Goal: Transaction & Acquisition: Purchase product/service

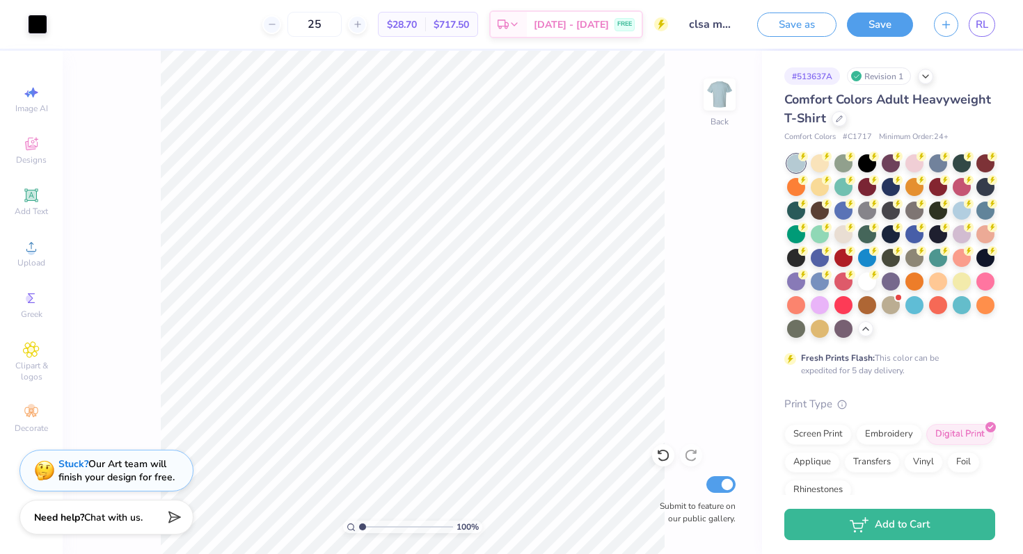
click at [815, 106] on span "Comfort Colors Adult Heavyweight T-Shirt" at bounding box center [887, 108] width 207 height 35
click at [924, 78] on icon at bounding box center [925, 75] width 11 height 11
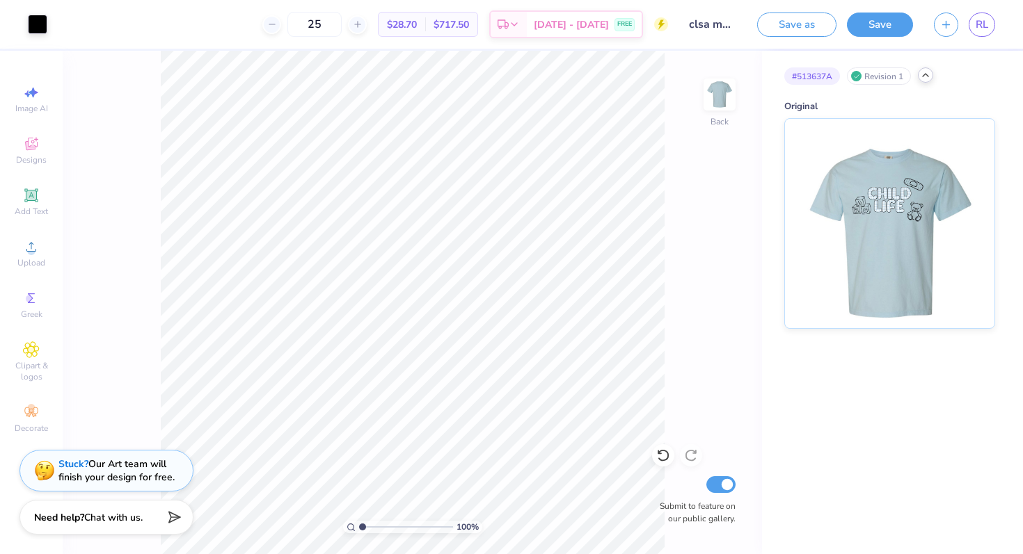
click at [926, 78] on icon at bounding box center [925, 75] width 11 height 11
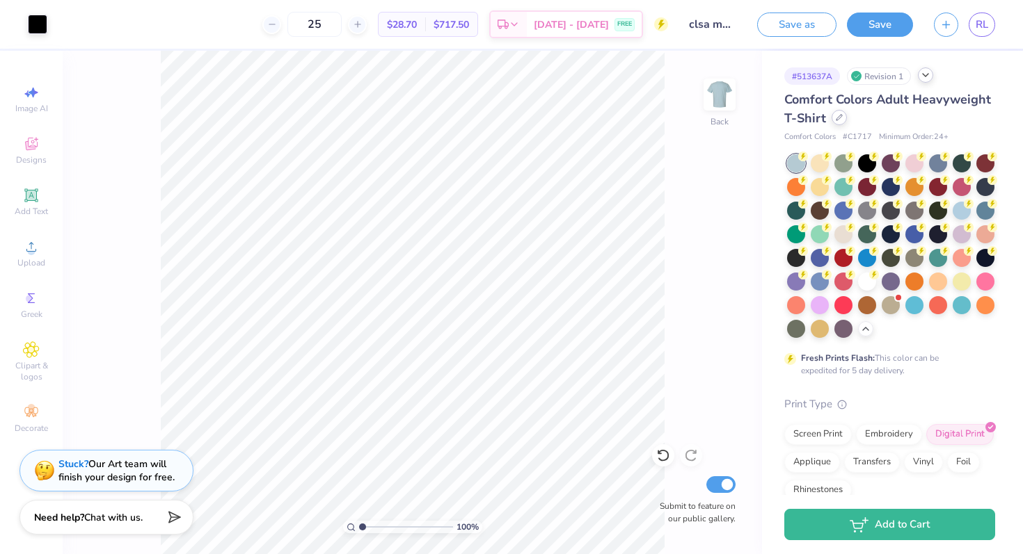
click at [836, 117] on icon at bounding box center [839, 117] width 7 height 7
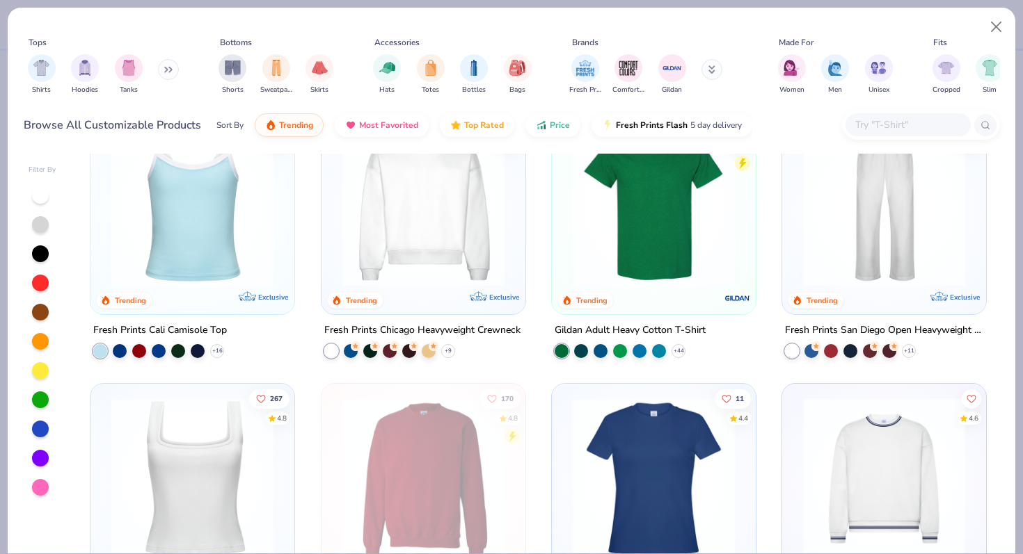
scroll to position [303, 0]
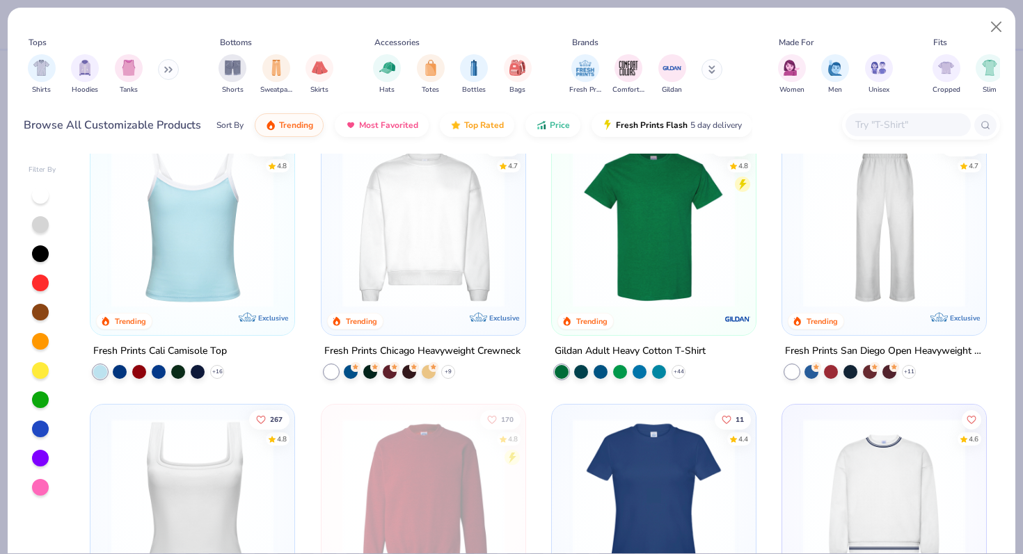
click at [637, 267] on img at bounding box center [654, 226] width 176 height 162
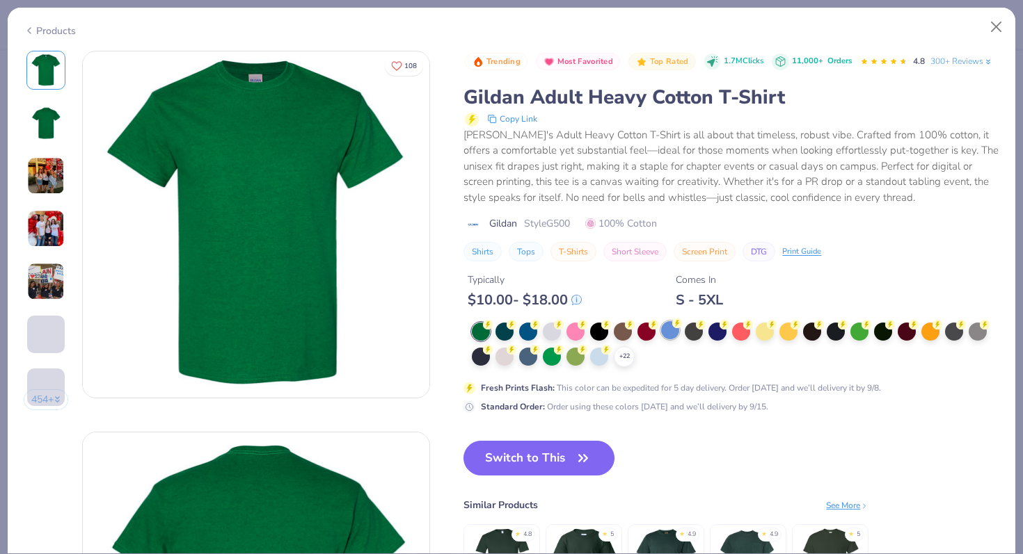
click at [669, 330] on div at bounding box center [670, 330] width 18 height 18
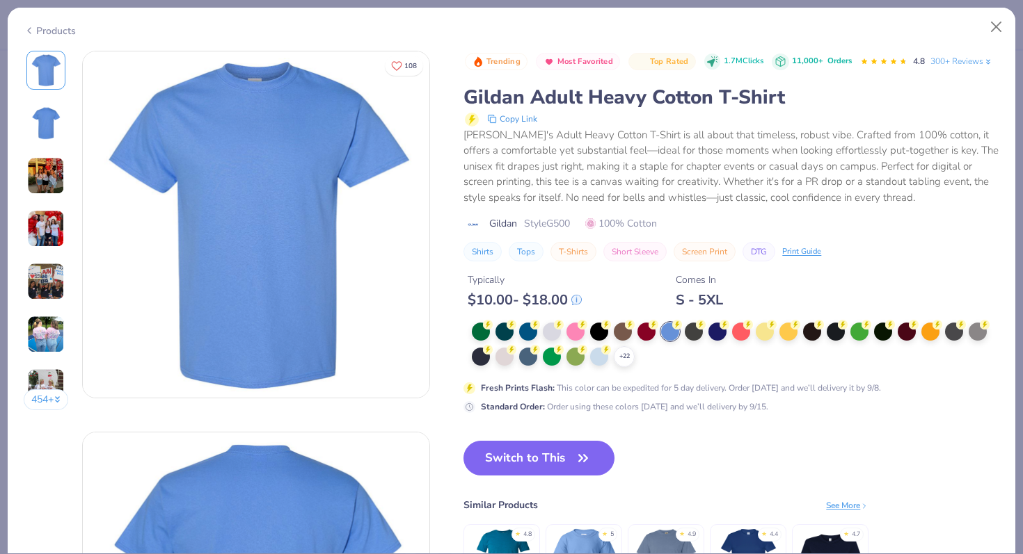
click at [598, 366] on div "+ 22" at bounding box center [735, 345] width 527 height 45
click at [598, 360] on div at bounding box center [599, 355] width 18 height 18
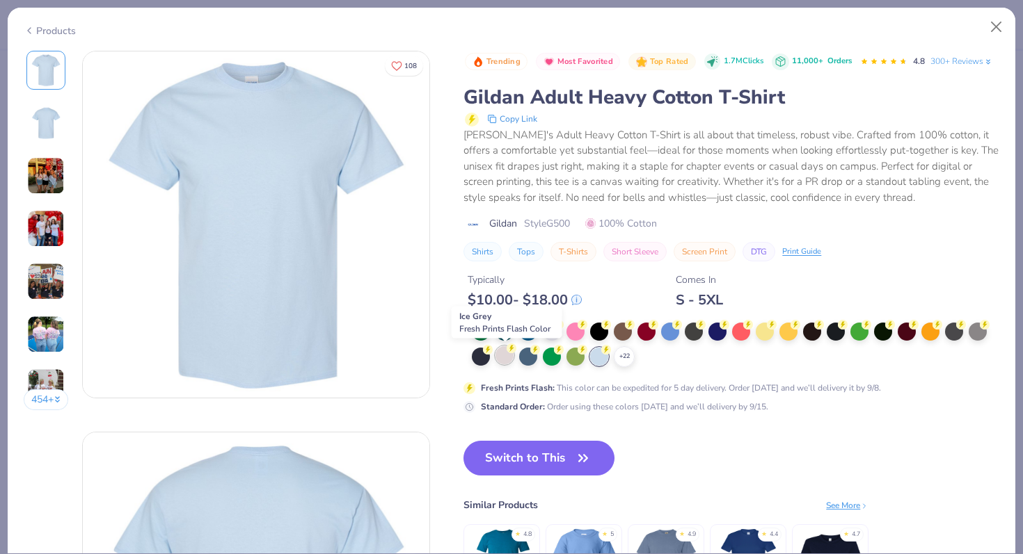
click at [506, 360] on div at bounding box center [504, 355] width 18 height 18
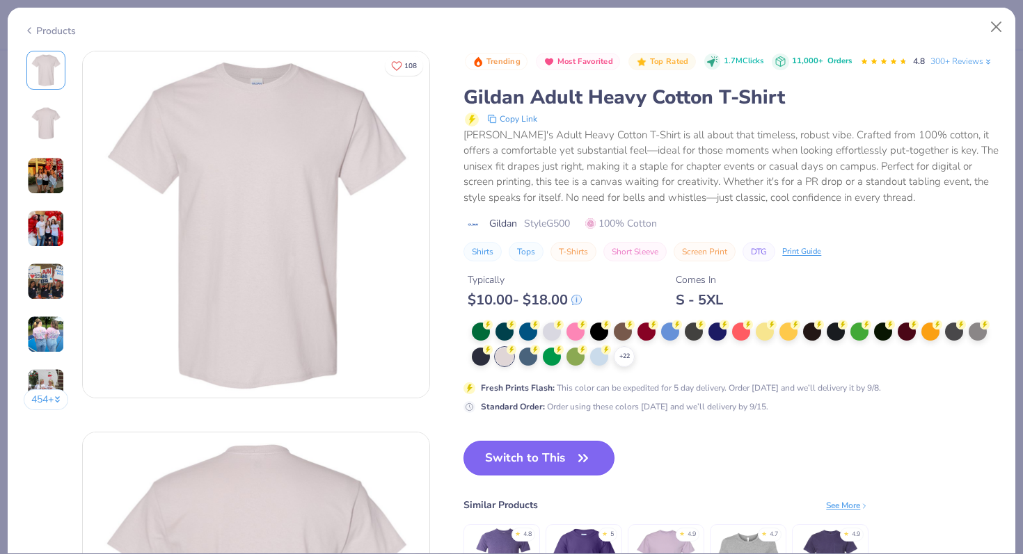
click at [581, 463] on icon "button" at bounding box center [582, 458] width 19 height 19
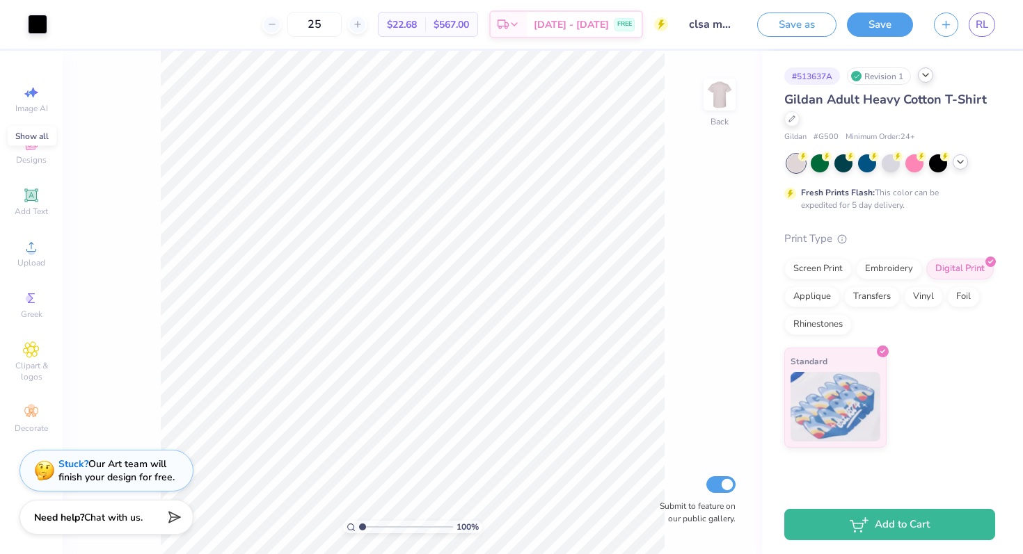
click at [957, 164] on icon at bounding box center [959, 162] width 11 height 11
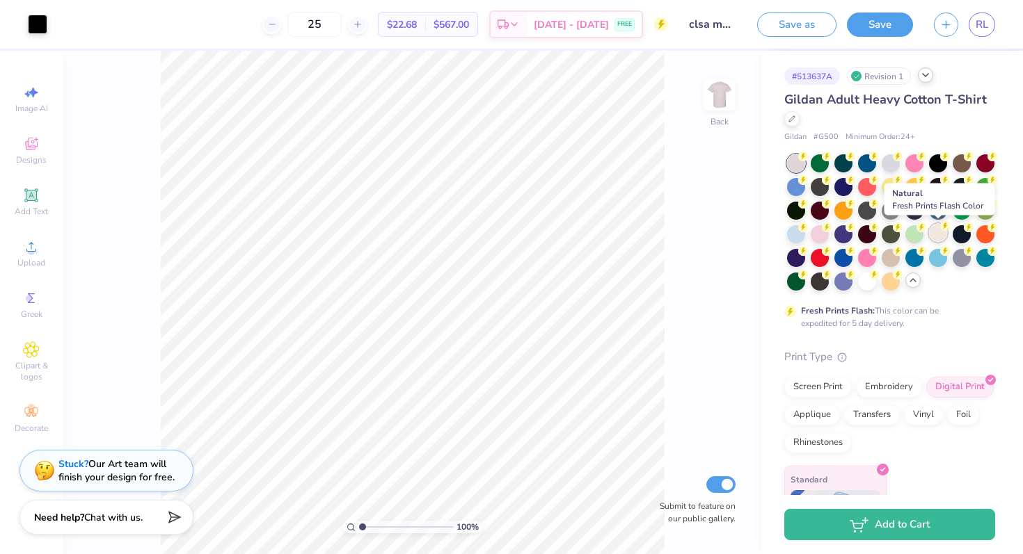
click at [931, 237] on div at bounding box center [938, 233] width 18 height 18
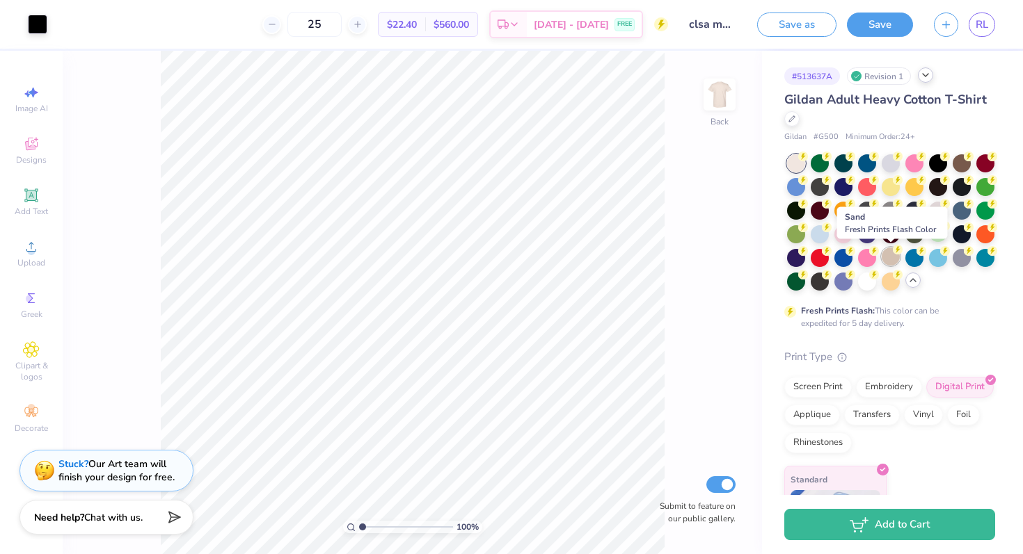
click at [890, 259] on div at bounding box center [890, 257] width 18 height 18
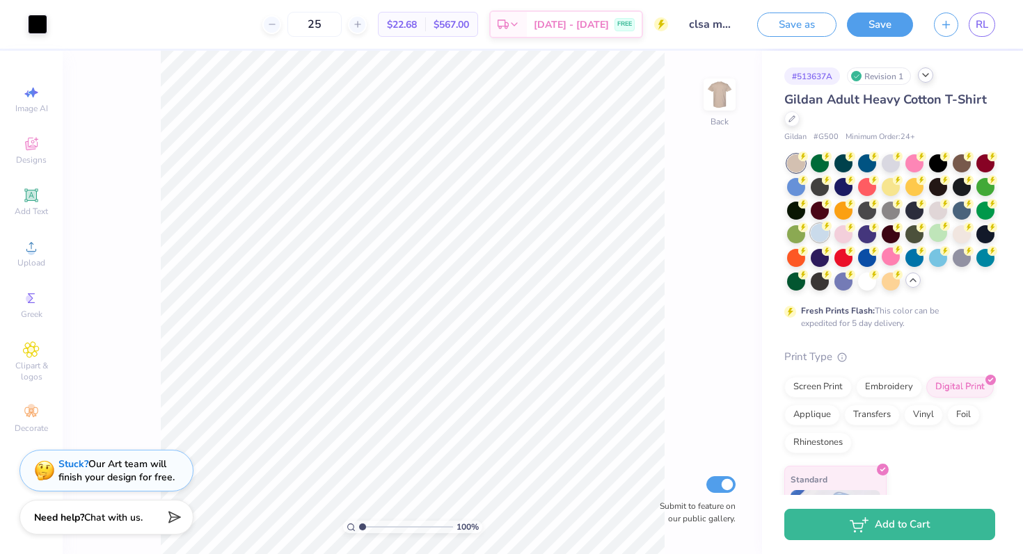
click at [820, 236] on div at bounding box center [819, 233] width 18 height 18
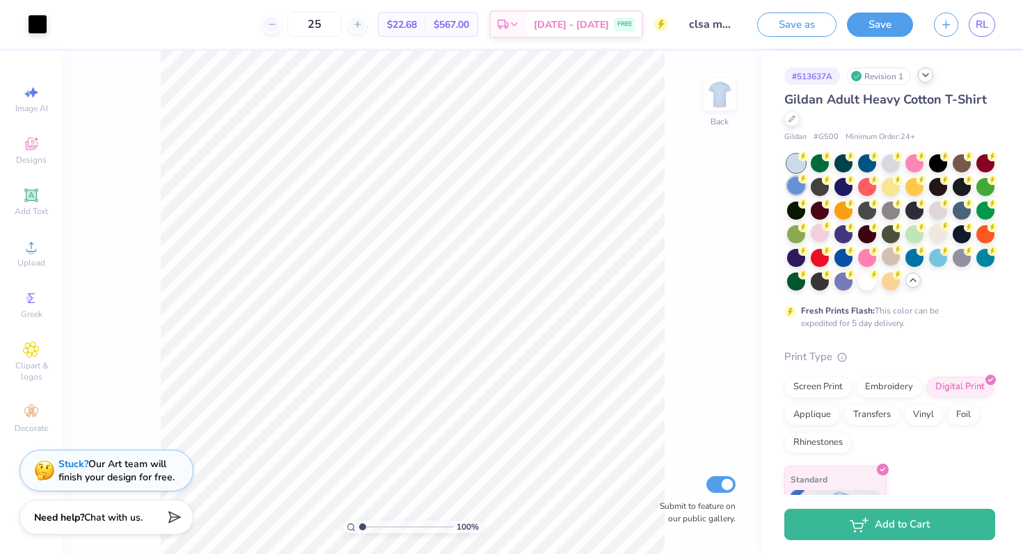
click at [796, 188] on div at bounding box center [796, 186] width 18 height 18
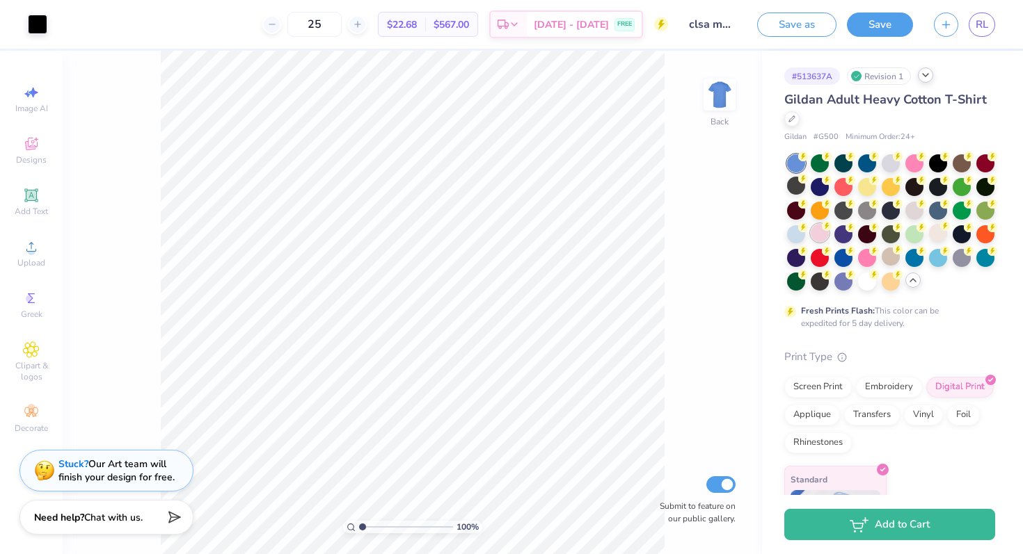
click at [816, 232] on div at bounding box center [819, 233] width 18 height 18
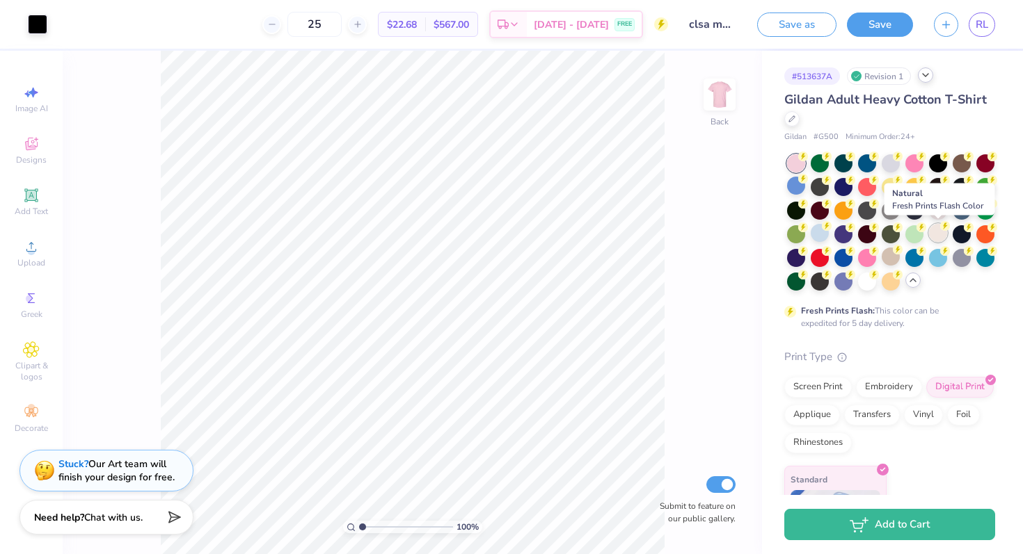
click at [936, 239] on div at bounding box center [938, 233] width 18 height 18
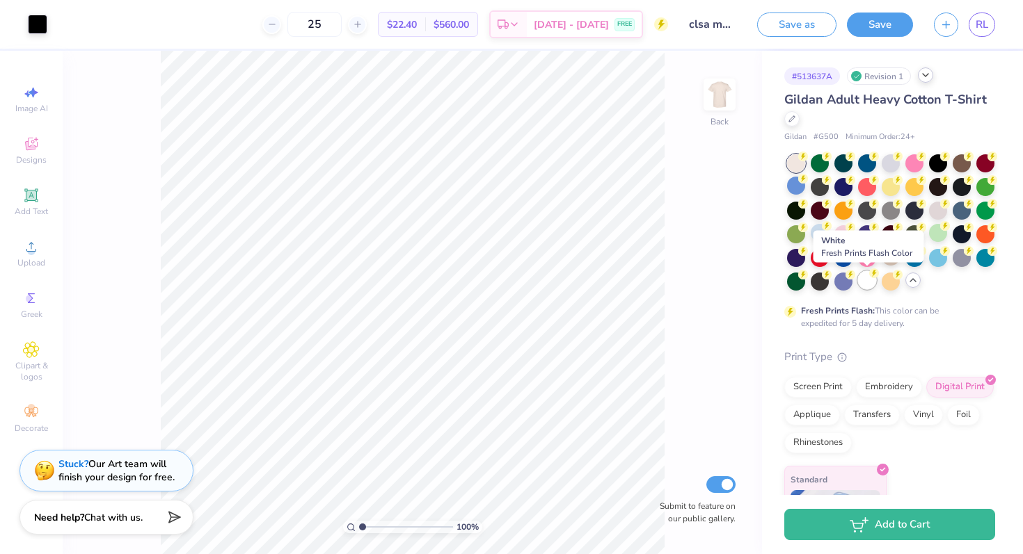
click at [867, 280] on div at bounding box center [867, 280] width 18 height 18
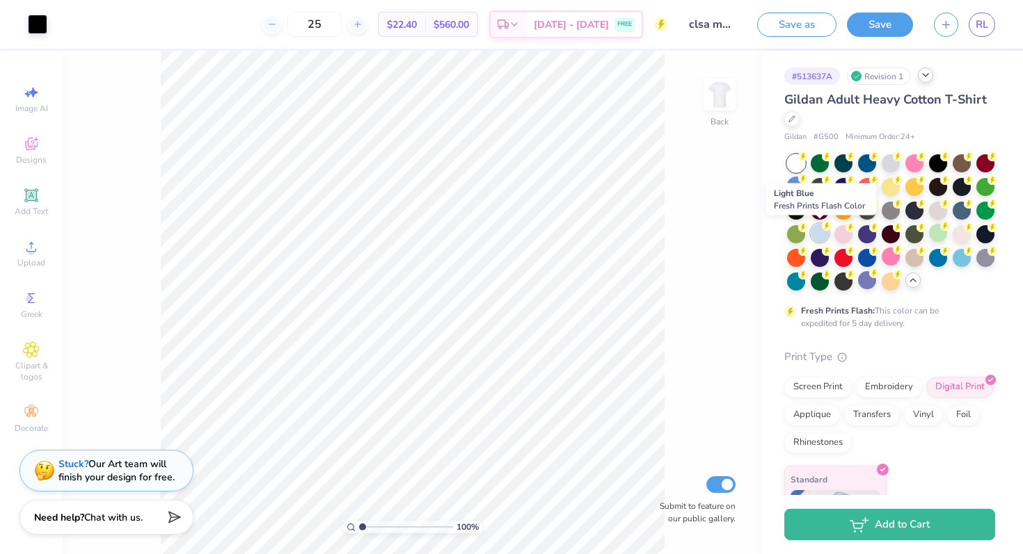
click at [822, 234] on div at bounding box center [819, 233] width 18 height 18
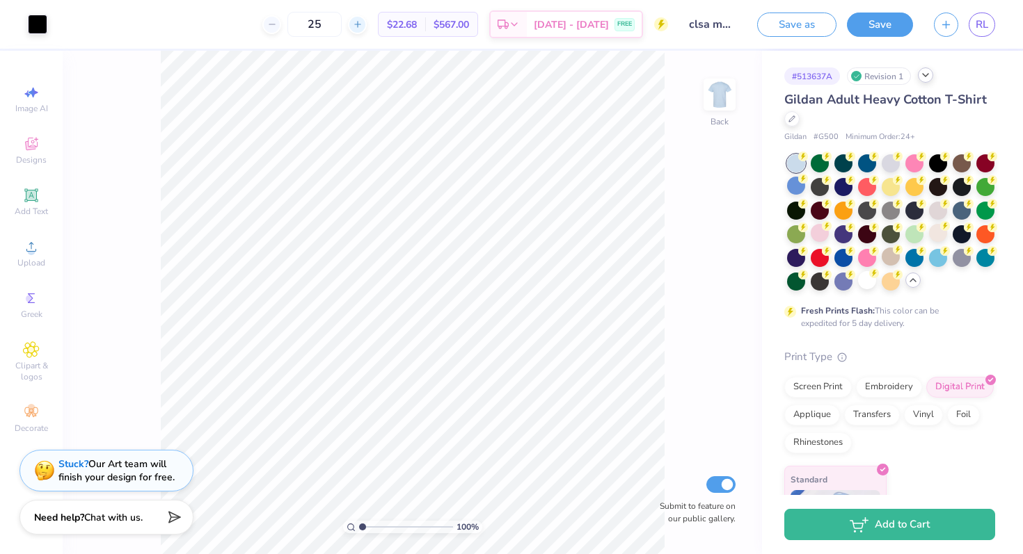
click at [360, 24] on line at bounding box center [357, 24] width 6 height 0
click at [367, 24] on div "28" at bounding box center [314, 24] width 104 height 25
click at [360, 24] on line at bounding box center [357, 24] width 6 height 0
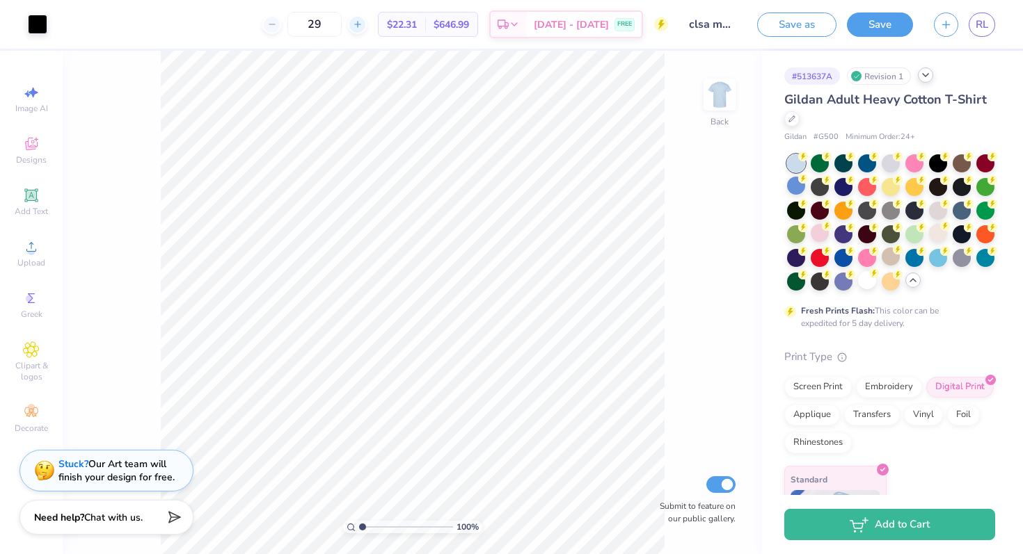
click at [360, 24] on line at bounding box center [357, 24] width 6 height 0
click at [928, 81] on div at bounding box center [925, 74] width 15 height 15
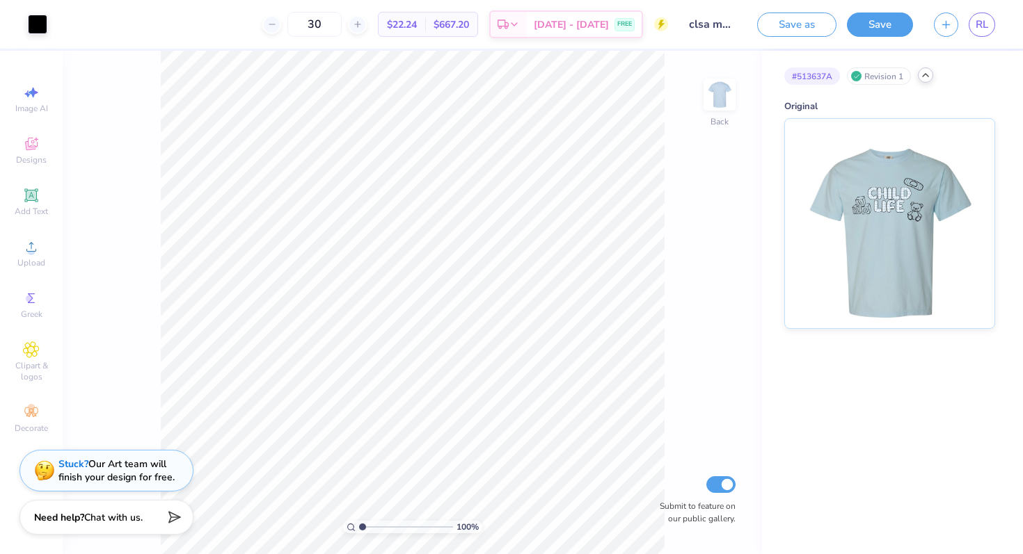
click at [928, 79] on icon at bounding box center [925, 75] width 11 height 11
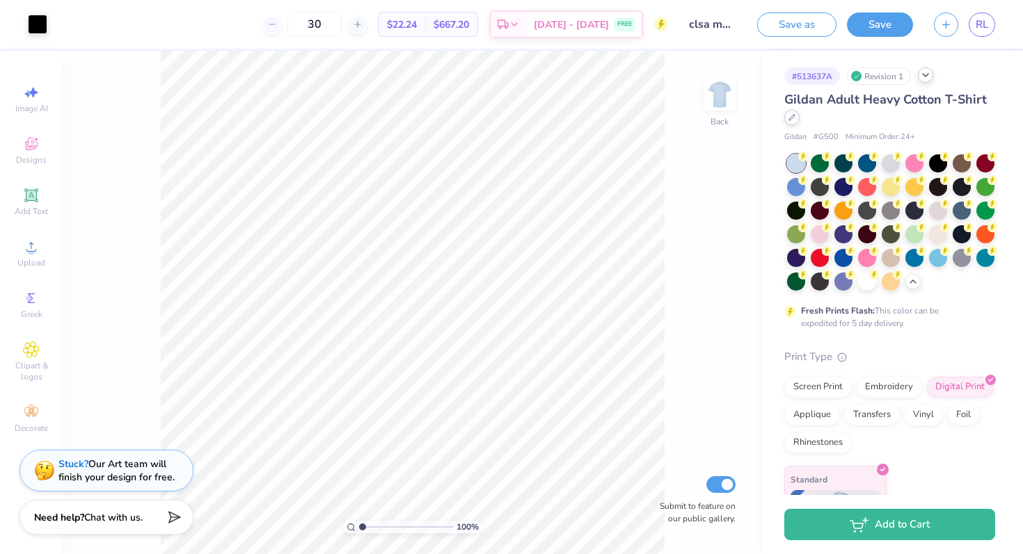
click at [790, 122] on div at bounding box center [791, 117] width 15 height 15
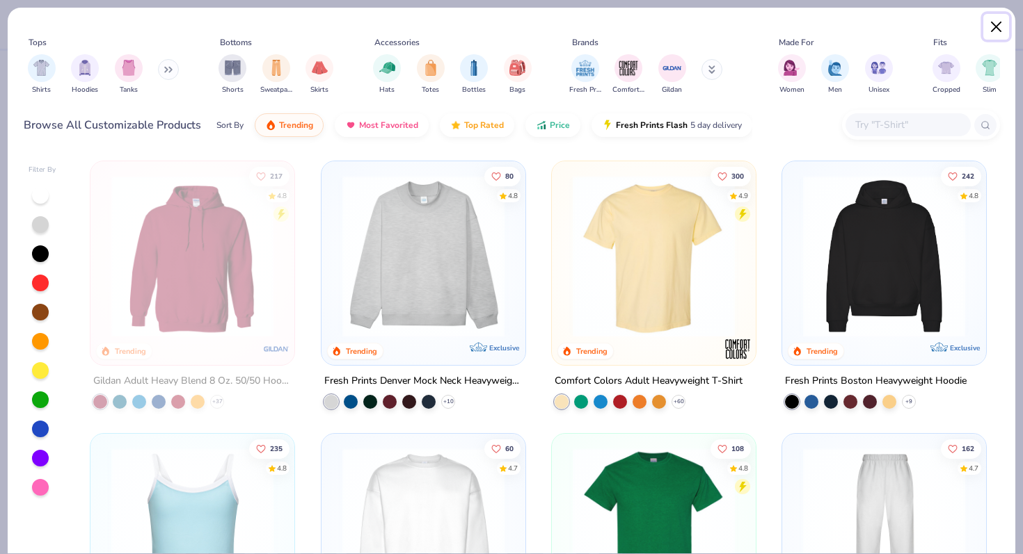
click at [998, 24] on button "Close" at bounding box center [996, 27] width 26 height 26
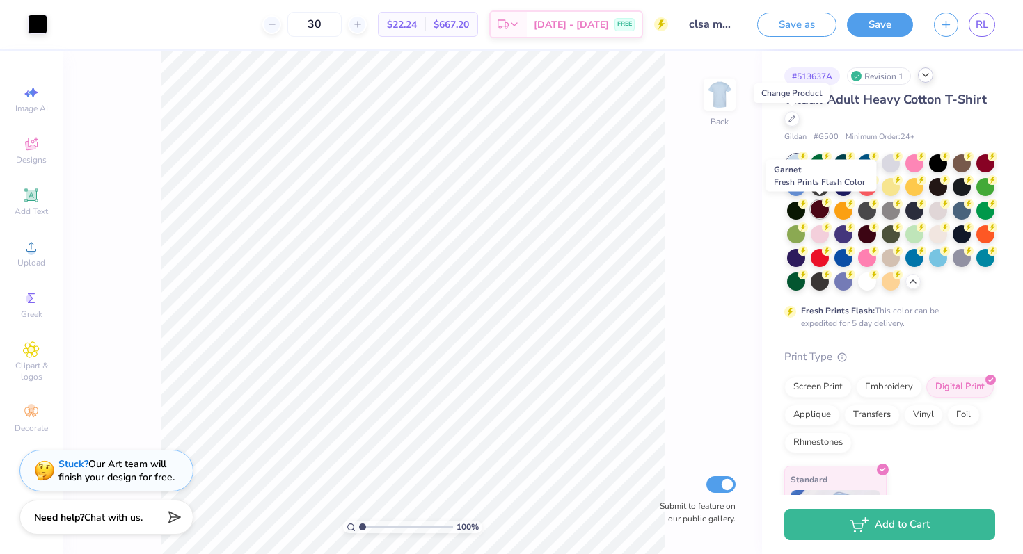
click at [813, 211] on div at bounding box center [819, 209] width 18 height 18
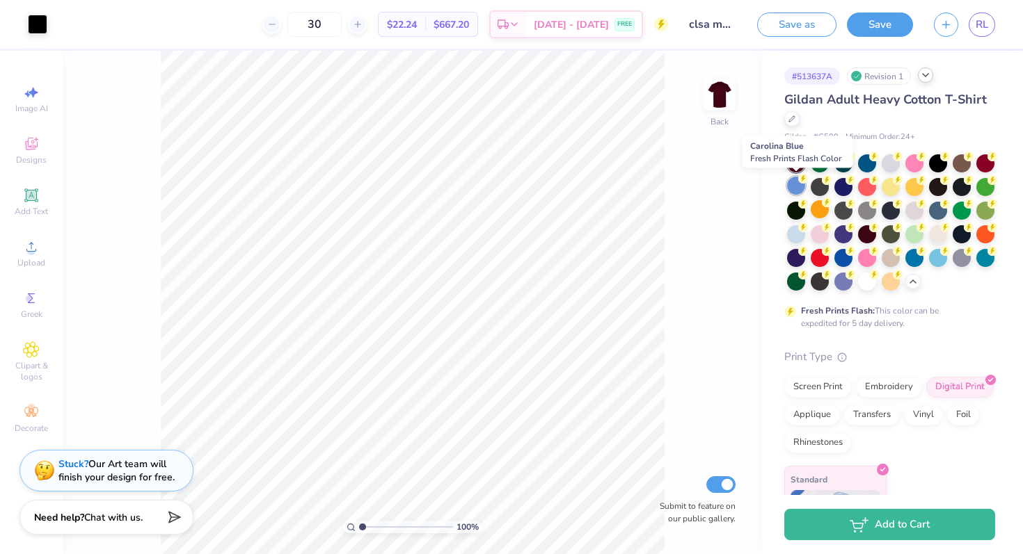
click at [799, 184] on div at bounding box center [796, 186] width 18 height 18
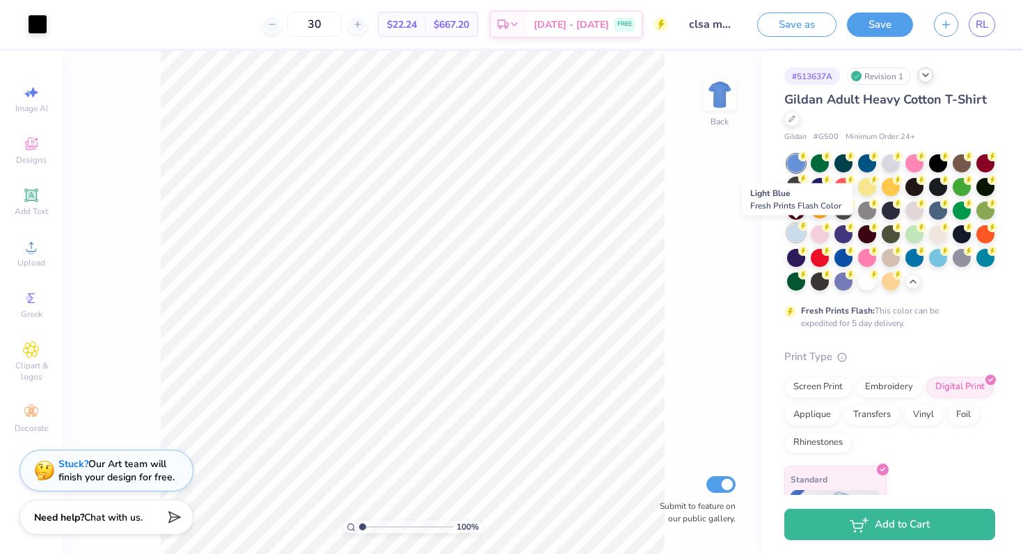
click at [793, 237] on div at bounding box center [796, 233] width 18 height 18
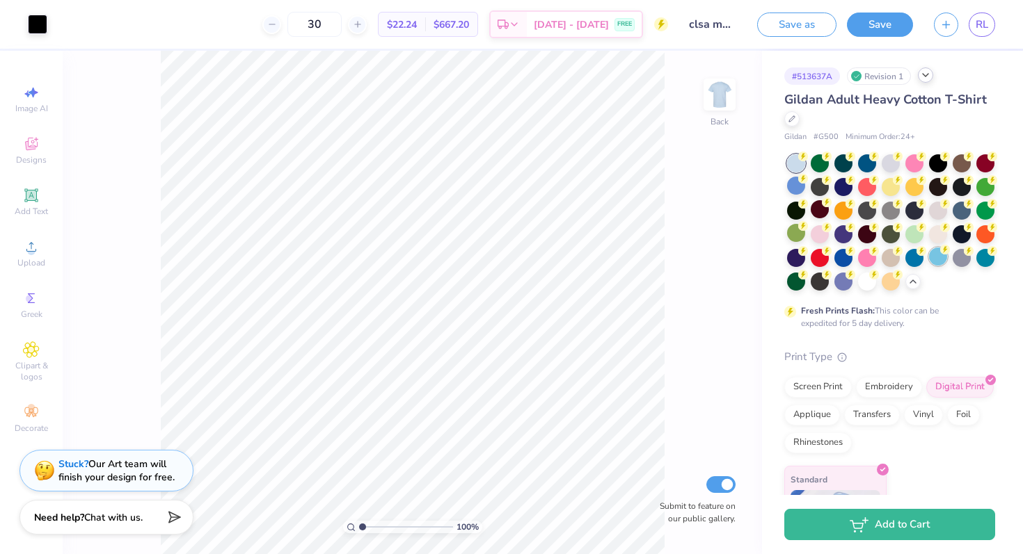
click at [938, 261] on div at bounding box center [938, 257] width 18 height 18
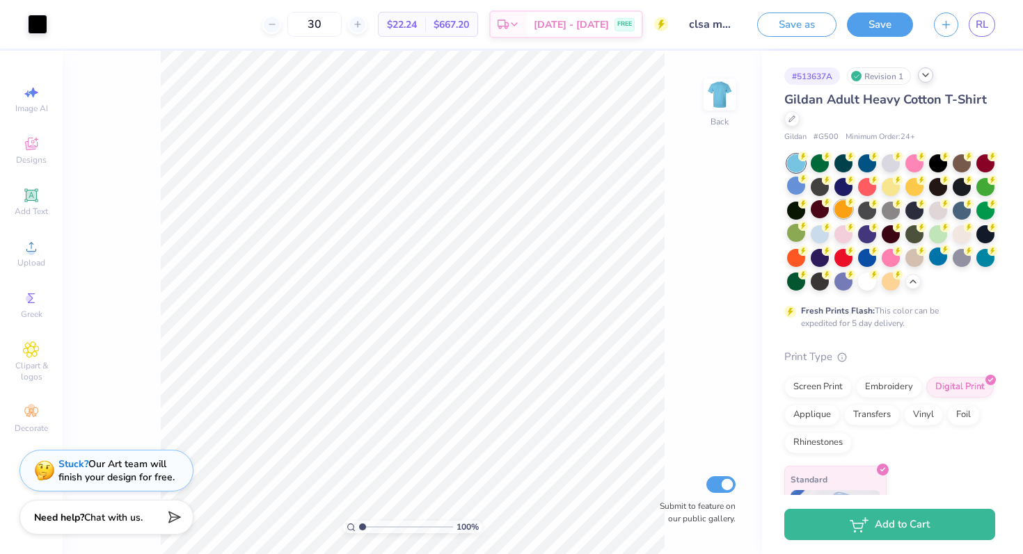
click at [842, 210] on div at bounding box center [843, 209] width 18 height 18
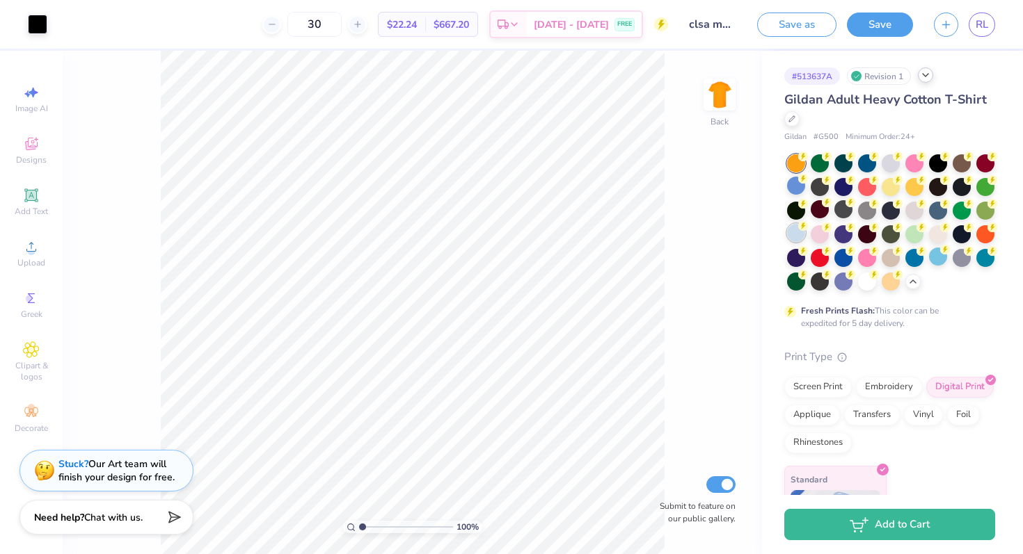
click at [797, 234] on div at bounding box center [796, 233] width 18 height 18
click at [277, 28] on icon at bounding box center [272, 24] width 10 height 10
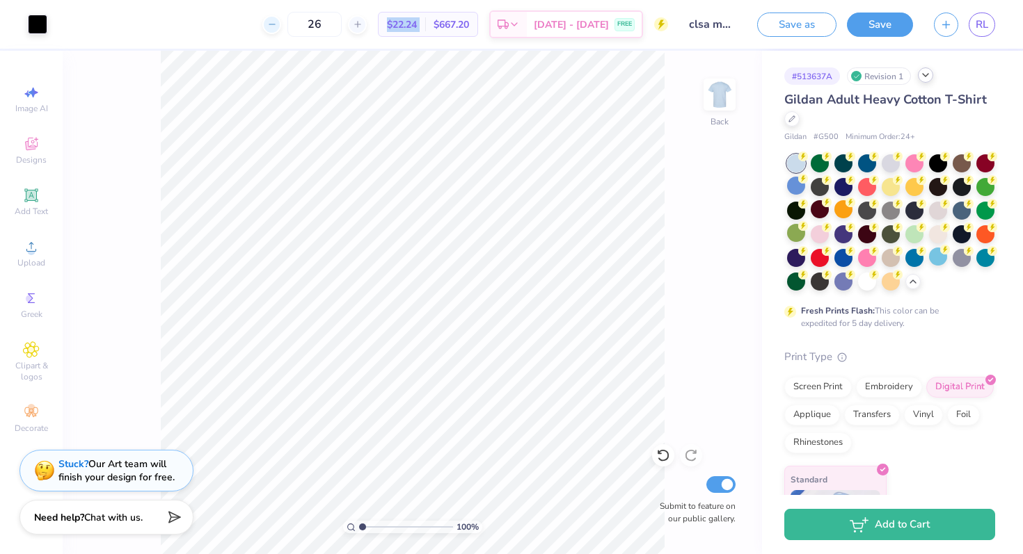
click at [277, 28] on icon at bounding box center [272, 24] width 10 height 10
click at [277, 26] on icon at bounding box center [272, 24] width 10 height 10
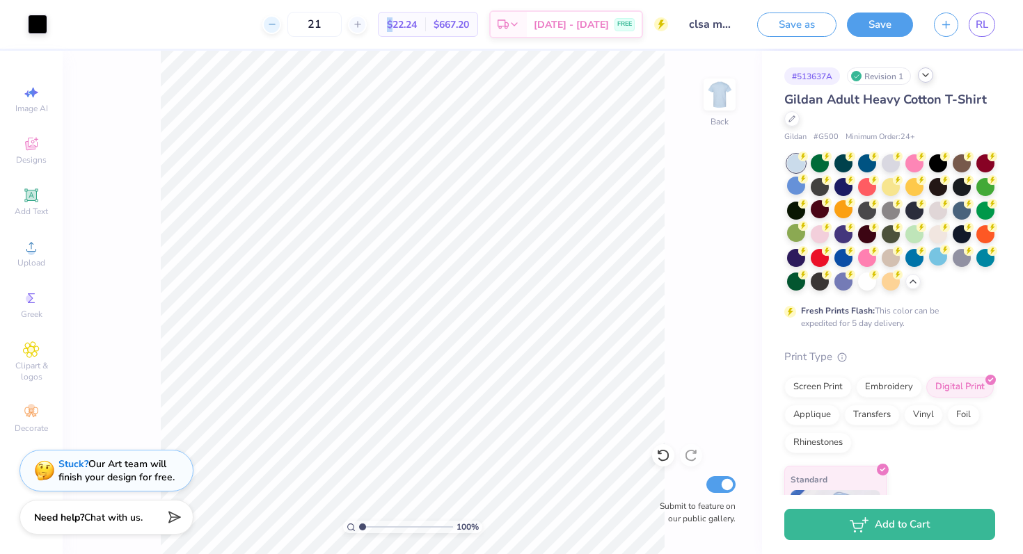
click at [277, 26] on icon at bounding box center [272, 24] width 10 height 10
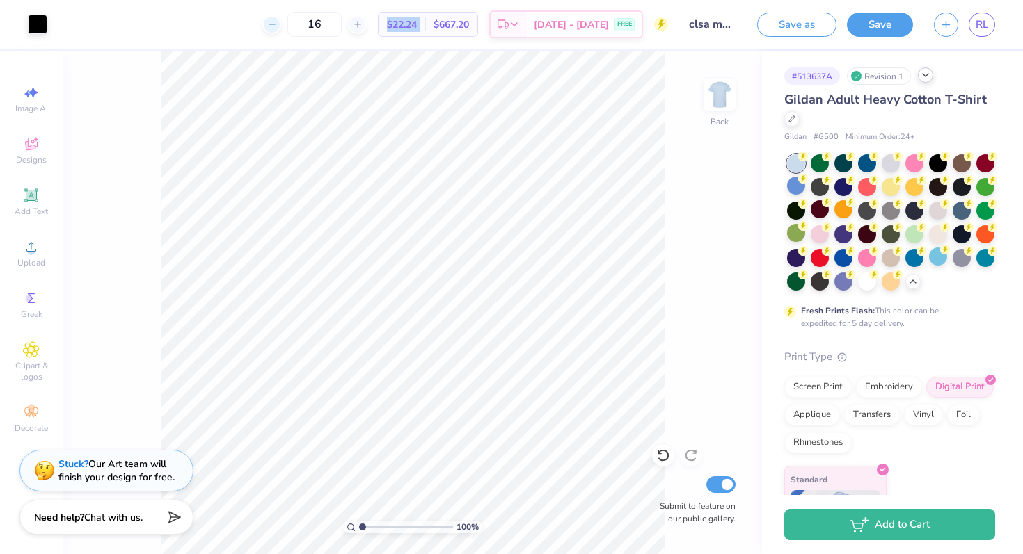
click at [277, 26] on icon at bounding box center [272, 24] width 10 height 10
click at [289, 26] on div "13 $22.24 Per Item $667.20 Total Est. Delivery Sep 12 - 15 FREE" at bounding box center [363, 24] width 610 height 49
click at [362, 23] on icon at bounding box center [358, 24] width 10 height 10
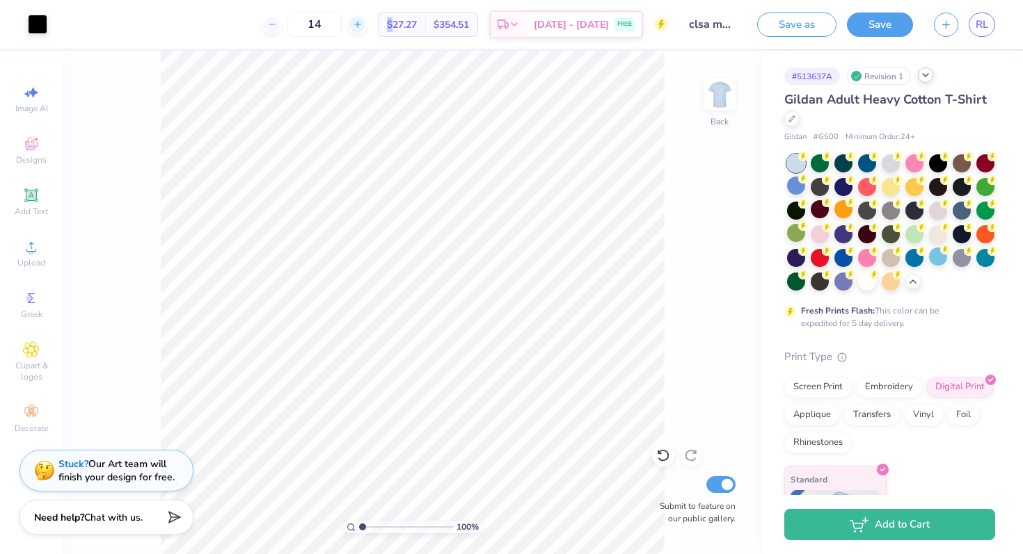
click at [362, 23] on icon at bounding box center [358, 24] width 10 height 10
click at [358, 24] on line at bounding box center [358, 25] width 0 height 6
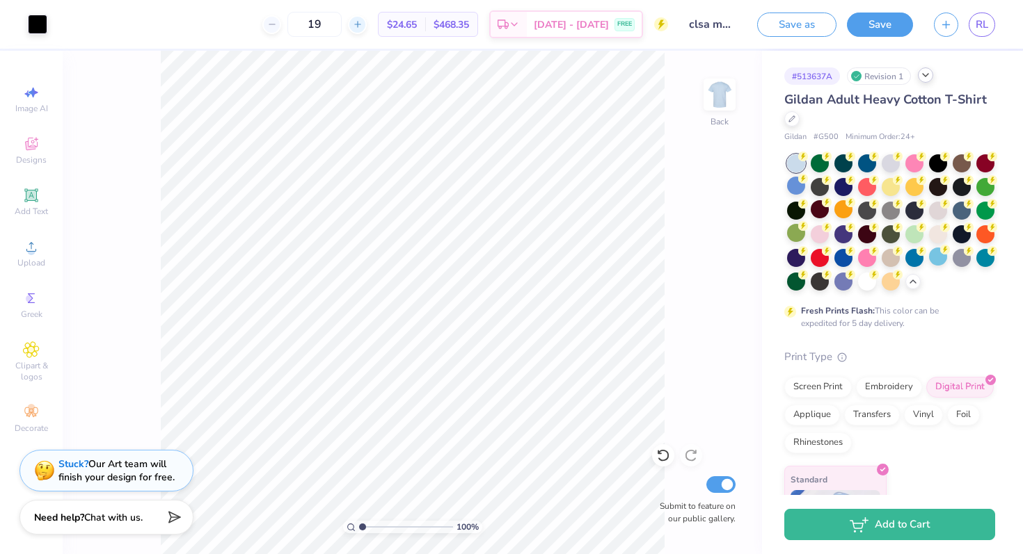
click at [358, 24] on line at bounding box center [358, 25] width 0 height 6
type input "20"
click at [802, 25] on button "Save as" at bounding box center [796, 22] width 79 height 24
type input "1"
drag, startPoint x: 360, startPoint y: 529, endPoint x: 331, endPoint y: 525, distance: 29.5
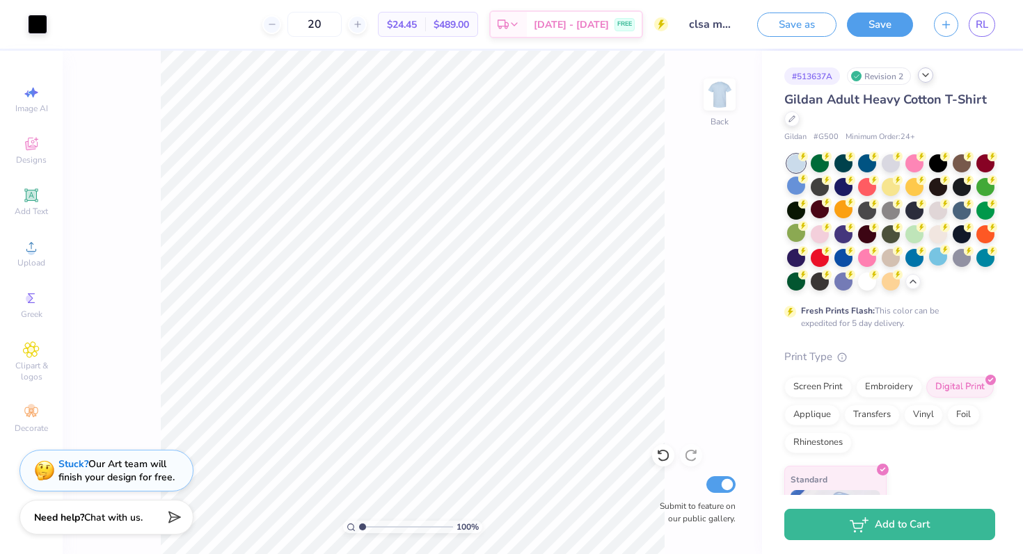
click at [359, 525] on input "range" at bounding box center [406, 527] width 94 height 13
click at [692, 456] on div "100 % Back Submit to feature on our public gallery." at bounding box center [412, 303] width 699 height 504
click at [794, 122] on div at bounding box center [791, 117] width 15 height 15
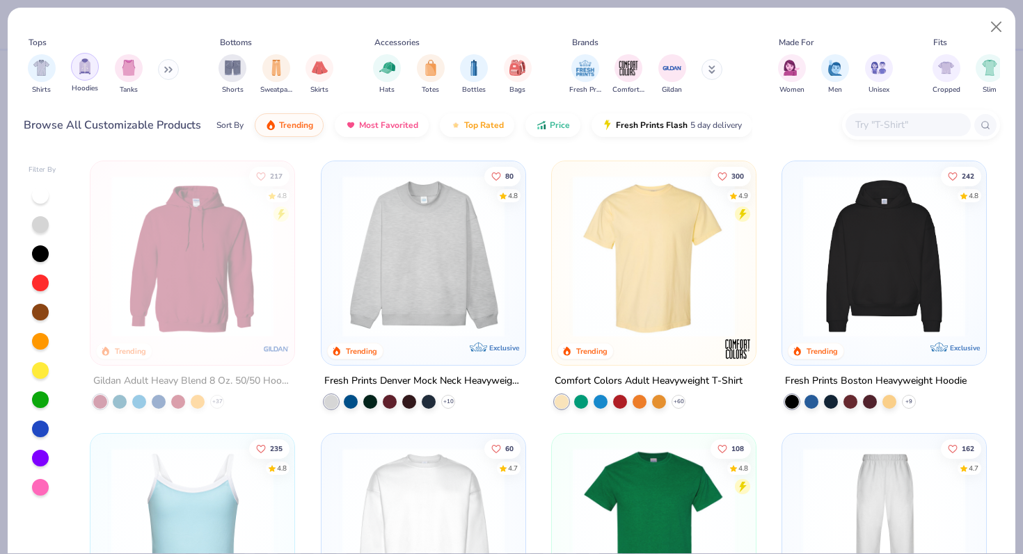
click at [86, 73] on img "filter for Hoodies" at bounding box center [84, 66] width 15 height 16
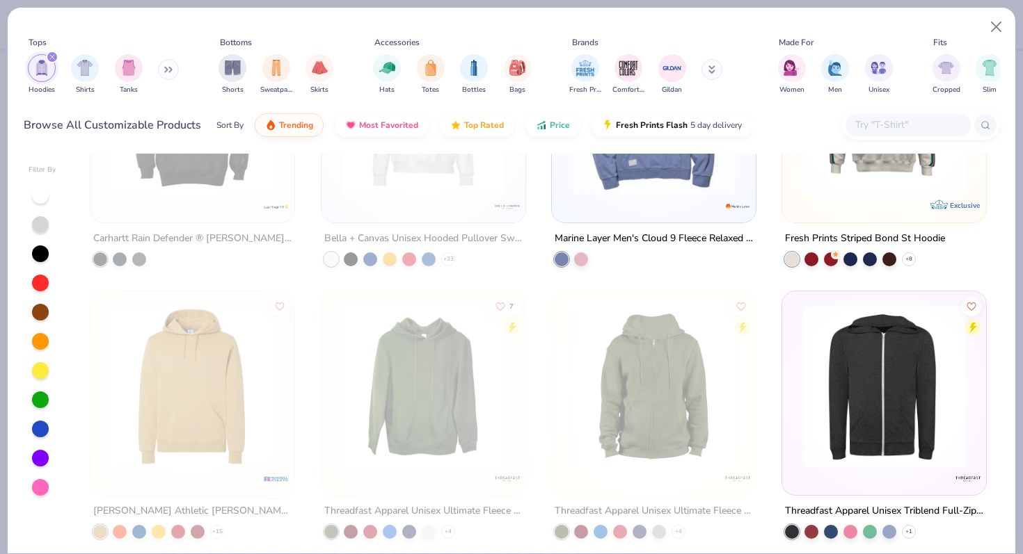
scroll to position [1907, 0]
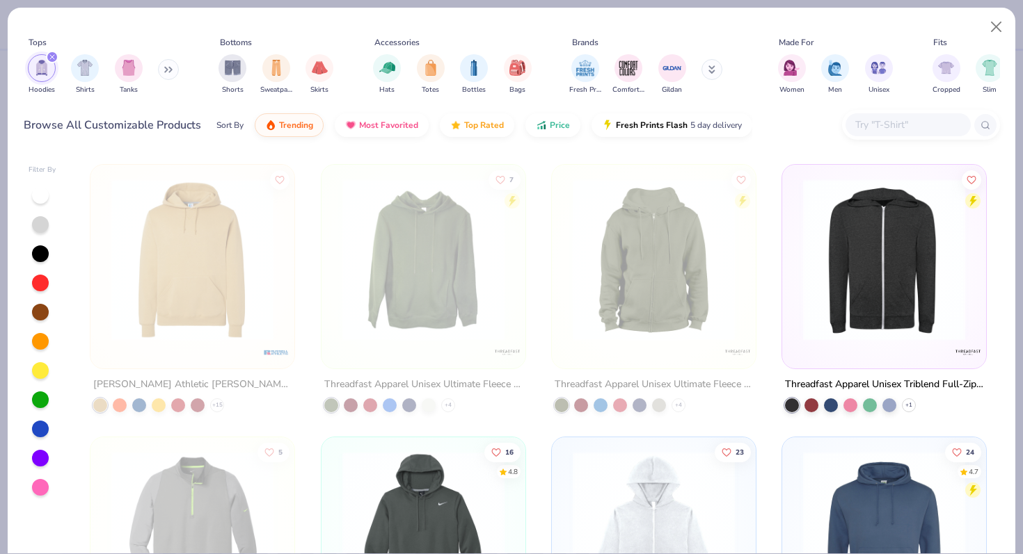
click at [173, 77] on button at bounding box center [168, 69] width 21 height 21
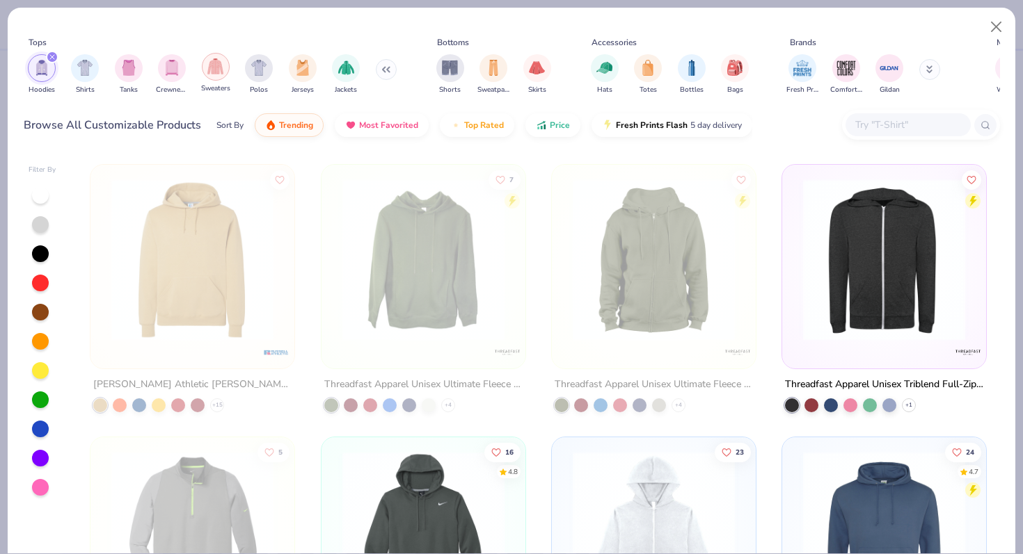
click at [209, 75] on div "filter for Sweaters" at bounding box center [216, 67] width 28 height 28
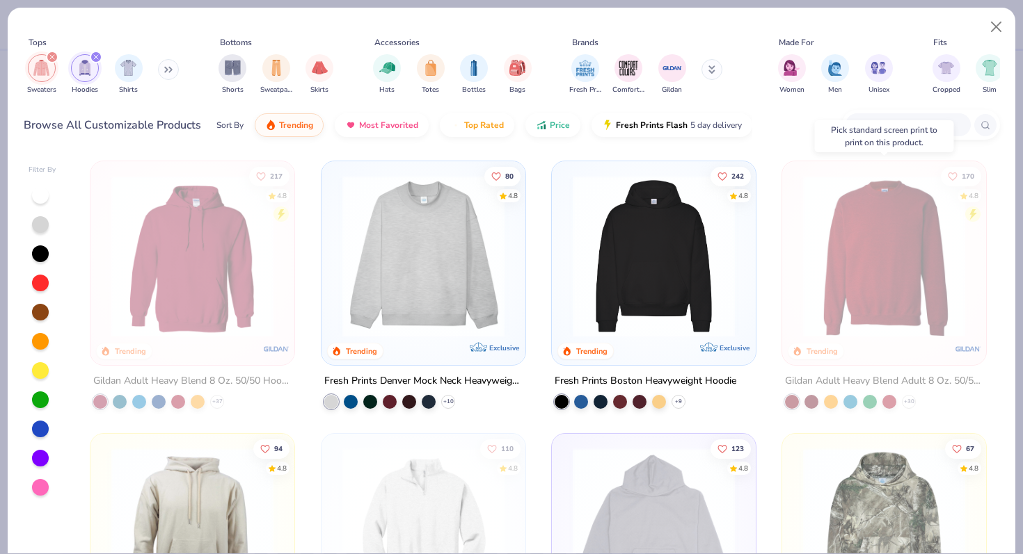
click at [835, 266] on img at bounding box center [884, 256] width 176 height 162
click at [877, 264] on img at bounding box center [884, 256] width 176 height 162
click at [1000, 21] on button "Close" at bounding box center [996, 27] width 26 height 26
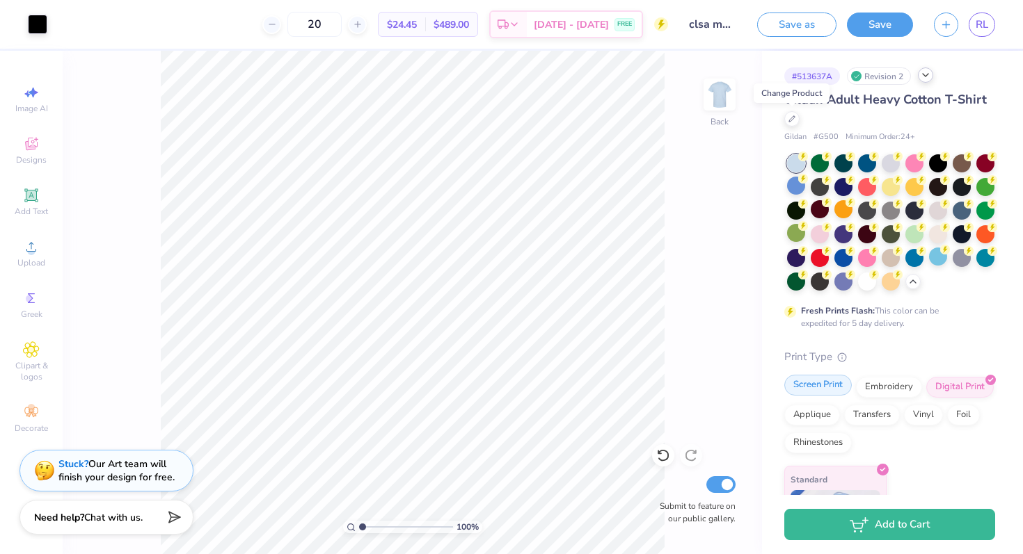
click at [821, 389] on div "Screen Print" at bounding box center [817, 385] width 67 height 21
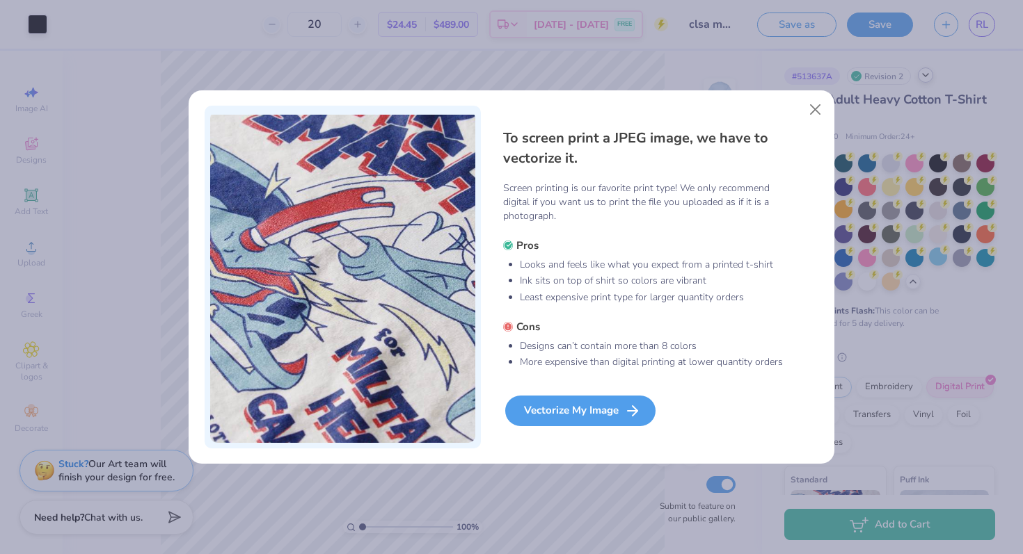
click at [629, 412] on icon at bounding box center [632, 411] width 17 height 17
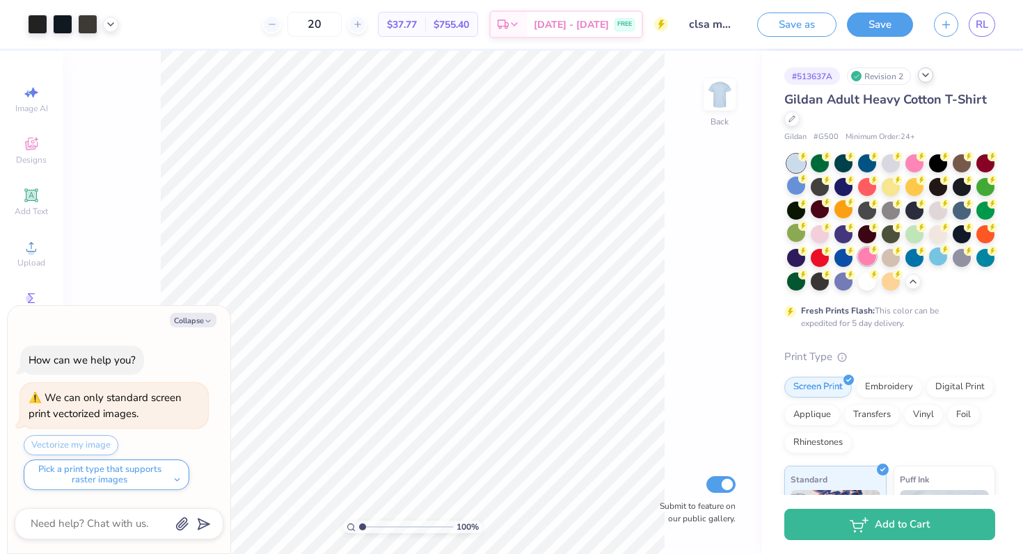
click at [870, 255] on div at bounding box center [867, 257] width 18 height 18
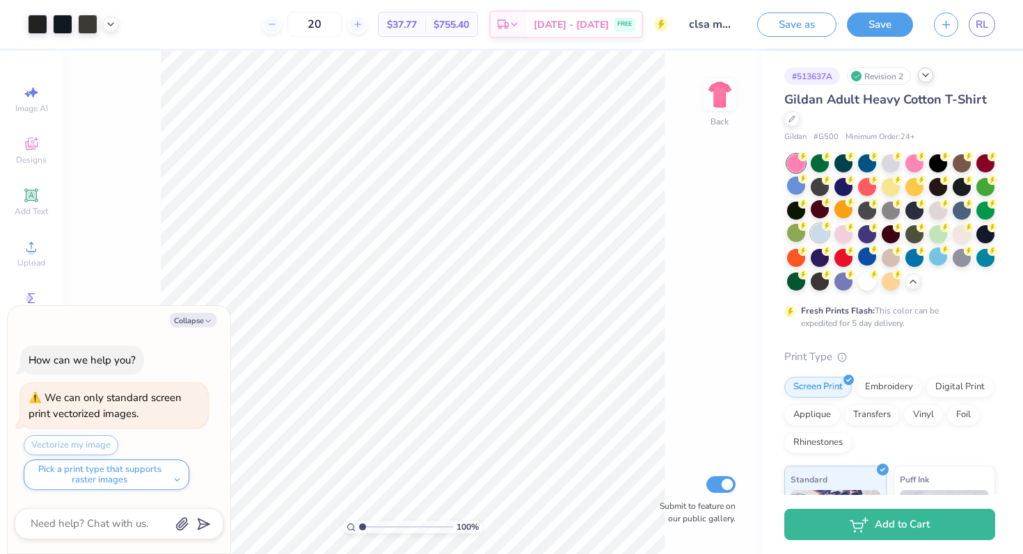
click at [815, 234] on div at bounding box center [819, 233] width 18 height 18
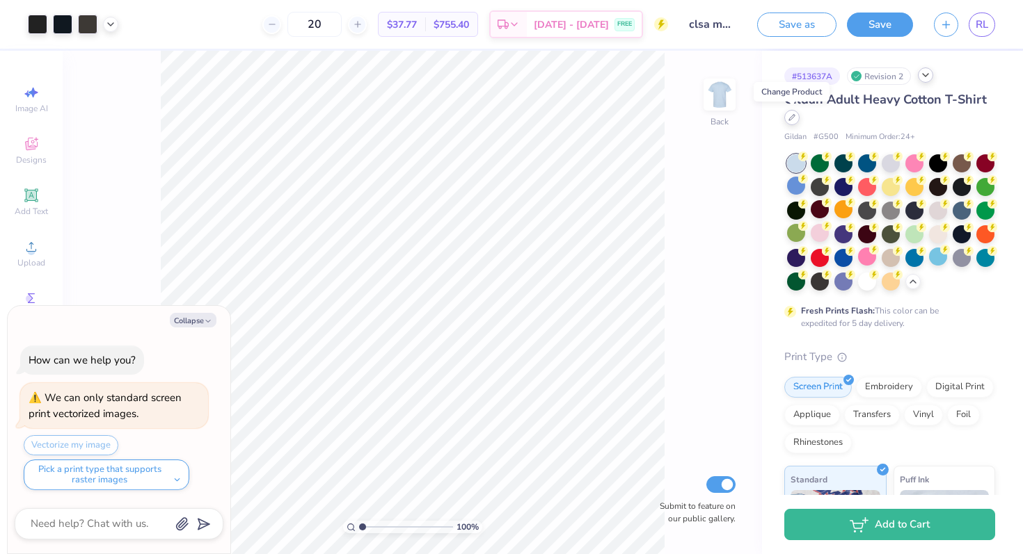
click at [792, 117] on icon at bounding box center [791, 117] width 7 height 7
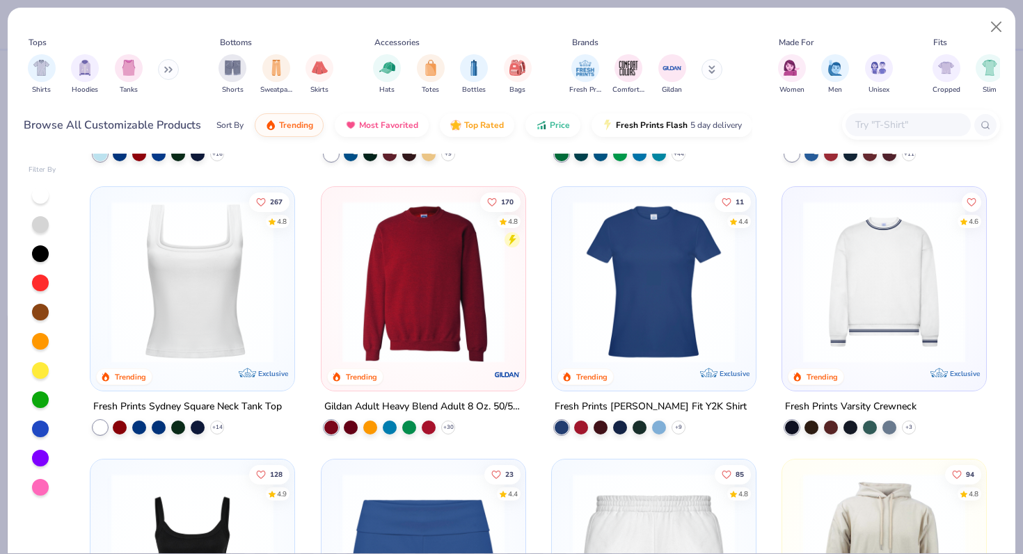
scroll to position [512, 0]
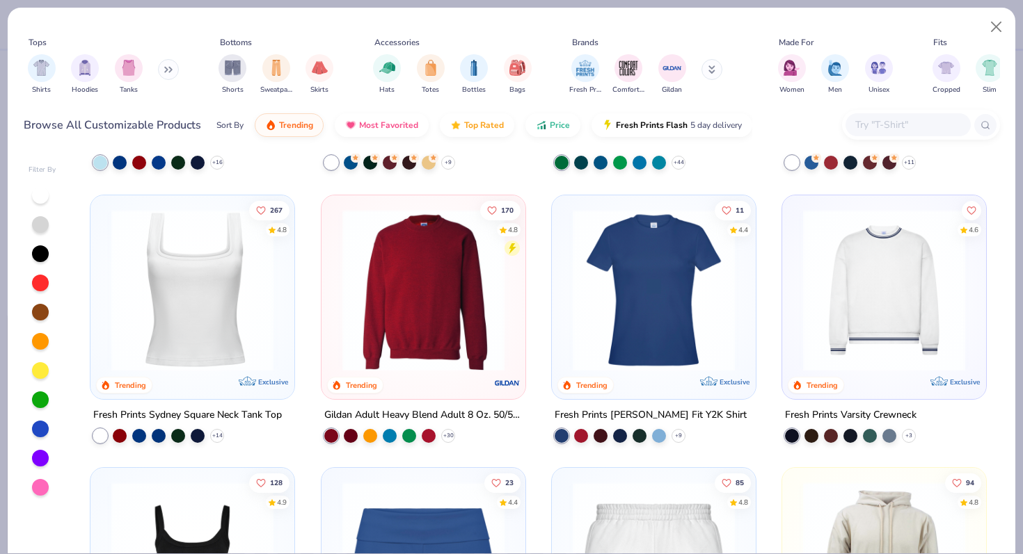
click at [438, 316] on img at bounding box center [423, 290] width 176 height 162
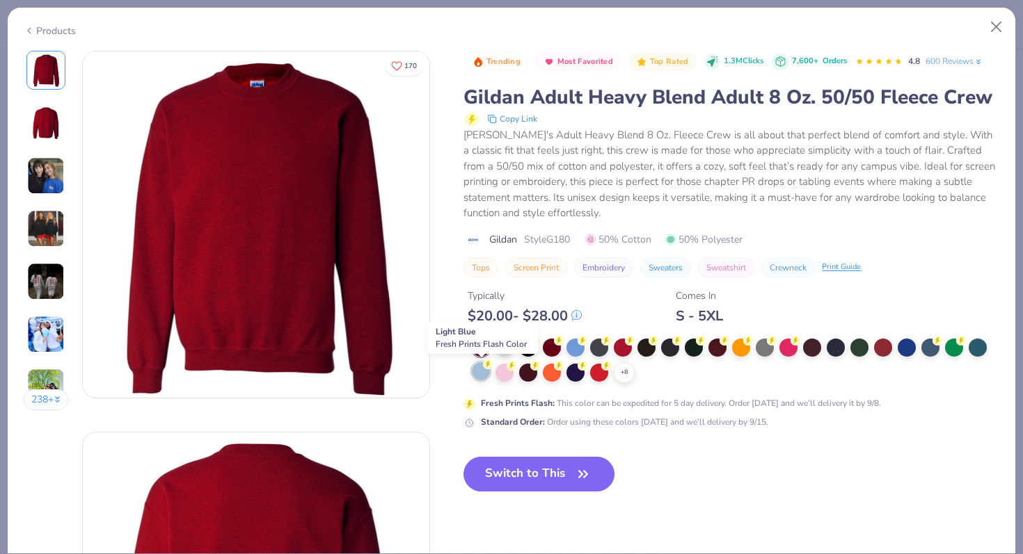
click at [477, 375] on div at bounding box center [481, 371] width 18 height 18
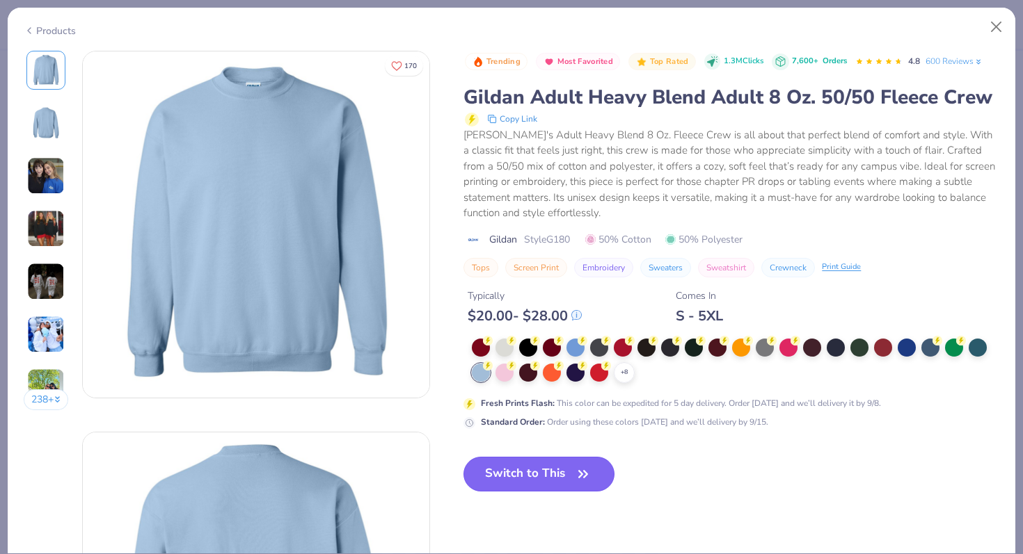
click at [538, 469] on button "Switch to This" at bounding box center [538, 474] width 151 height 35
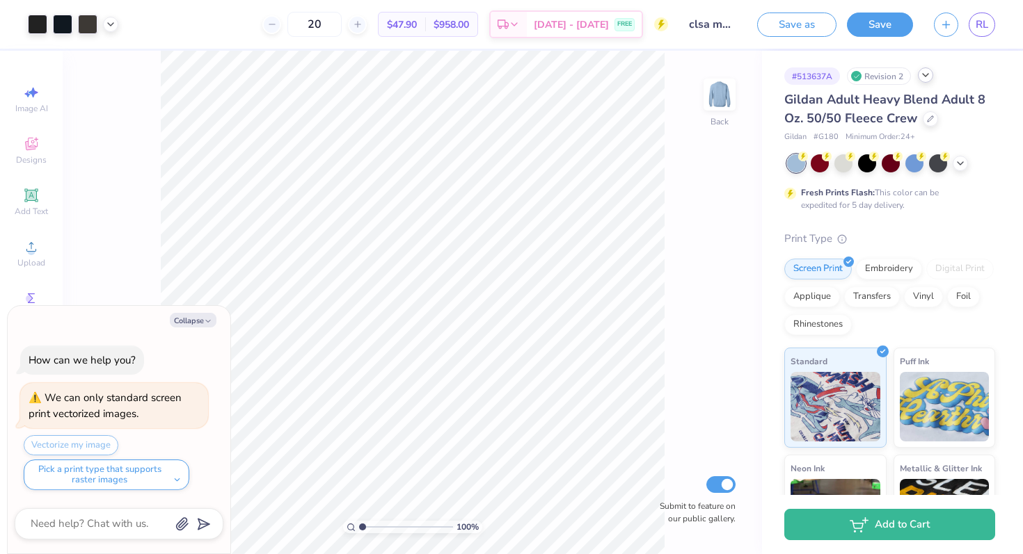
type textarea "x"
click at [281, 28] on div at bounding box center [271, 24] width 19 height 19
click at [367, 26] on div at bounding box center [357, 24] width 19 height 19
click at [367, 25] on div at bounding box center [357, 24] width 19 height 19
type input "21"
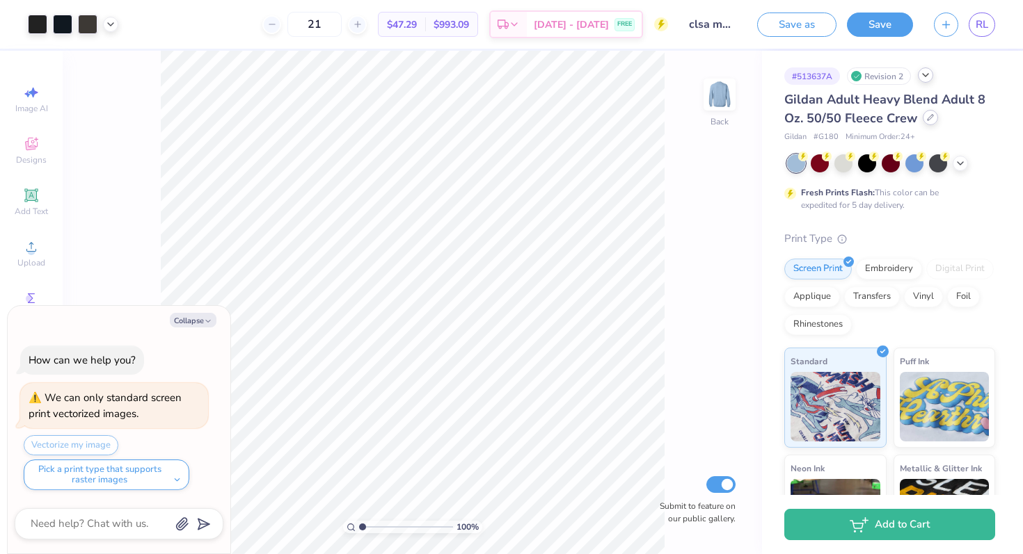
click at [927, 121] on div at bounding box center [929, 117] width 15 height 15
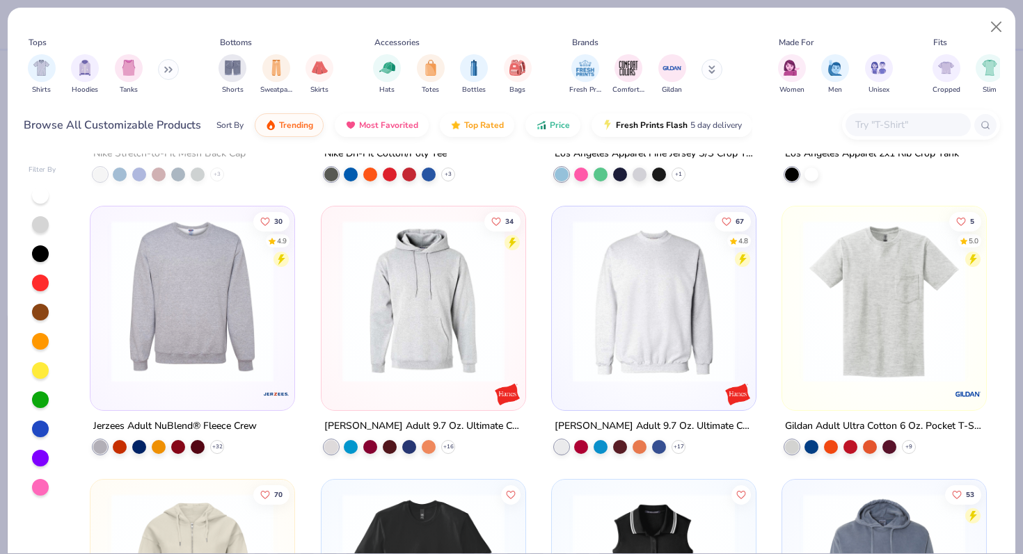
scroll to position [6777, 0]
click at [628, 287] on img at bounding box center [654, 301] width 176 height 162
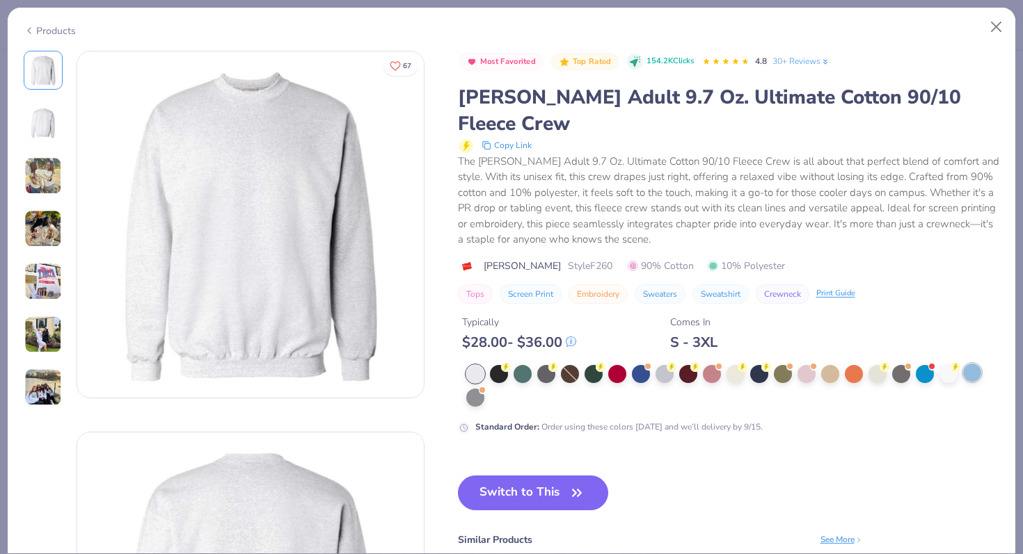
click at [975, 364] on div at bounding box center [972, 373] width 18 height 18
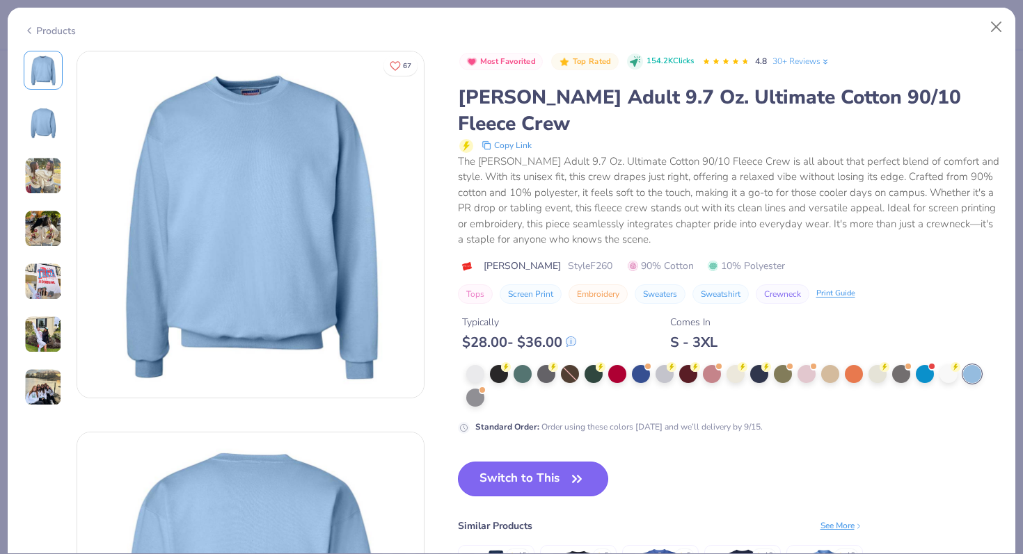
click at [559, 462] on button "Switch to This" at bounding box center [533, 479] width 151 height 35
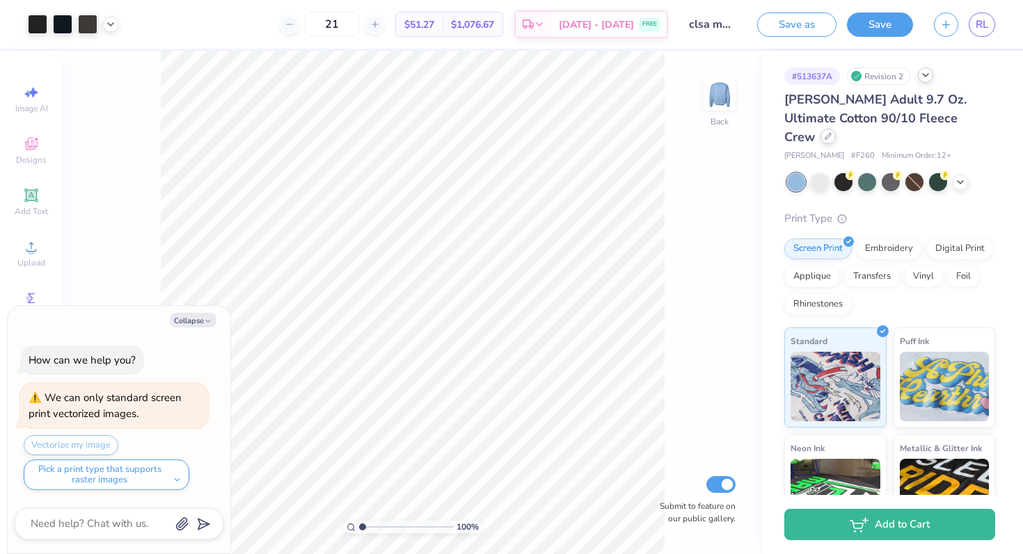
click at [831, 133] on icon at bounding box center [827, 136] width 7 height 7
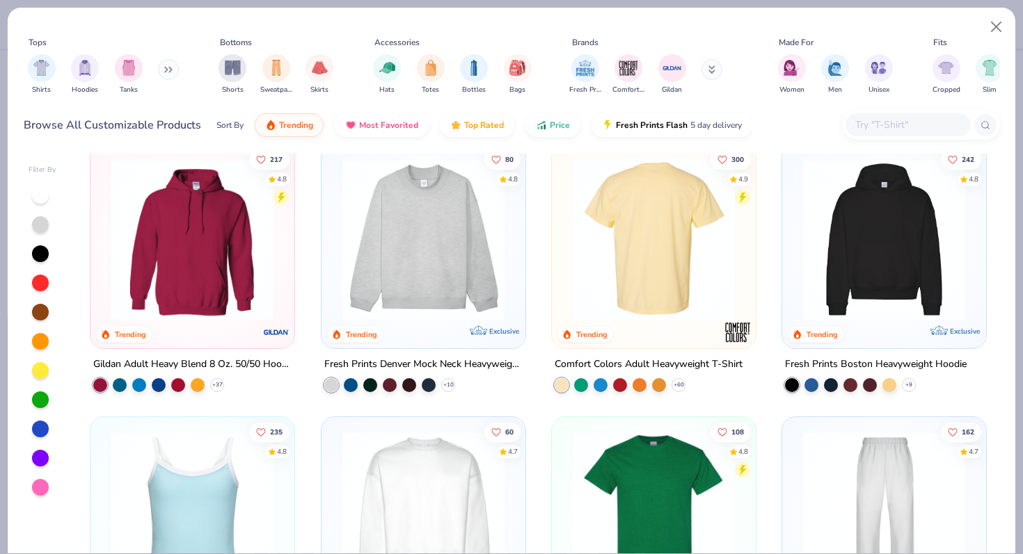
scroll to position [19, 0]
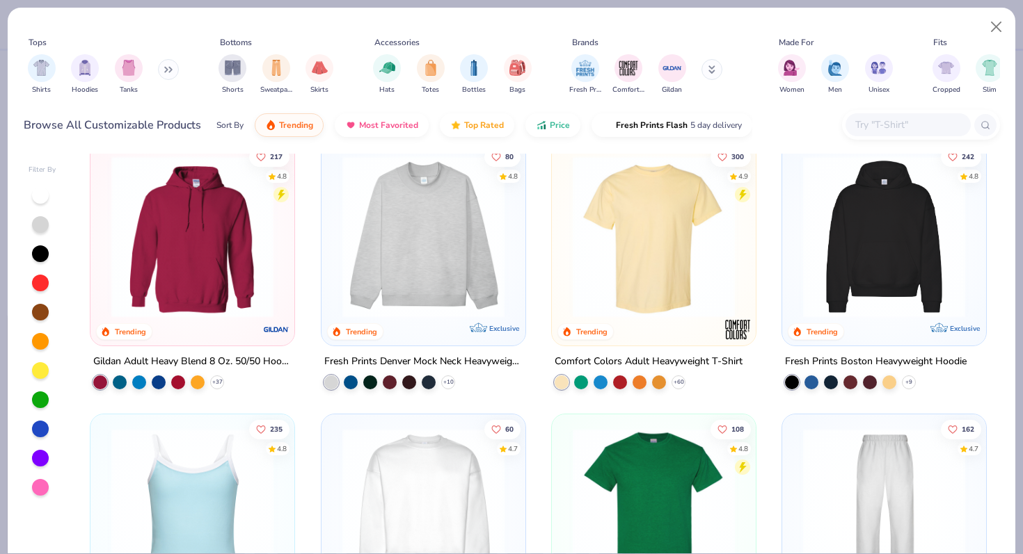
click at [169, 71] on icon at bounding box center [168, 69] width 8 height 7
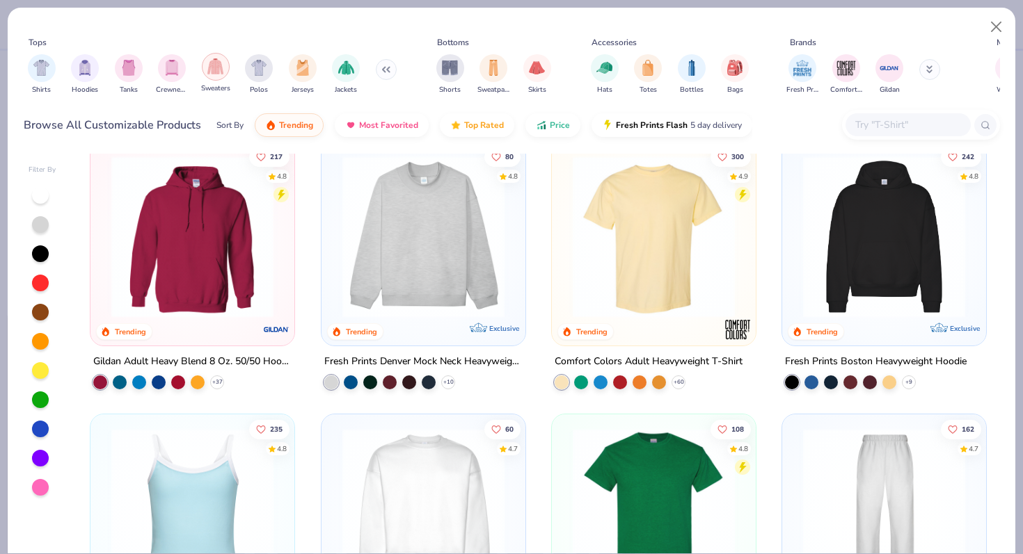
click at [211, 73] on img "filter for Sweaters" at bounding box center [215, 66] width 16 height 16
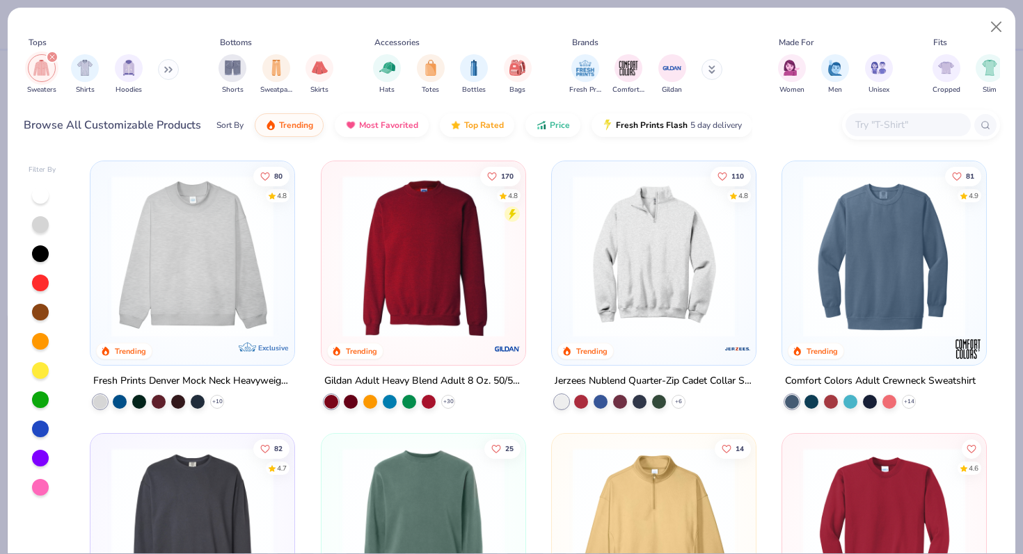
click at [172, 70] on icon at bounding box center [171, 69] width 2 height 5
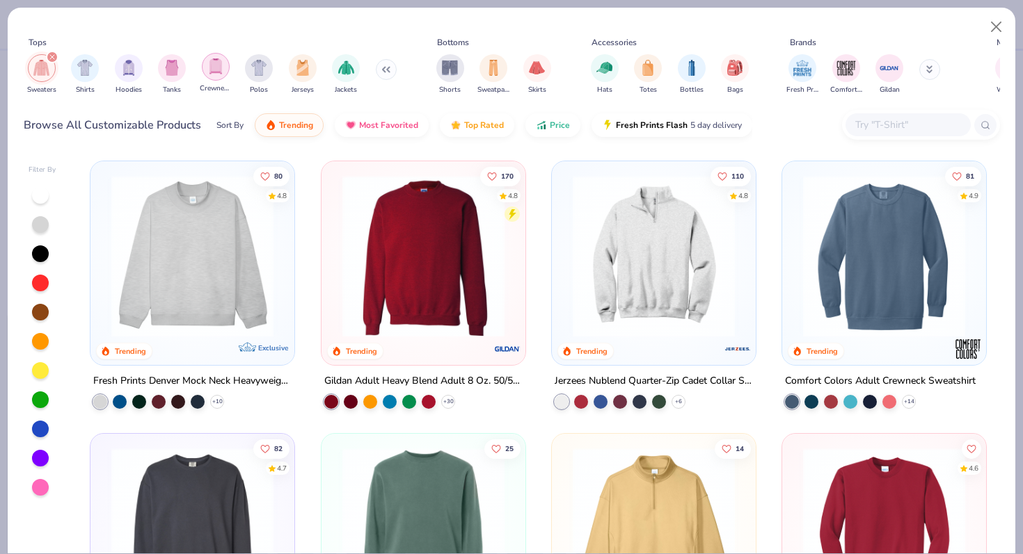
click at [215, 68] on img "filter for Crewnecks" at bounding box center [215, 66] width 15 height 16
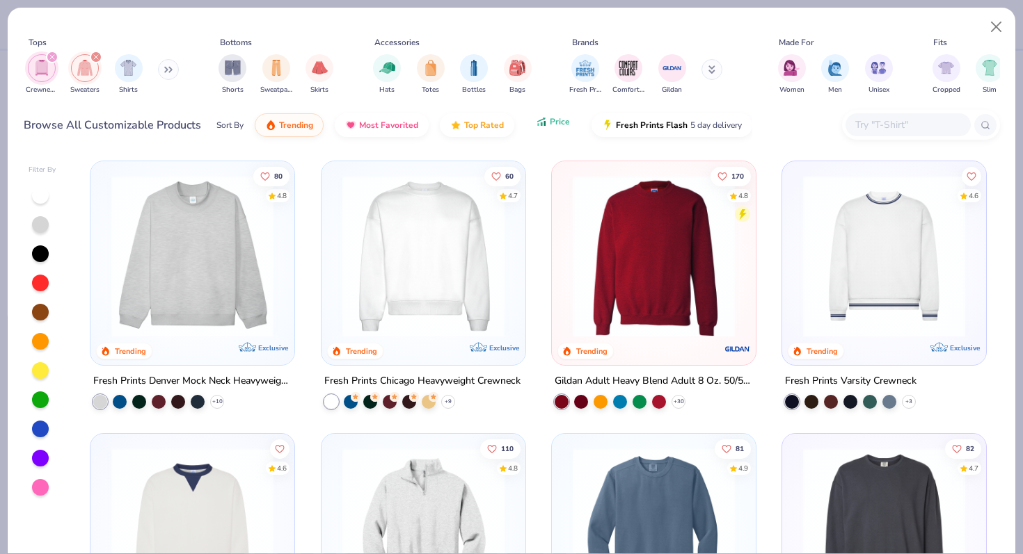
click at [553, 125] on span "Price" at bounding box center [560, 121] width 20 height 11
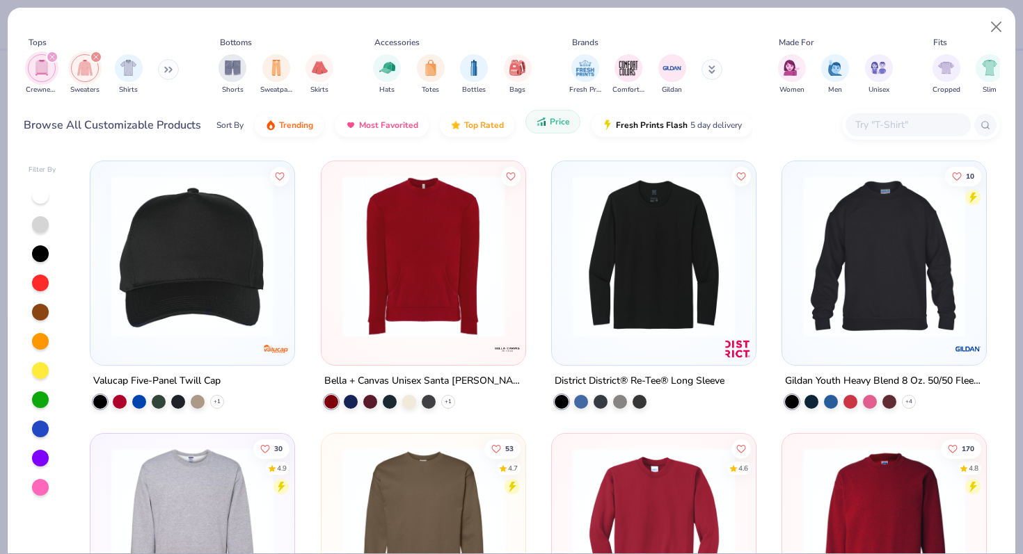
click at [553, 125] on span "Price" at bounding box center [560, 121] width 20 height 11
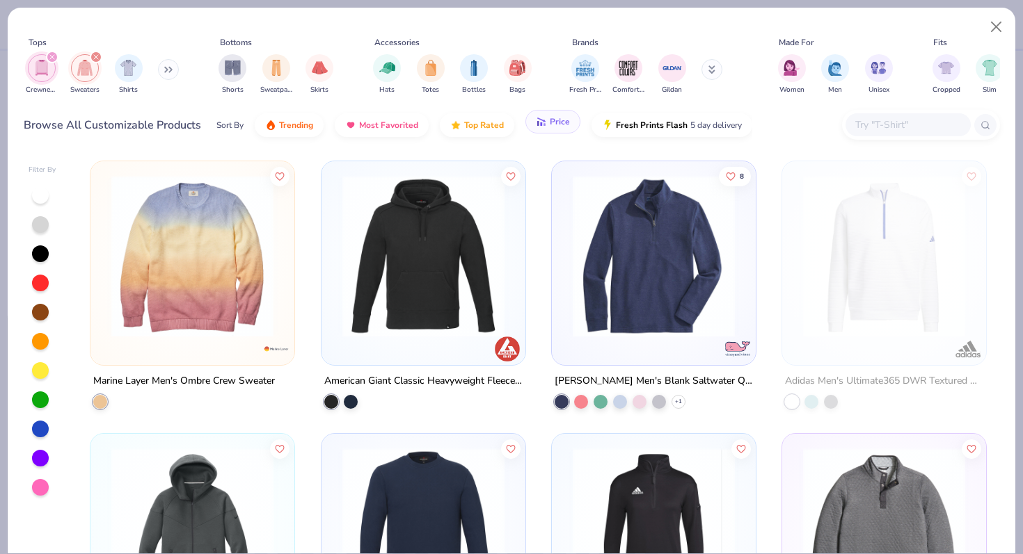
click at [553, 125] on span "Price" at bounding box center [560, 121] width 20 height 11
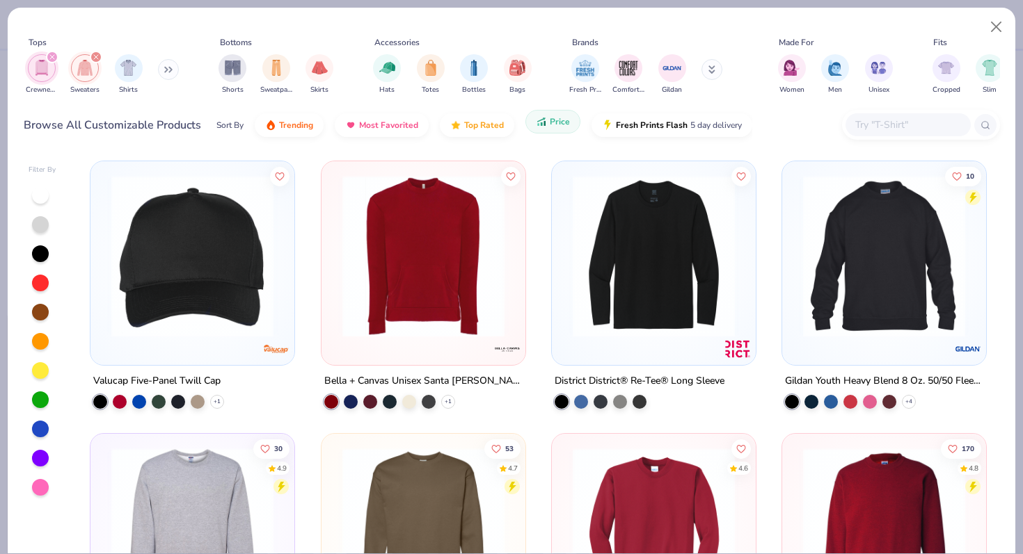
click at [554, 125] on span "Price" at bounding box center [560, 121] width 20 height 11
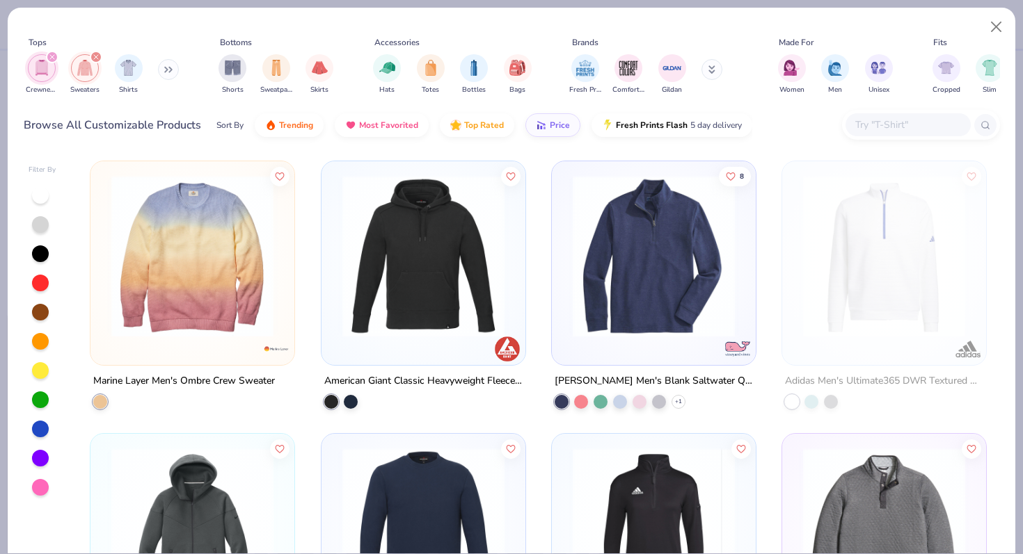
click at [93, 56] on icon "filter for Sweaters" at bounding box center [96, 57] width 6 height 6
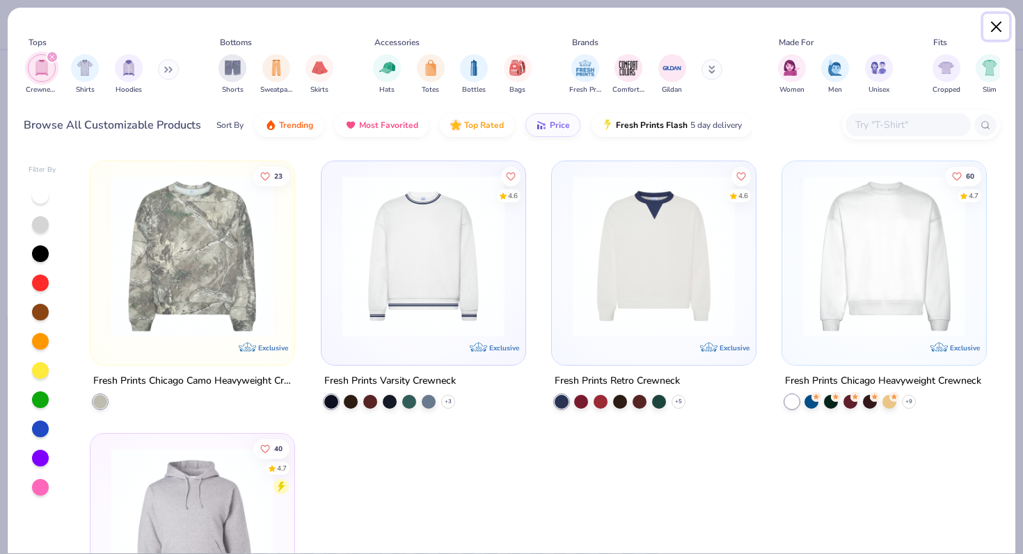
click at [998, 27] on button "Close" at bounding box center [996, 27] width 26 height 26
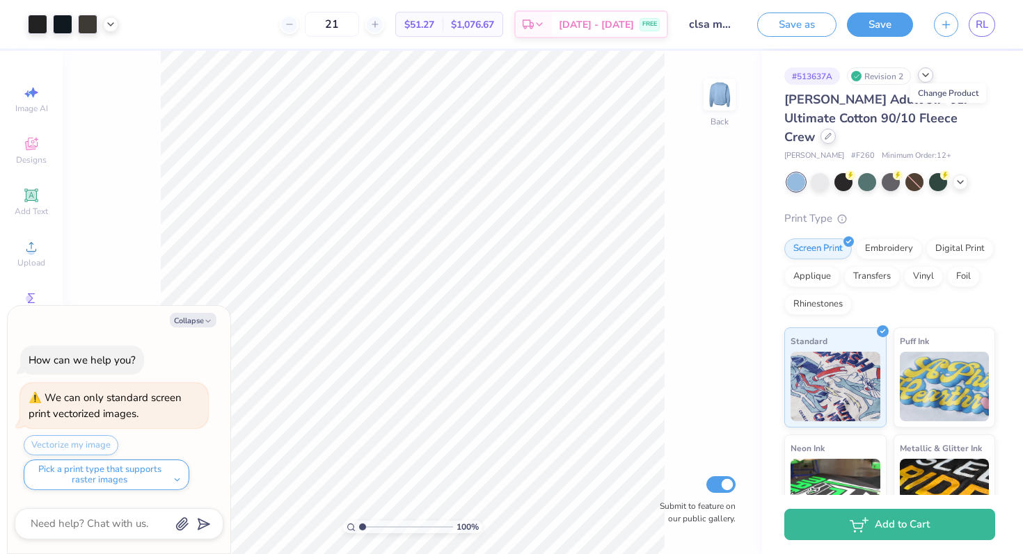
click at [831, 133] on icon at bounding box center [827, 136] width 7 height 7
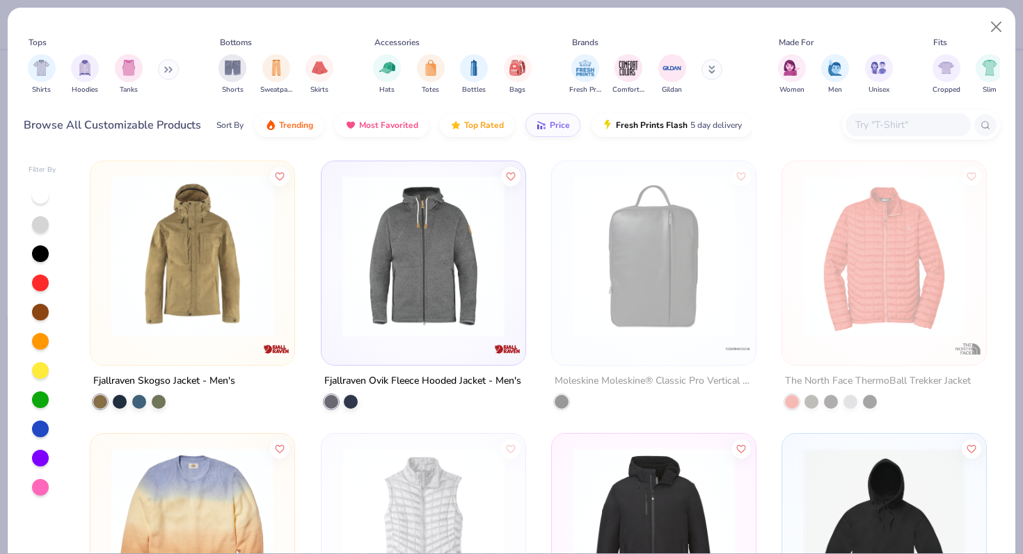
click at [171, 65] on button at bounding box center [168, 69] width 21 height 21
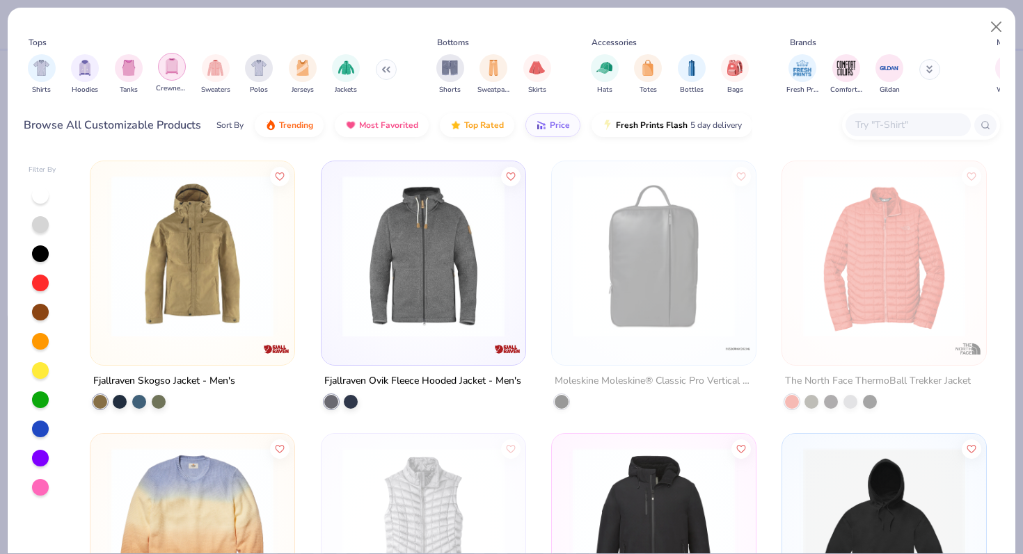
click at [163, 68] on div "filter for Crewnecks" at bounding box center [172, 67] width 28 height 28
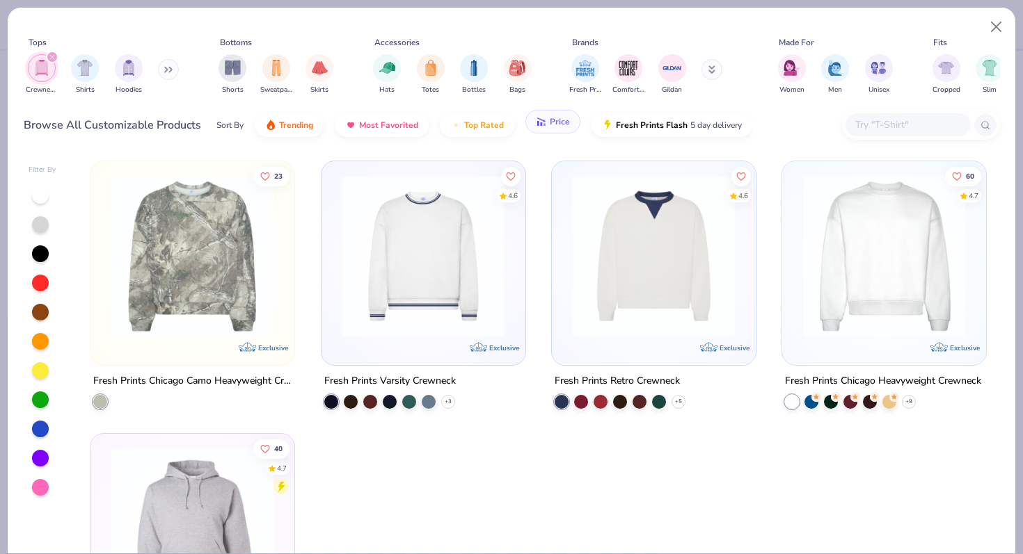
click at [563, 126] on span "Price" at bounding box center [560, 121] width 20 height 11
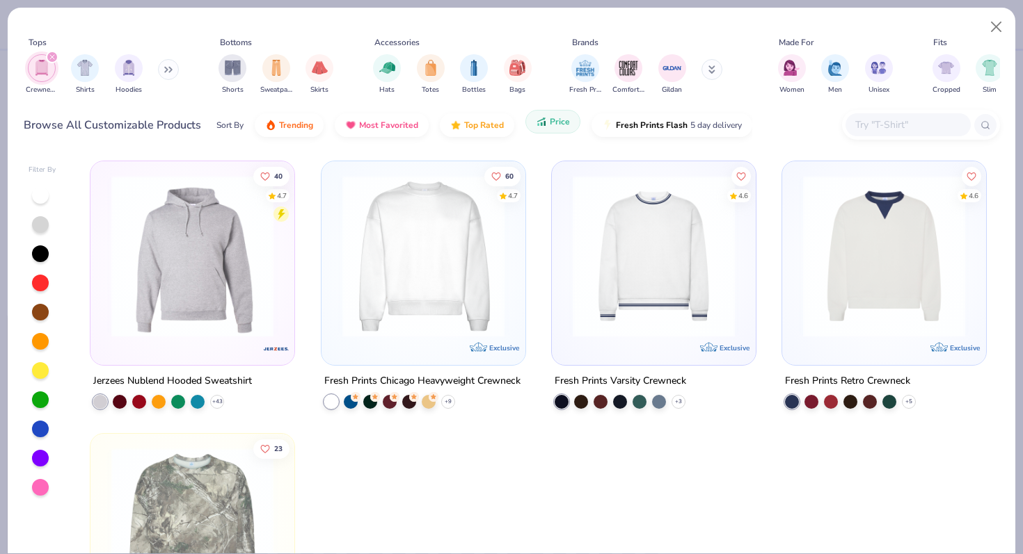
click at [563, 126] on span "Price" at bounding box center [560, 121] width 20 height 11
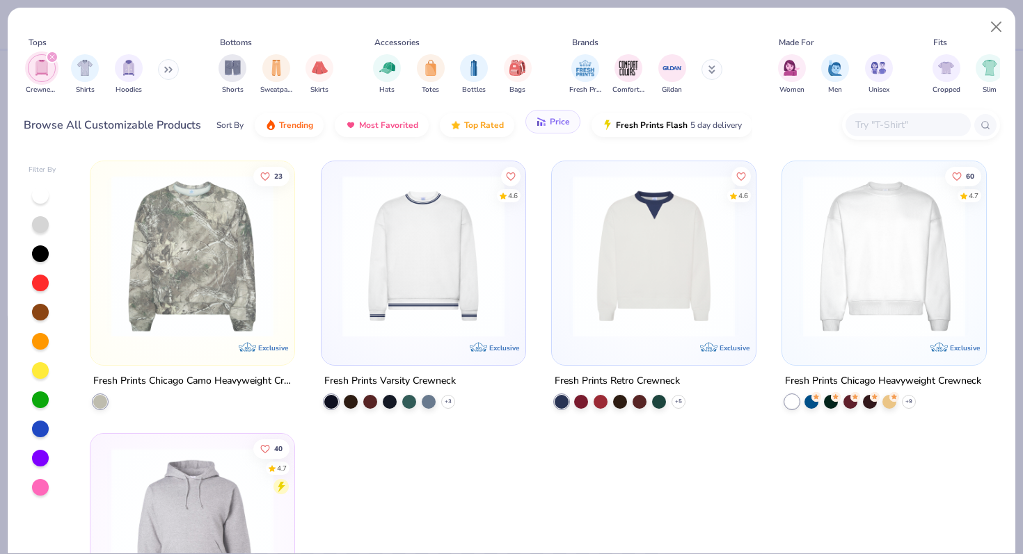
click at [563, 125] on span "Price" at bounding box center [560, 121] width 20 height 11
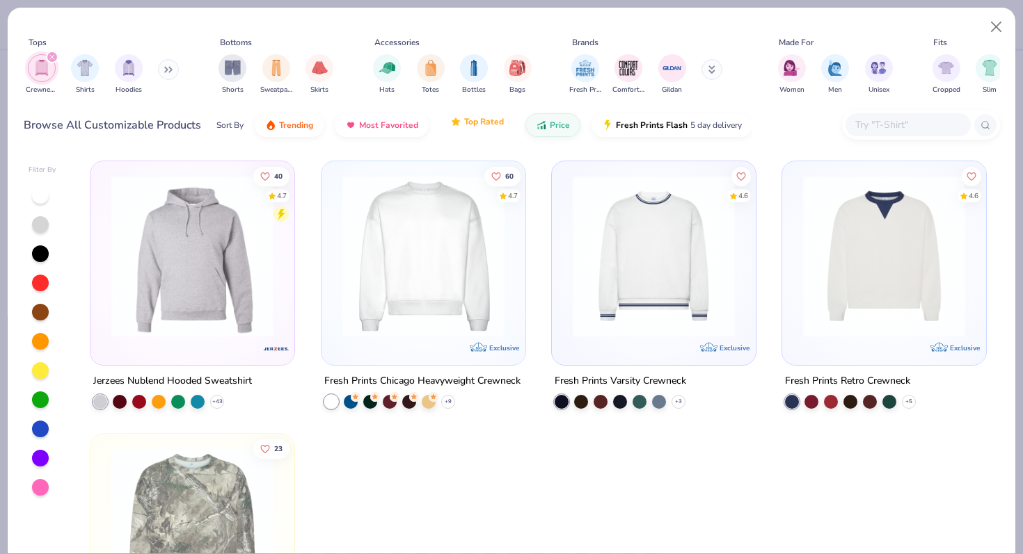
click at [464, 125] on span "Top Rated" at bounding box center [484, 121] width 40 height 11
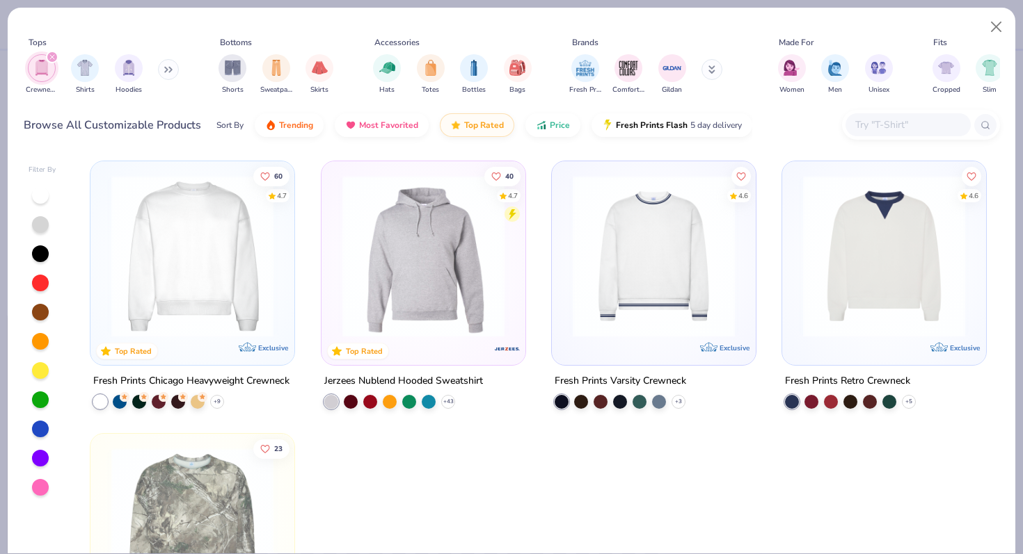
click at [231, 128] on div "Sort By" at bounding box center [229, 125] width 27 height 13
click at [996, 27] on button "Close" at bounding box center [996, 27] width 26 height 26
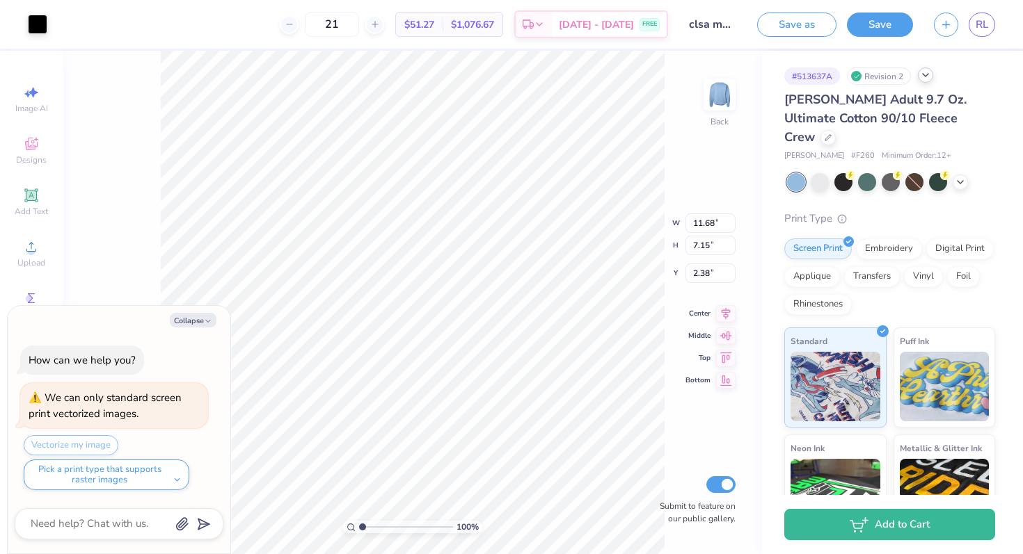
type textarea "x"
type input "2.41"
click at [957, 237] on div "Digital Print" at bounding box center [959, 247] width 67 height 21
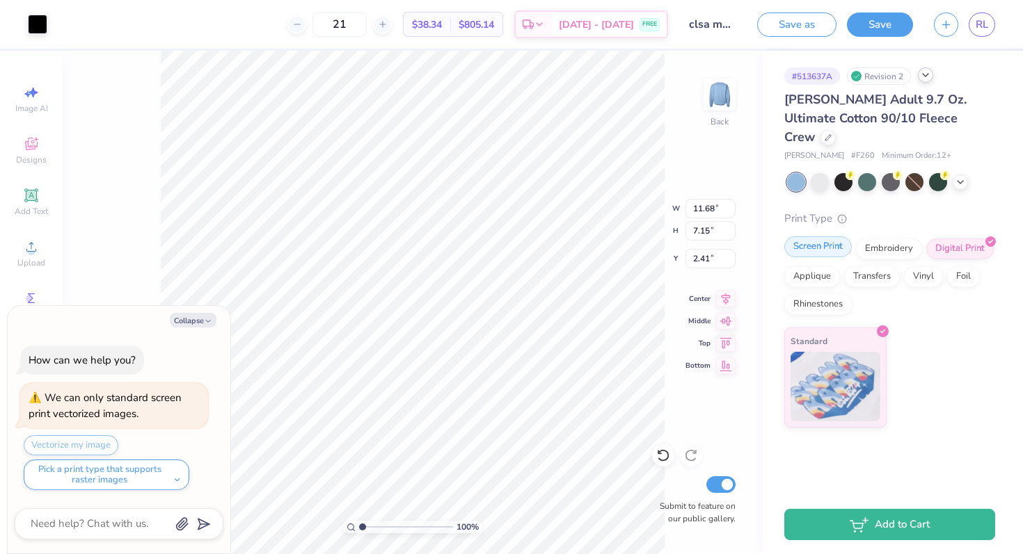
click at [815, 237] on div "Screen Print" at bounding box center [817, 247] width 67 height 21
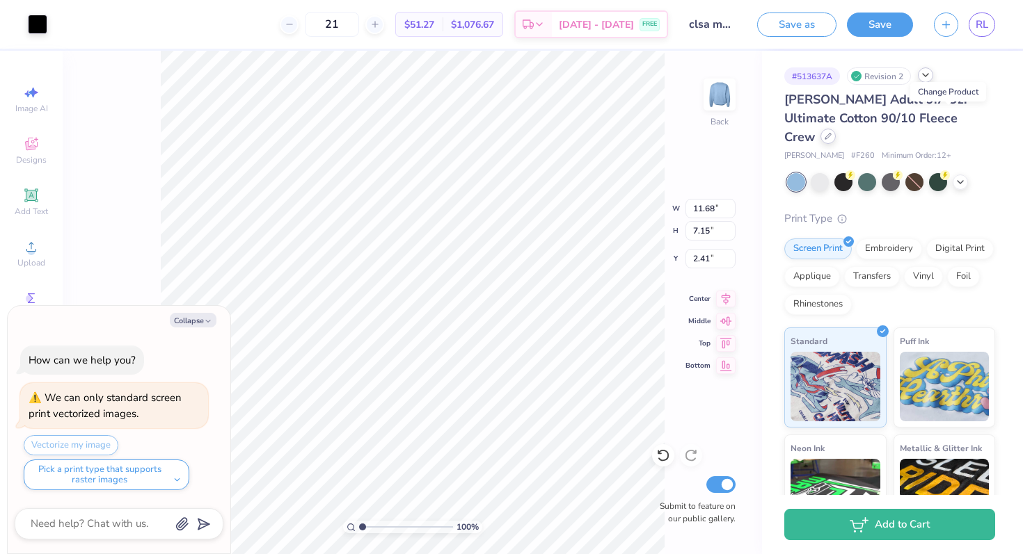
click at [831, 133] on icon at bounding box center [827, 136] width 7 height 7
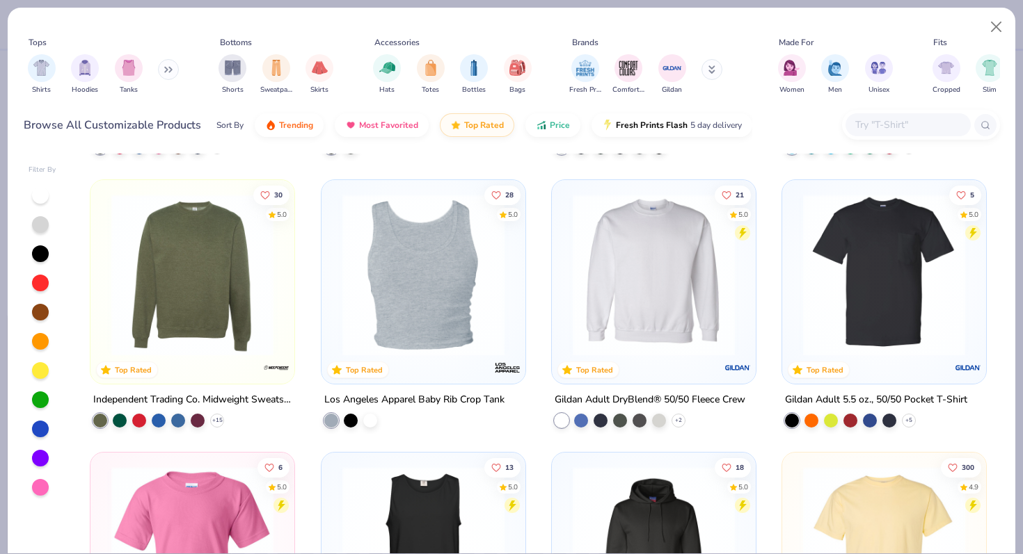
scroll to position [518, 0]
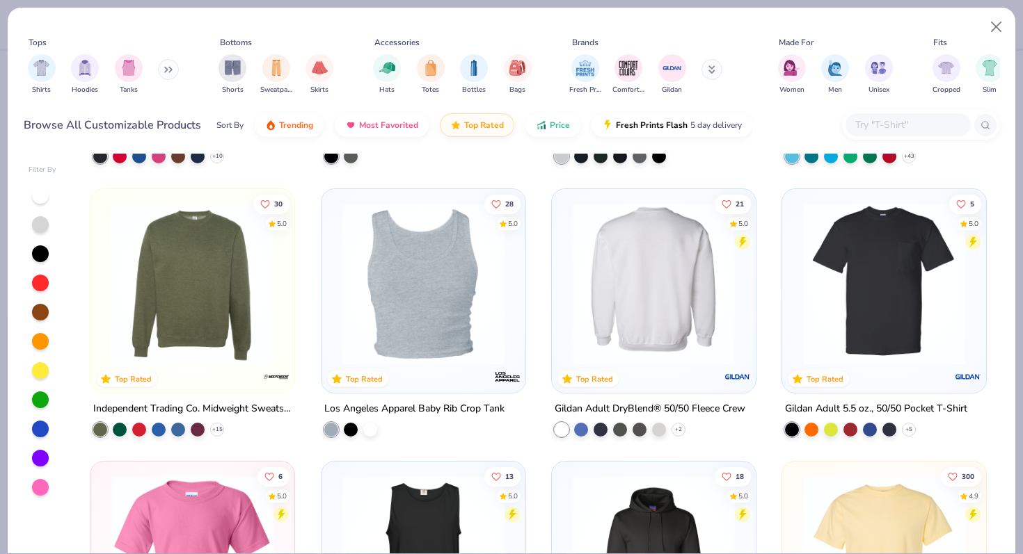
click at [653, 275] on img at bounding box center [654, 283] width 176 height 162
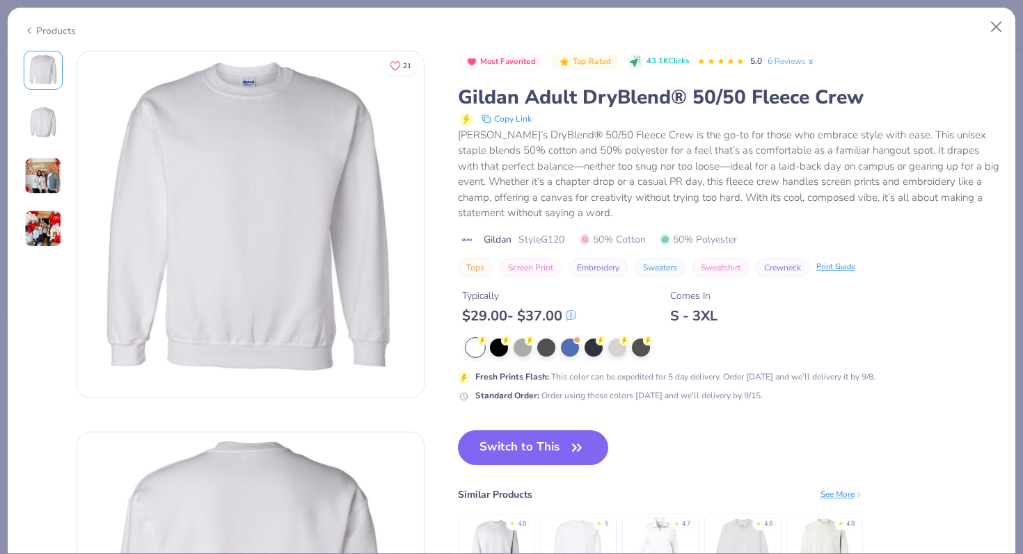
click at [575, 317] on icon at bounding box center [570, 315] width 9 height 9
click at [605, 309] on div "Typically $ 29.00 - $ 37.00 Comes In S - 3XL" at bounding box center [729, 301] width 542 height 47
click at [576, 445] on icon "button" at bounding box center [576, 447] width 19 height 19
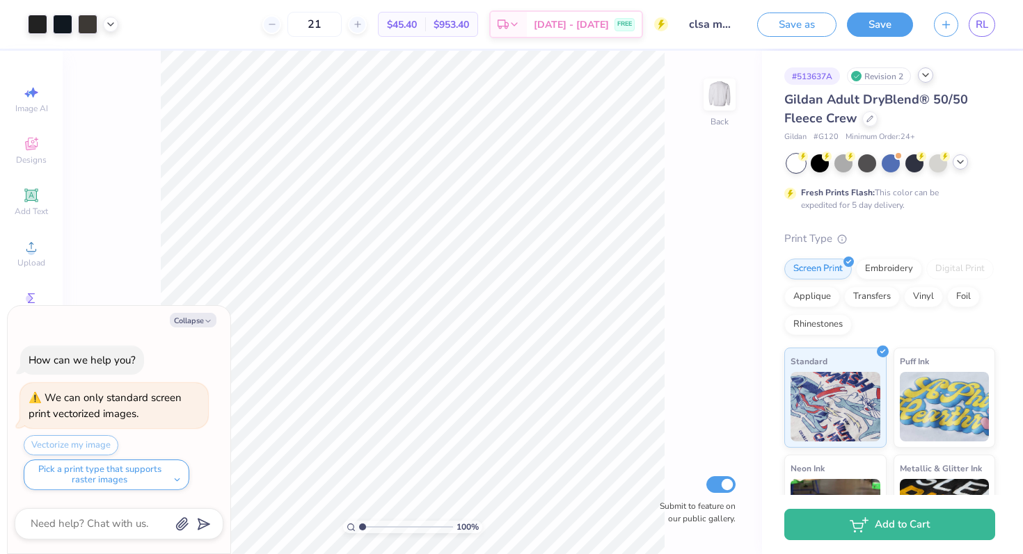
click at [961, 159] on icon at bounding box center [959, 162] width 11 height 11
click at [978, 166] on icon at bounding box center [983, 162] width 11 height 11
click at [958, 160] on icon at bounding box center [959, 162] width 11 height 11
click at [892, 167] on div at bounding box center [890, 162] width 18 height 18
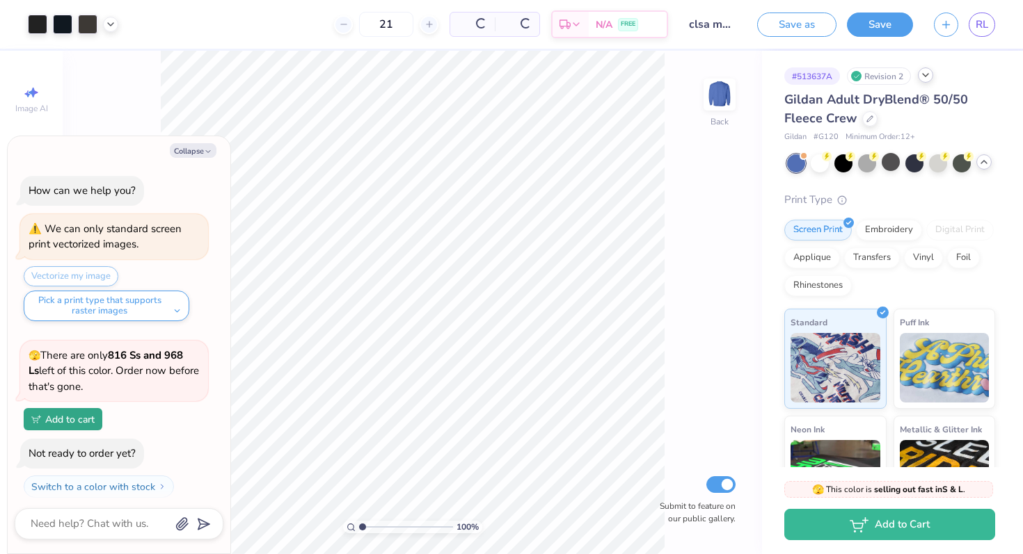
scroll to position [33, 0]
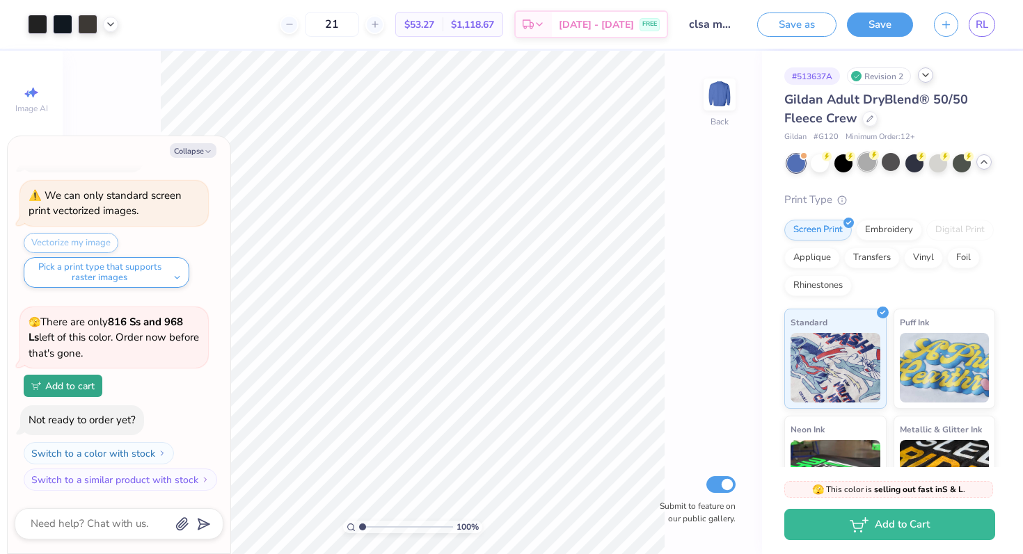
click at [869, 165] on div at bounding box center [867, 162] width 18 height 18
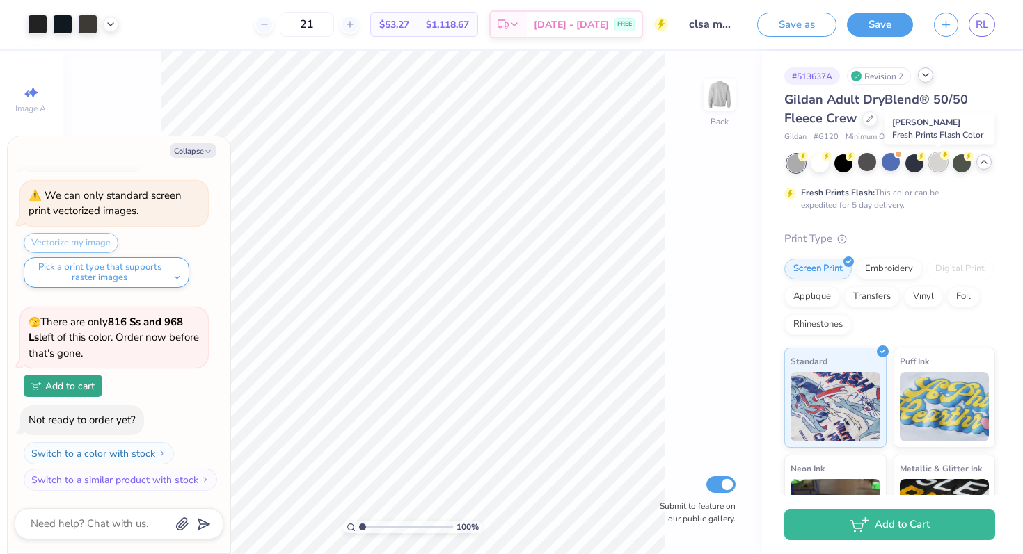
click at [934, 167] on div at bounding box center [938, 162] width 18 height 18
click at [192, 148] on button "Collapse" at bounding box center [193, 150] width 47 height 15
type textarea "x"
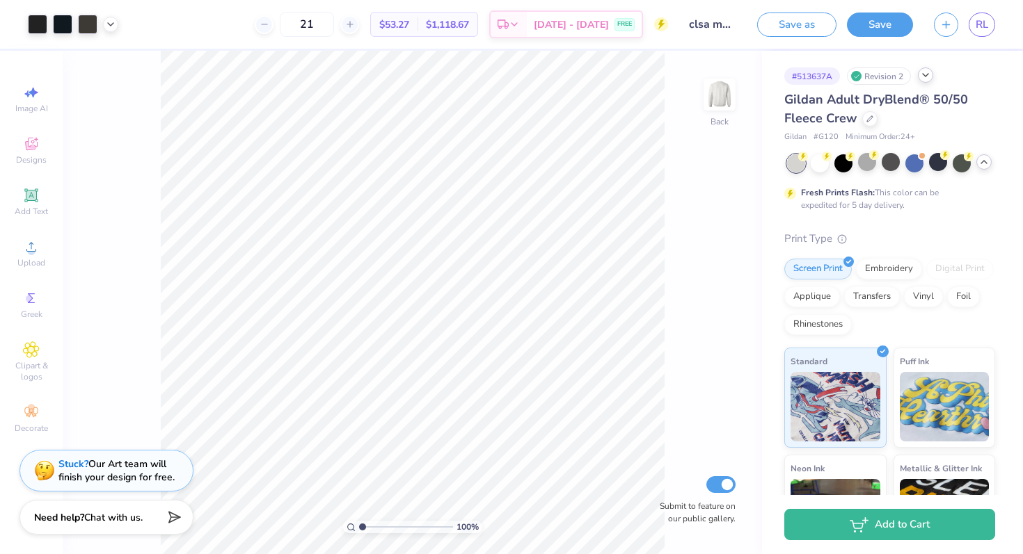
click at [877, 120] on div "Gildan Adult DryBlend® 50/50 Fleece Crew" at bounding box center [889, 109] width 211 height 38
click at [868, 121] on div at bounding box center [869, 117] width 15 height 15
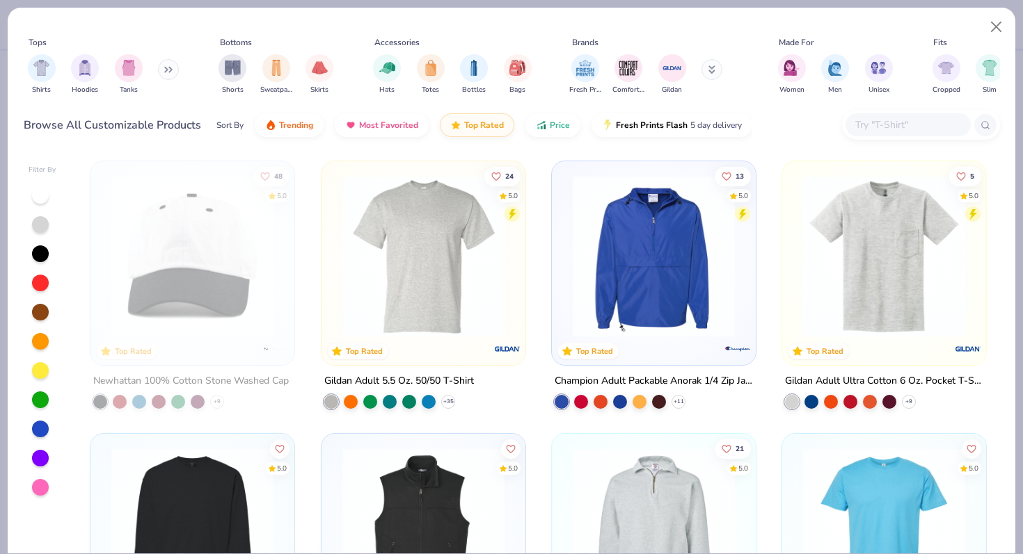
click at [161, 73] on button at bounding box center [168, 69] width 21 height 21
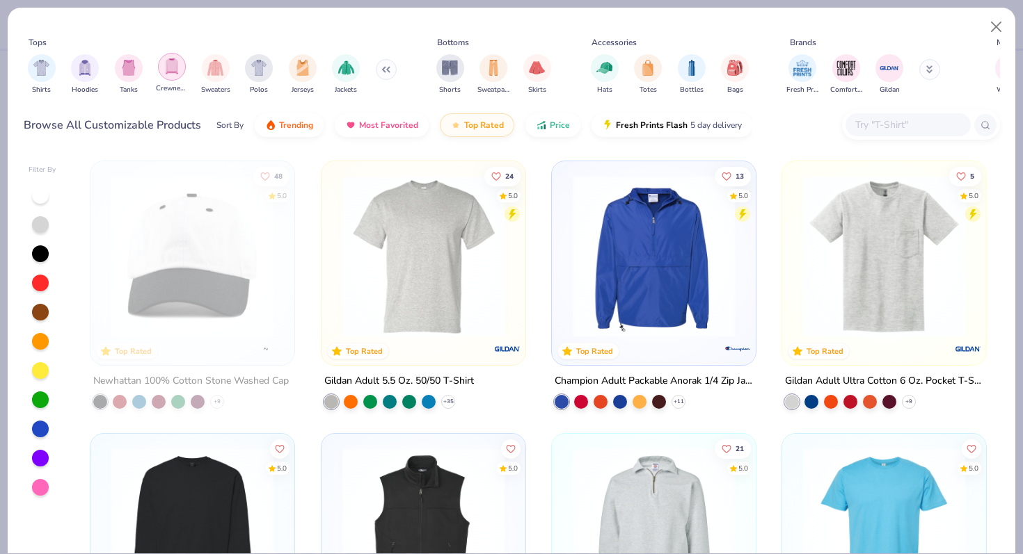
click at [175, 70] on img "filter for Crewnecks" at bounding box center [171, 66] width 15 height 16
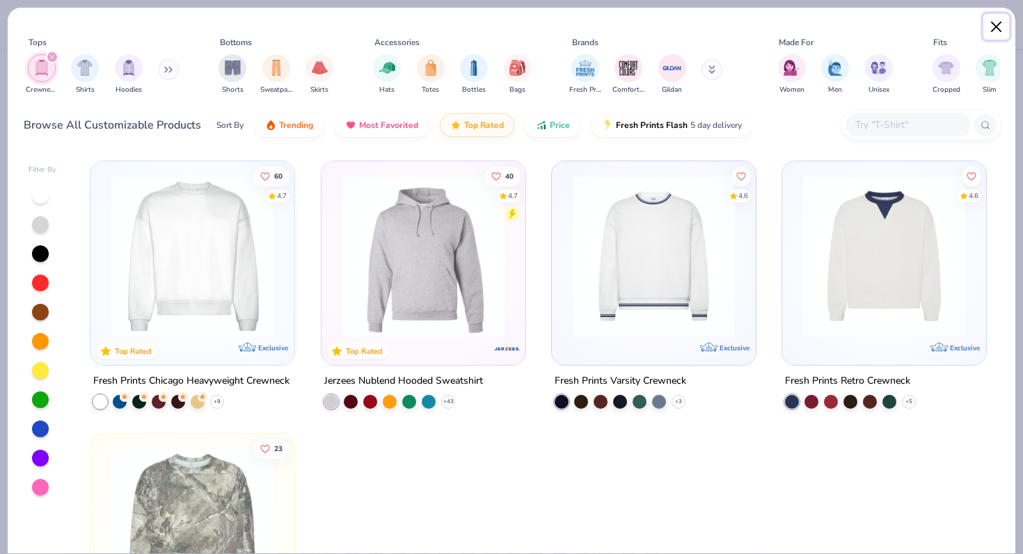
click at [995, 27] on button "Close" at bounding box center [996, 27] width 26 height 26
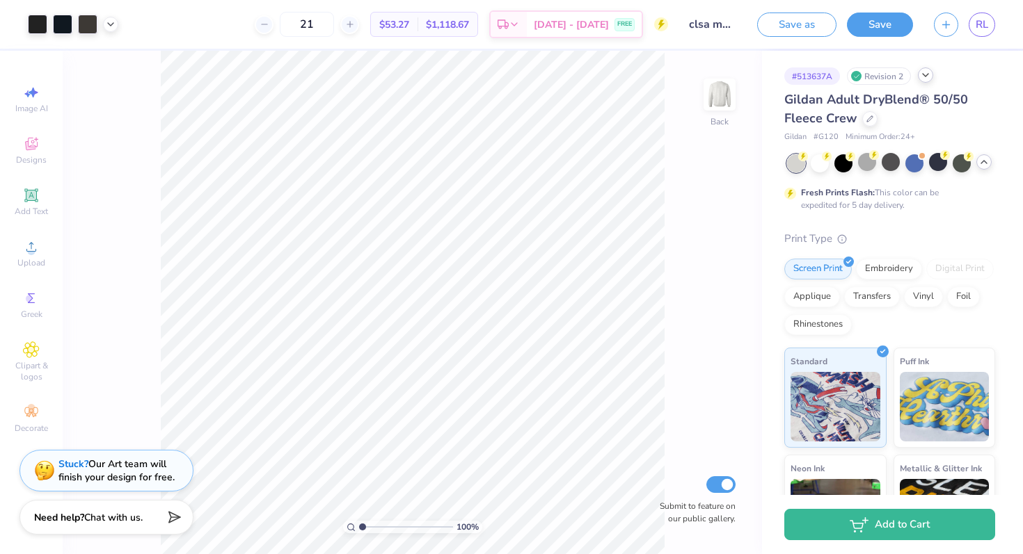
click at [879, 80] on div "Revision 2" at bounding box center [879, 75] width 64 height 17
click at [913, 79] on div "# 513637A Revision 2" at bounding box center [889, 75] width 211 height 17
click at [921, 79] on icon at bounding box center [925, 75] width 11 height 11
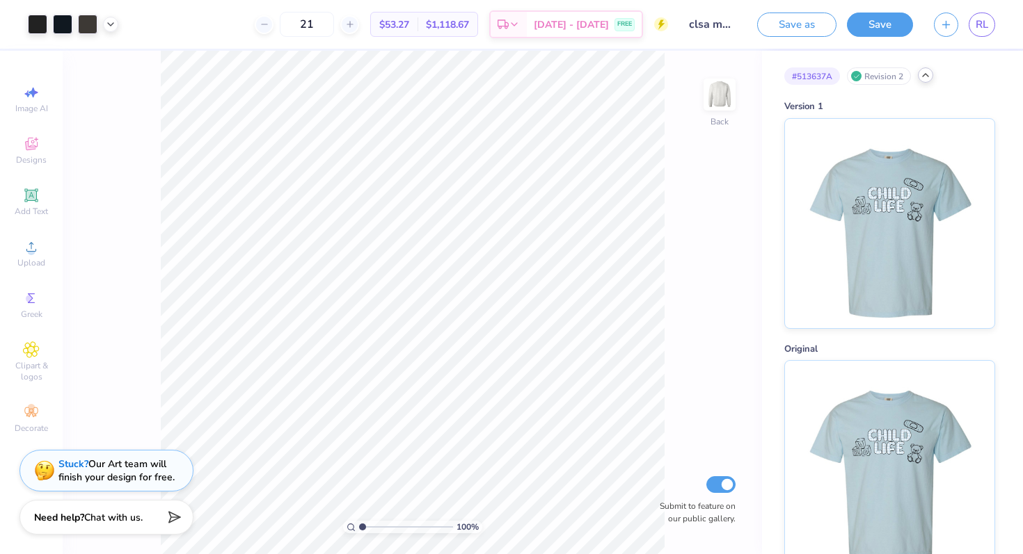
click at [928, 79] on icon at bounding box center [925, 75] width 11 height 11
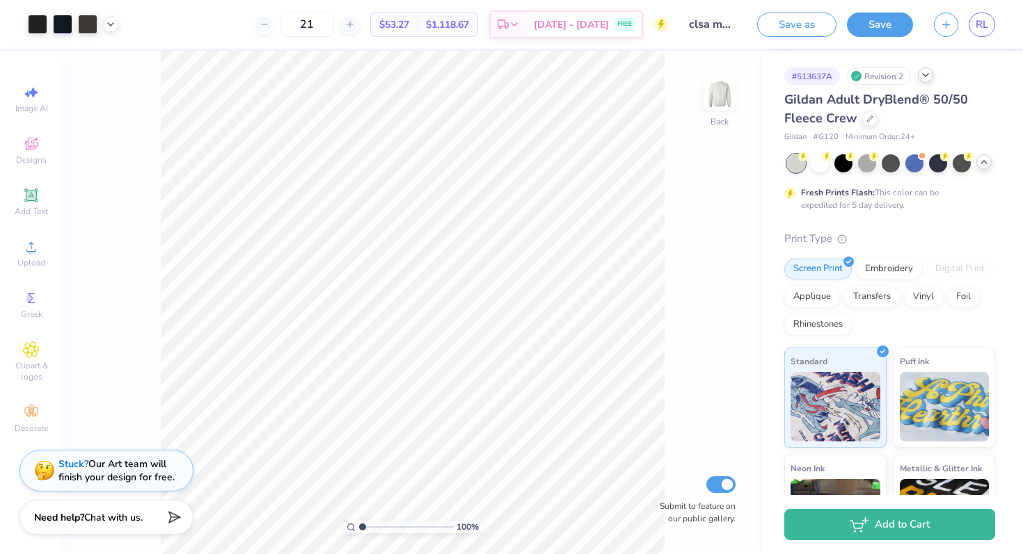
click at [984, 161] on polyline at bounding box center [984, 162] width 6 height 3
click at [964, 137] on div "Show all" at bounding box center [960, 136] width 49 height 19
click at [866, 119] on icon at bounding box center [869, 117] width 7 height 7
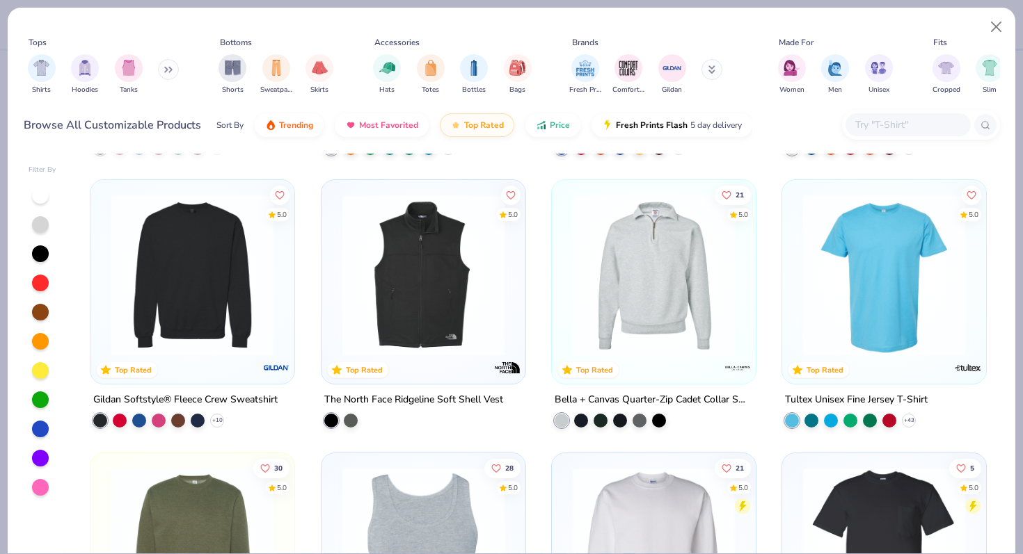
scroll to position [255, 0]
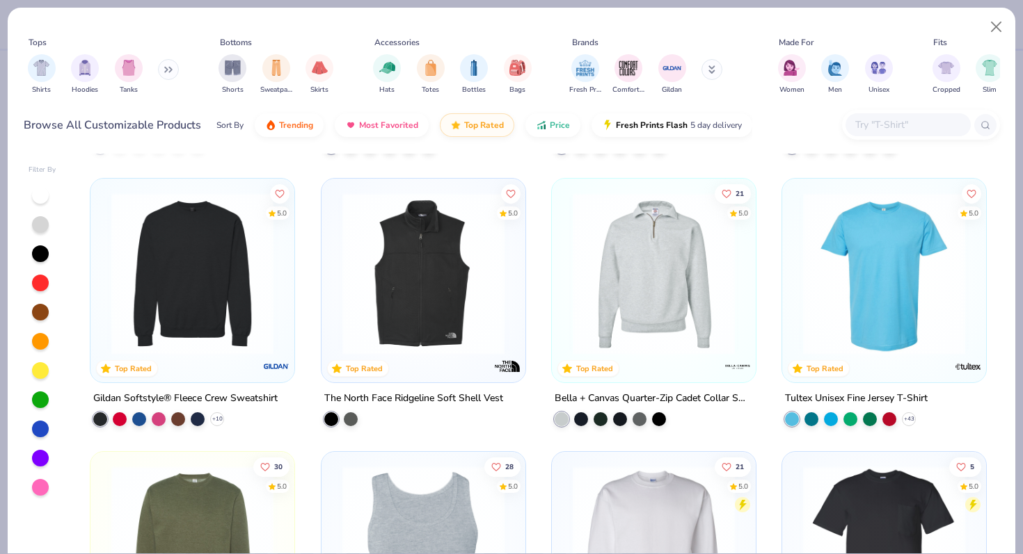
click at [216, 274] on img at bounding box center [192, 274] width 176 height 162
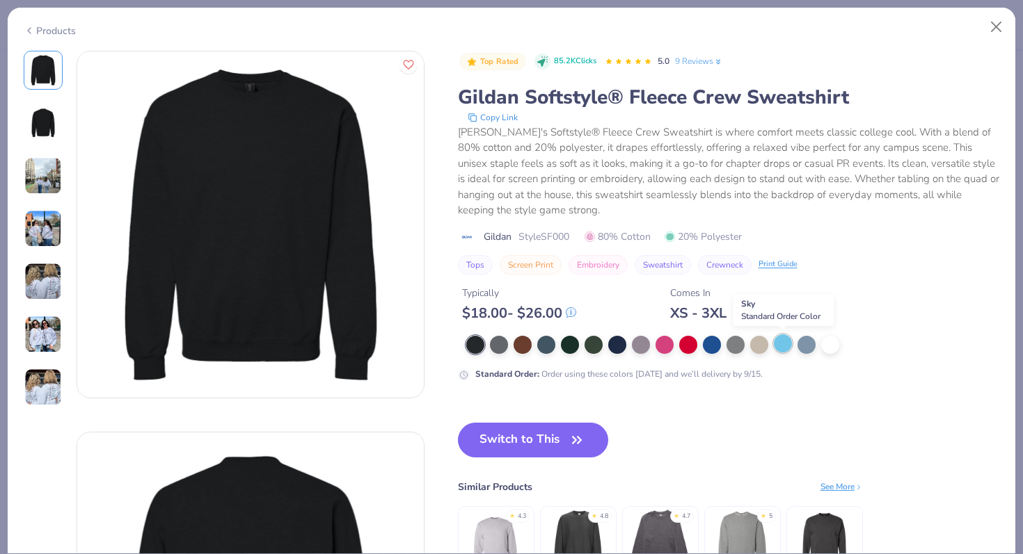
click at [778, 340] on div at bounding box center [783, 344] width 18 height 18
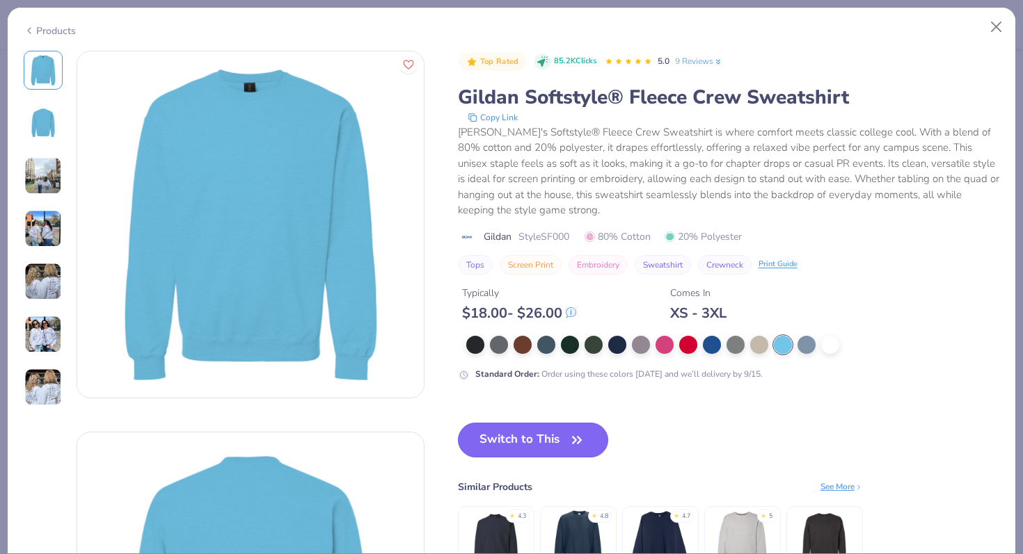
click at [550, 441] on button "Switch to This" at bounding box center [533, 440] width 151 height 35
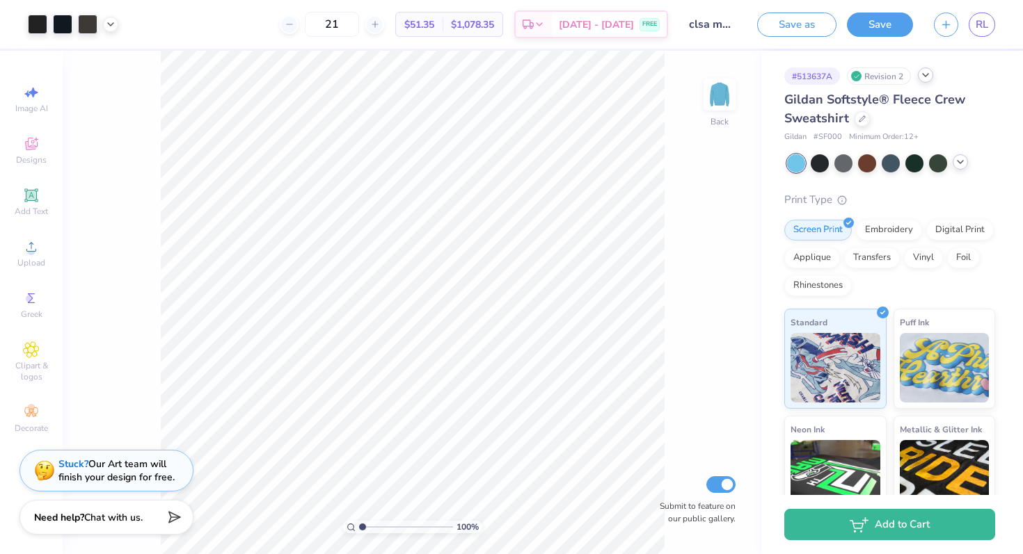
click at [959, 167] on div at bounding box center [959, 161] width 15 height 15
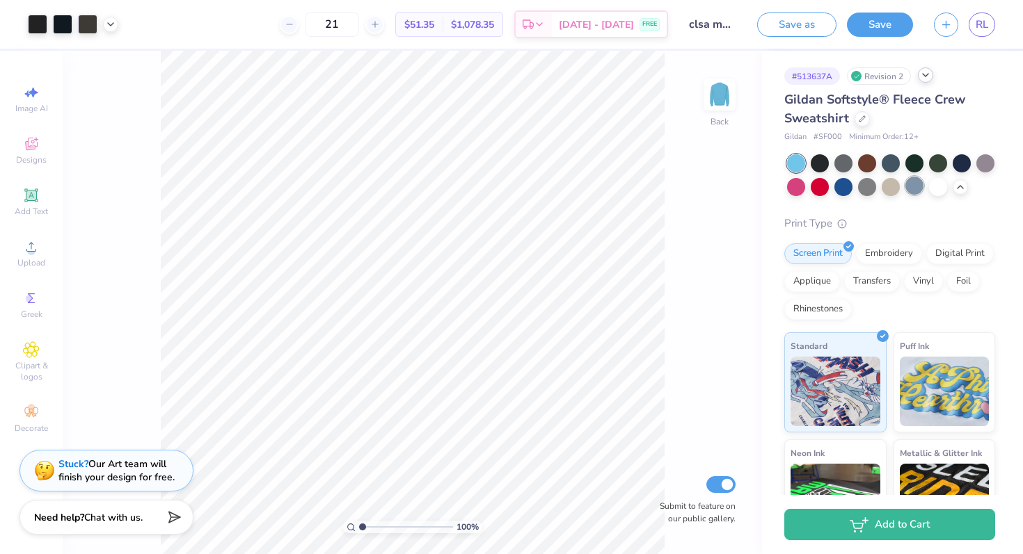
click at [918, 188] on div at bounding box center [914, 186] width 18 height 18
click at [937, 191] on div at bounding box center [938, 186] width 18 height 18
click at [863, 119] on icon at bounding box center [861, 117] width 7 height 7
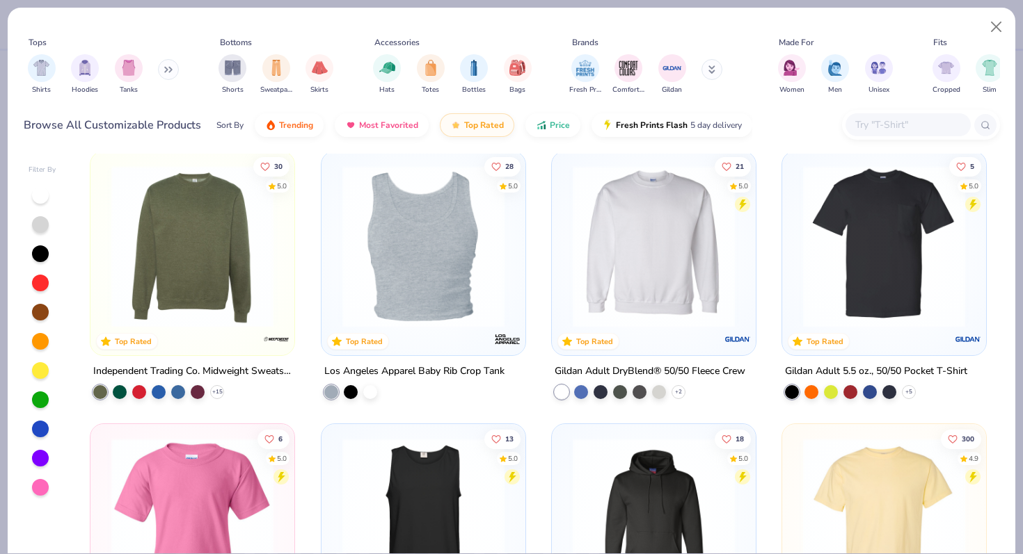
scroll to position [557, 0]
click at [635, 272] on img at bounding box center [654, 245] width 176 height 162
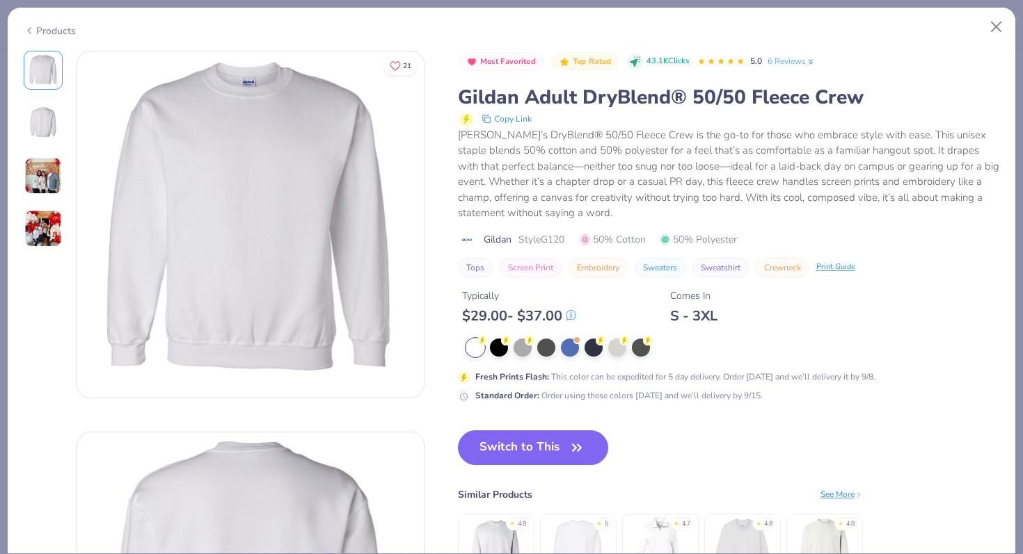
click at [931, 463] on div "Most Favorited Top Rated 43.1K Clicks 5.0 6 Reviews Gildan Adult DryBlend® 50/5…" at bounding box center [729, 335] width 542 height 568
click at [846, 493] on div "See More" at bounding box center [841, 494] width 42 height 13
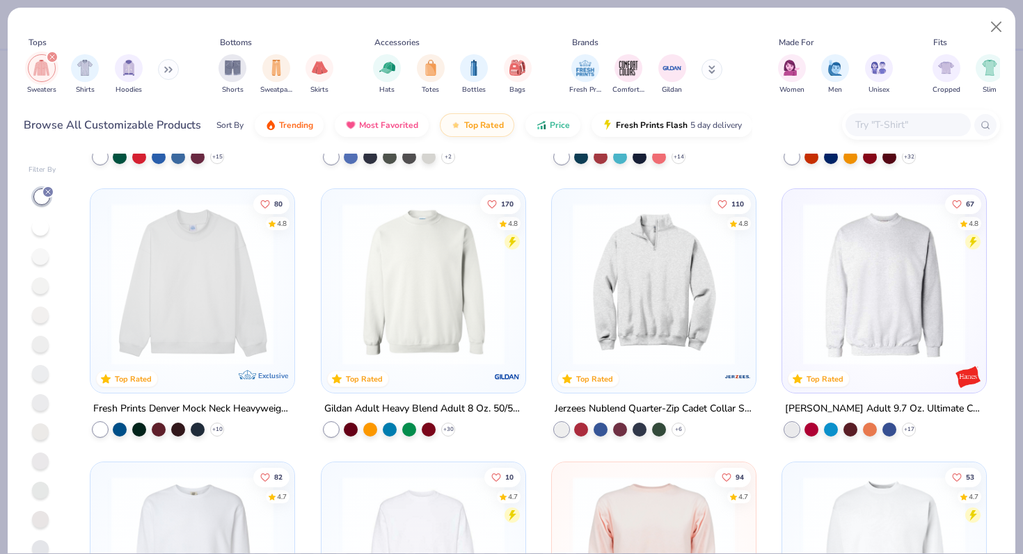
scroll to position [247, 0]
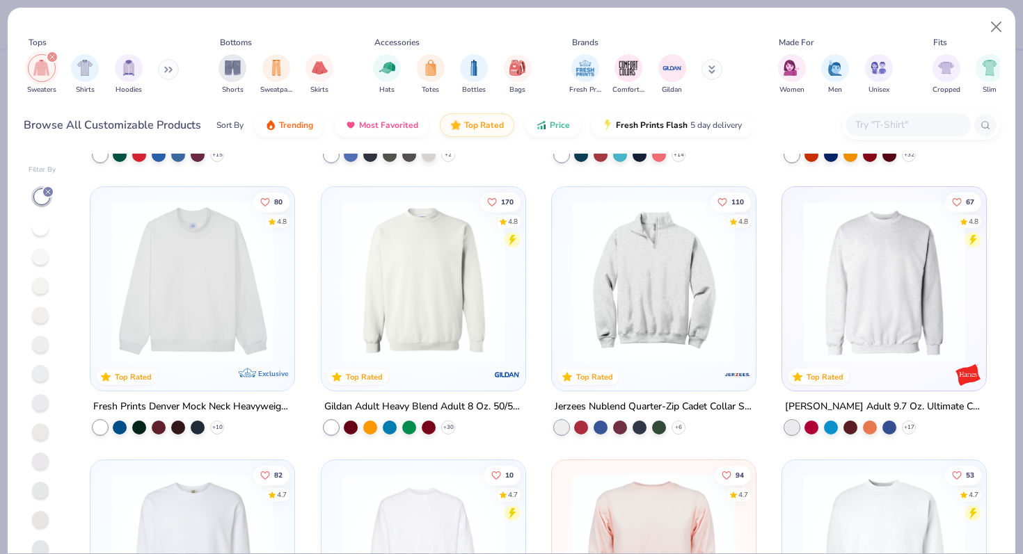
click at [456, 301] on img at bounding box center [423, 282] width 176 height 162
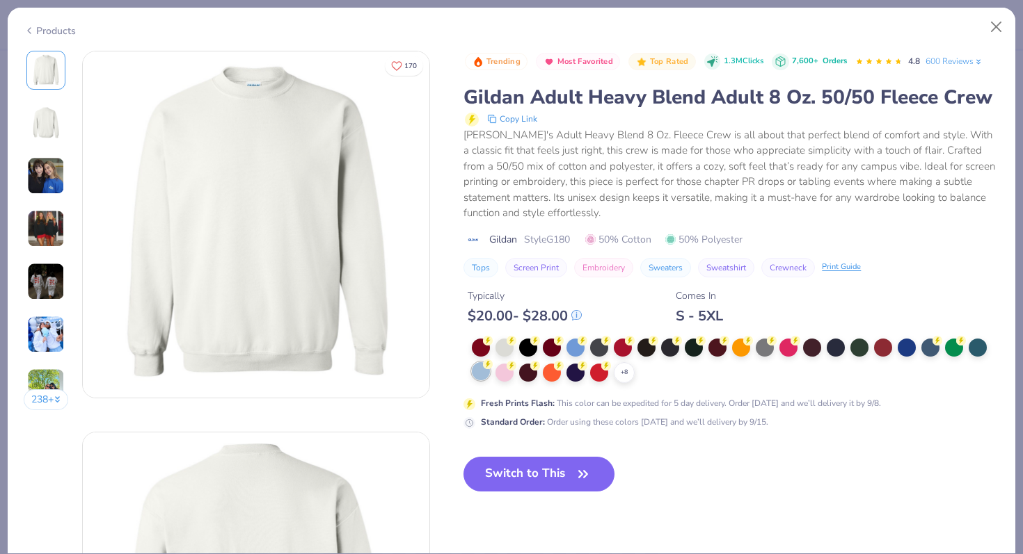
click at [479, 371] on div at bounding box center [481, 371] width 18 height 18
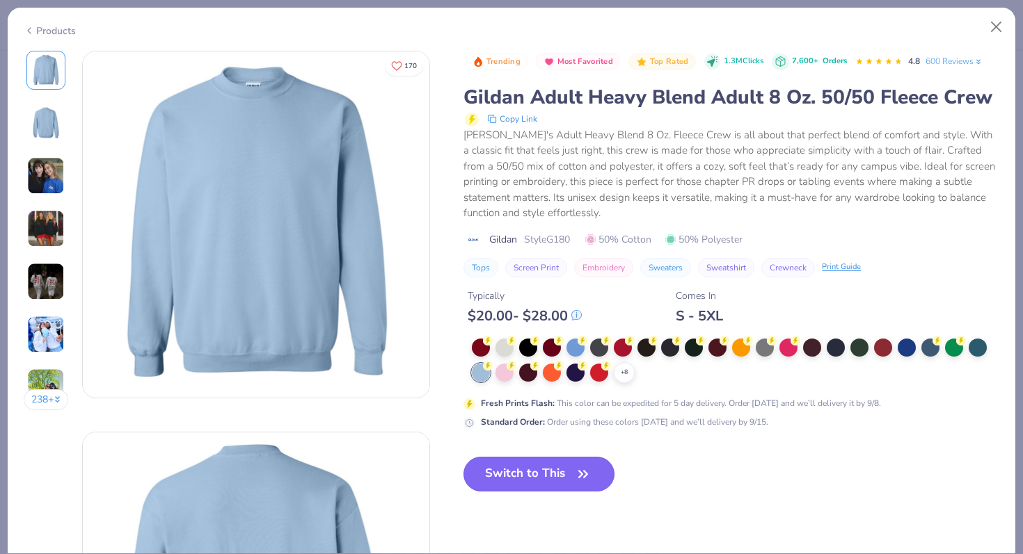
click at [553, 479] on button "Switch to This" at bounding box center [538, 474] width 151 height 35
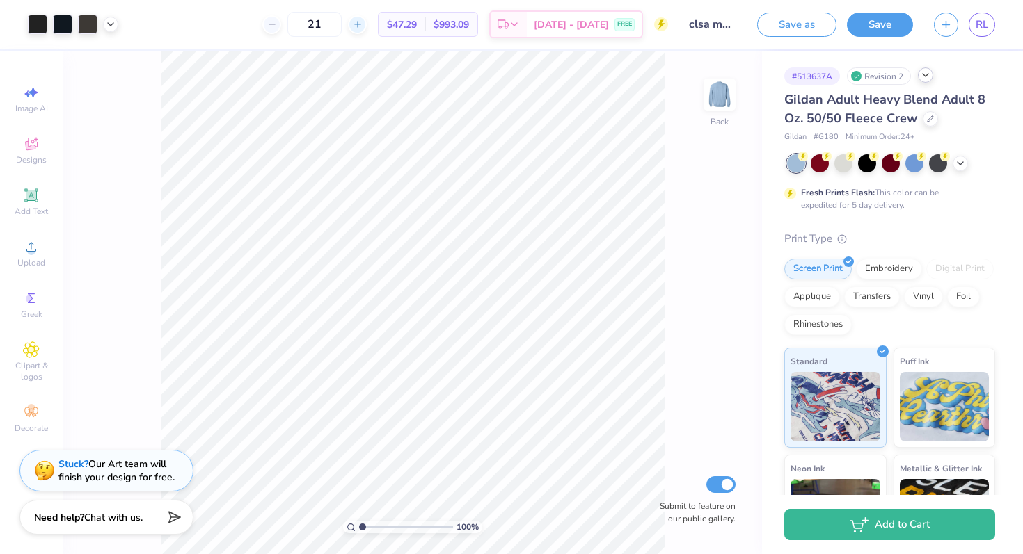
click at [367, 29] on div at bounding box center [357, 24] width 19 height 19
click at [376, 29] on div "22 $47.29 Per Item $993.09 Total Est. Delivery Sep 12 - 15 FREE" at bounding box center [398, 24] width 539 height 49
click at [355, 22] on icon at bounding box center [350, 24] width 10 height 10
click at [352, 24] on line at bounding box center [349, 24] width 6 height 0
click at [367, 24] on div at bounding box center [357, 24] width 19 height 19
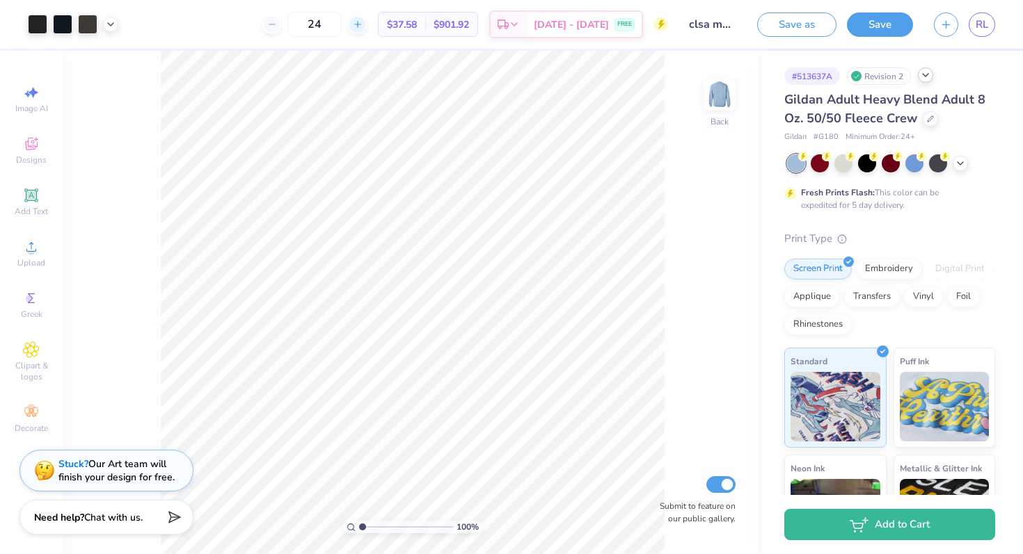
type input "25"
click at [801, 24] on button "Save as" at bounding box center [796, 22] width 79 height 24
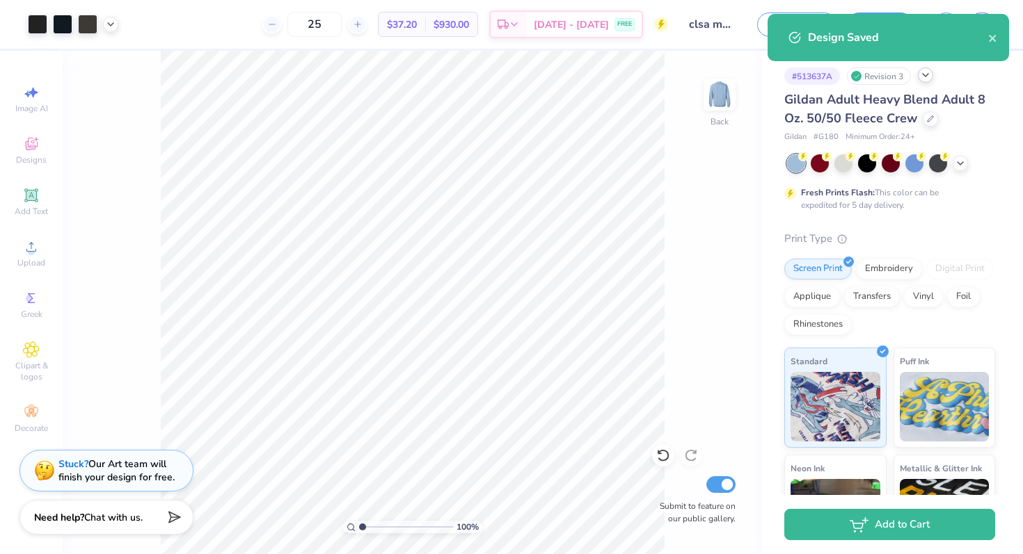
click at [719, 166] on div "100 % Back Submit to feature on our public gallery." at bounding box center [412, 303] width 699 height 504
click at [996, 38] on icon "close" at bounding box center [993, 38] width 10 height 11
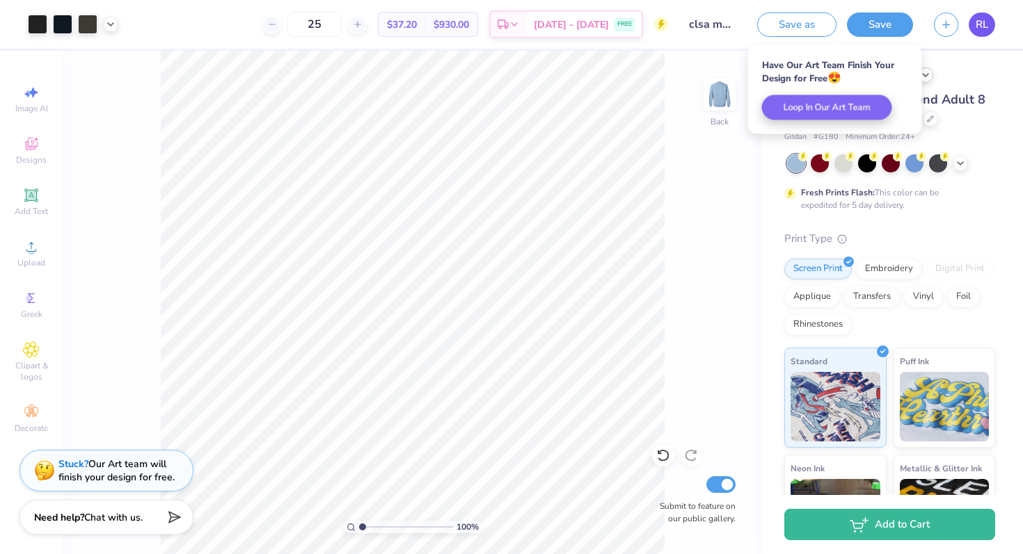
click at [987, 26] on span "RL" at bounding box center [981, 25] width 13 height 16
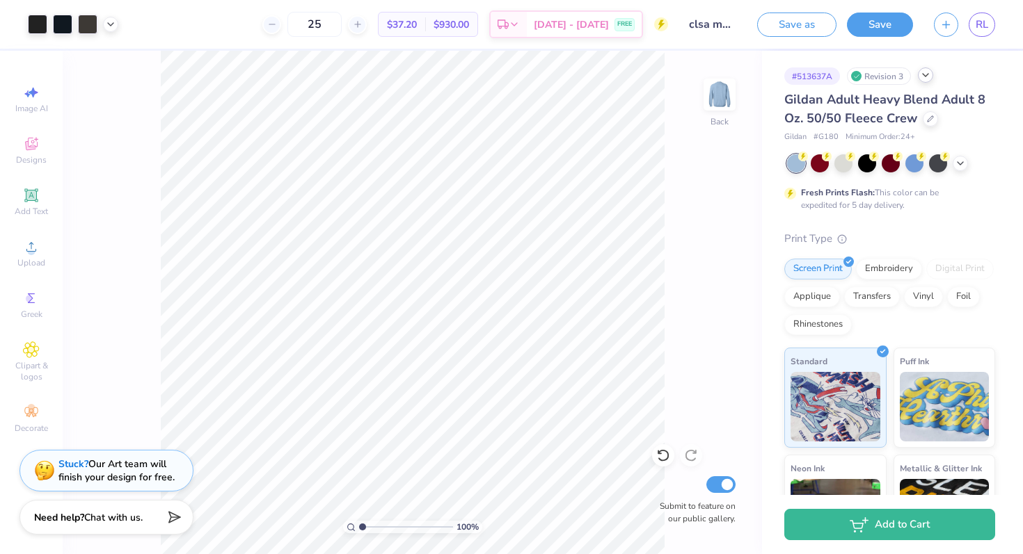
click at [707, 25] on input "clsa merch final?" at bounding box center [712, 24] width 68 height 28
click at [730, 161] on div "100 % Back Submit to feature on our public gallery." at bounding box center [412, 303] width 699 height 504
click at [952, 22] on button "button" at bounding box center [946, 22] width 24 height 24
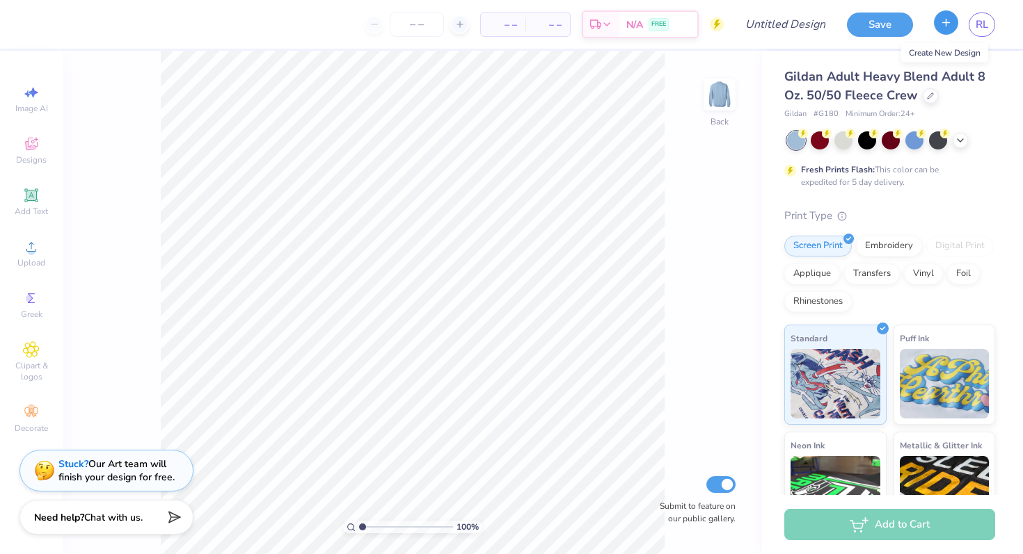
click at [949, 22] on icon "button" at bounding box center [946, 23] width 12 height 12
click at [719, 22] on circle at bounding box center [717, 24] width 14 height 14
click at [934, 19] on button "button" at bounding box center [946, 22] width 24 height 24
click at [946, 23] on icon "button" at bounding box center [946, 23] width 12 height 12
click at [865, 19] on button "Save" at bounding box center [880, 22] width 66 height 24
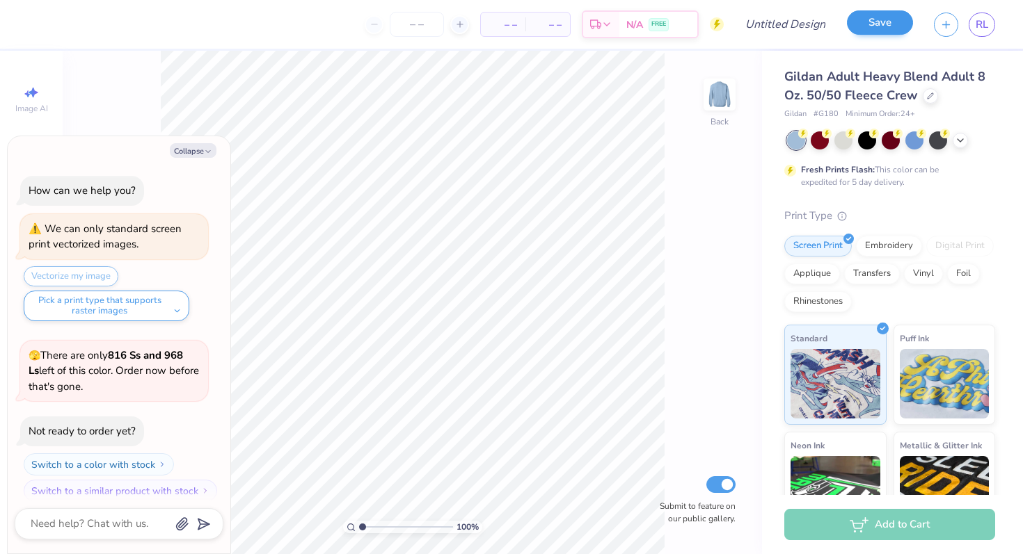
scroll to position [138, 0]
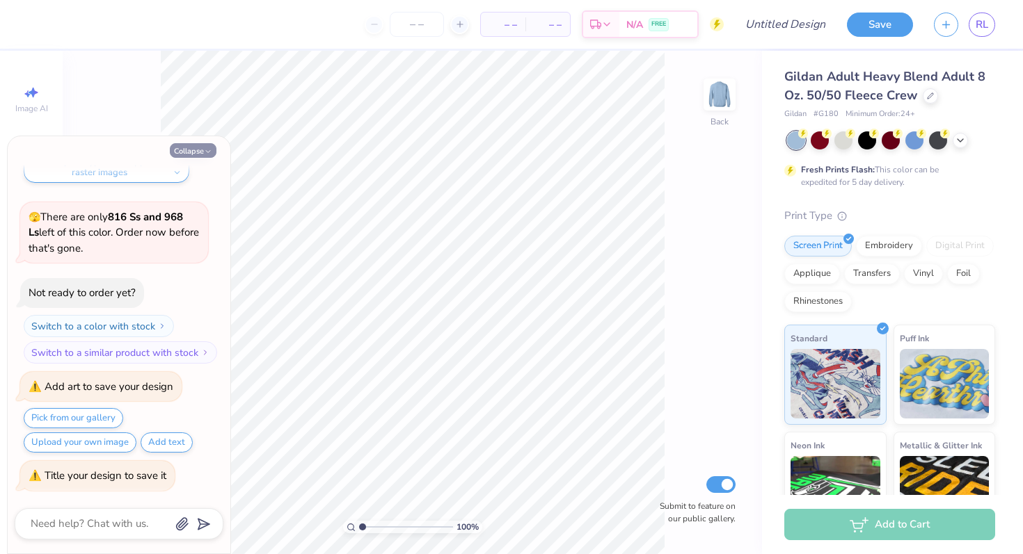
click at [195, 145] on button "Collapse" at bounding box center [193, 150] width 47 height 15
type textarea "x"
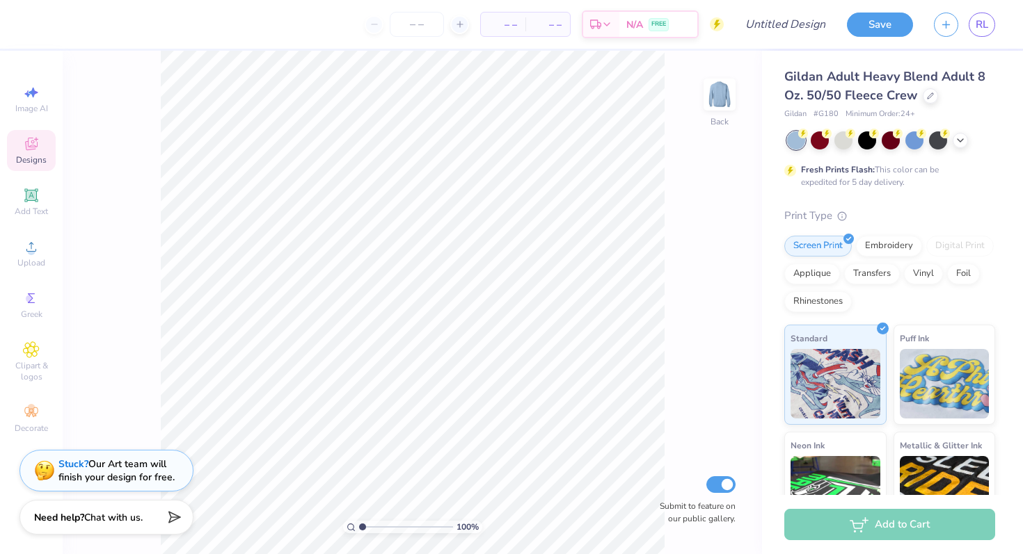
click at [35, 145] on icon at bounding box center [31, 144] width 17 height 17
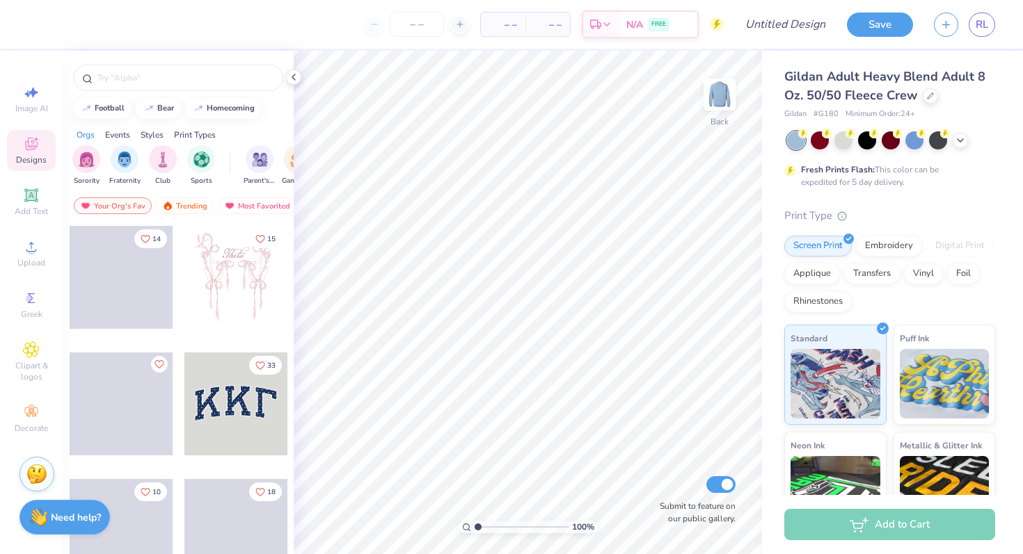
click at [35, 145] on icon at bounding box center [31, 144] width 17 height 17
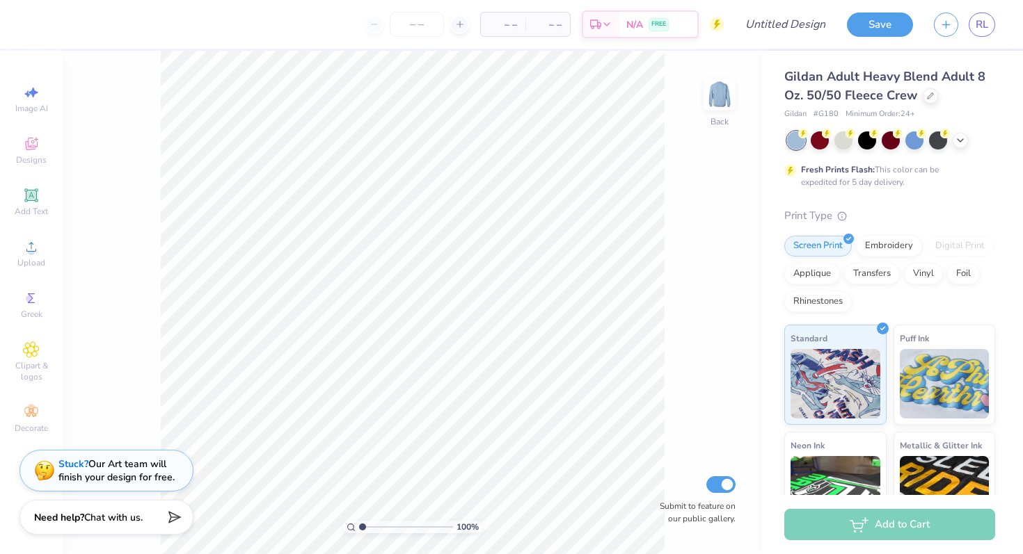
click at [712, 26] on circle at bounding box center [717, 24] width 14 height 14
click at [32, 258] on span "Upload" at bounding box center [31, 262] width 28 height 11
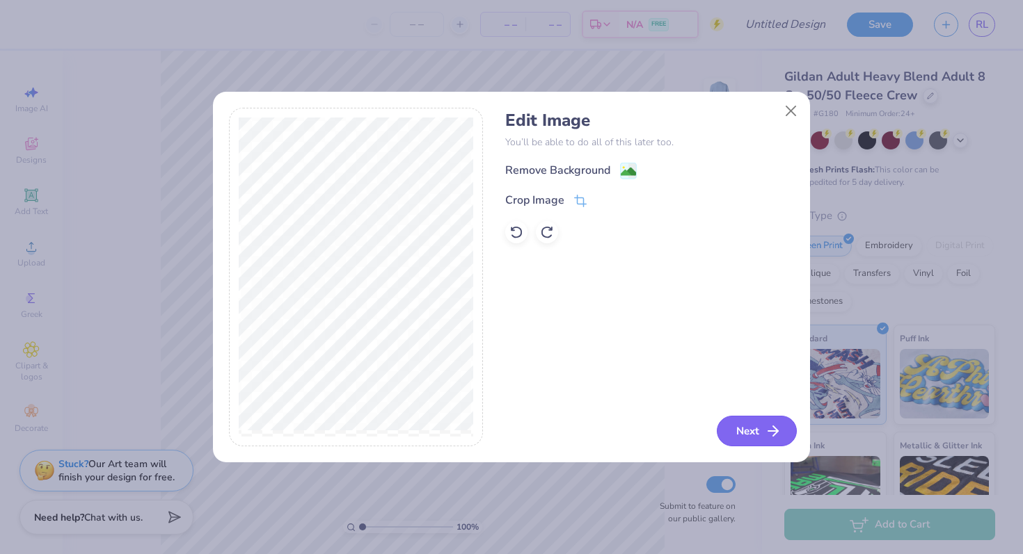
click at [748, 426] on button "Next" at bounding box center [757, 431] width 80 height 31
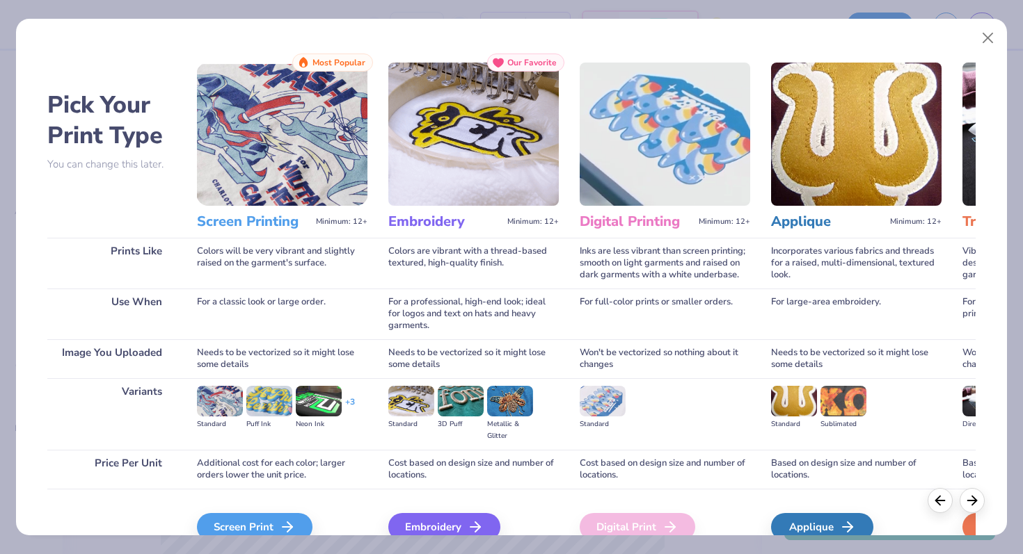
scroll to position [70, 0]
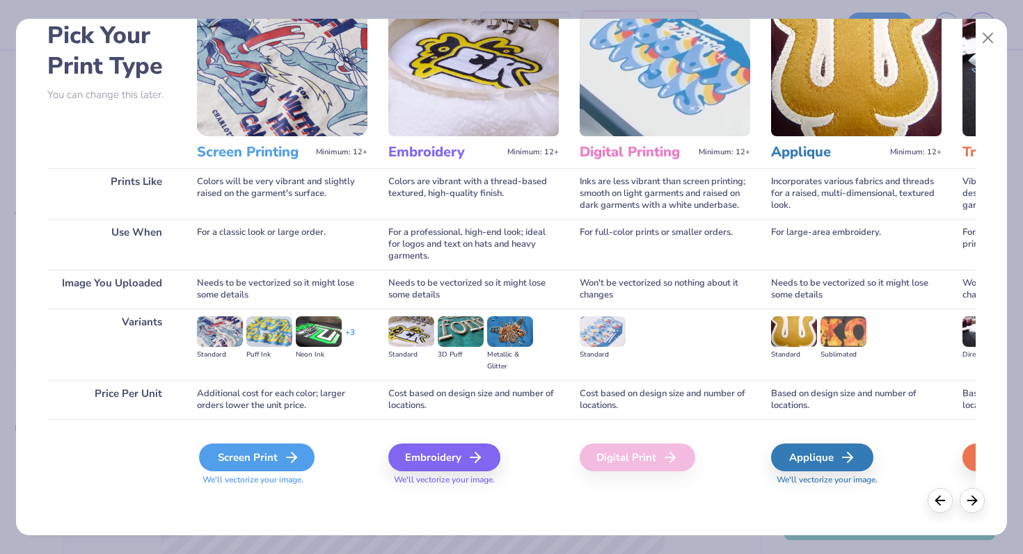
click at [286, 456] on icon at bounding box center [291, 457] width 17 height 17
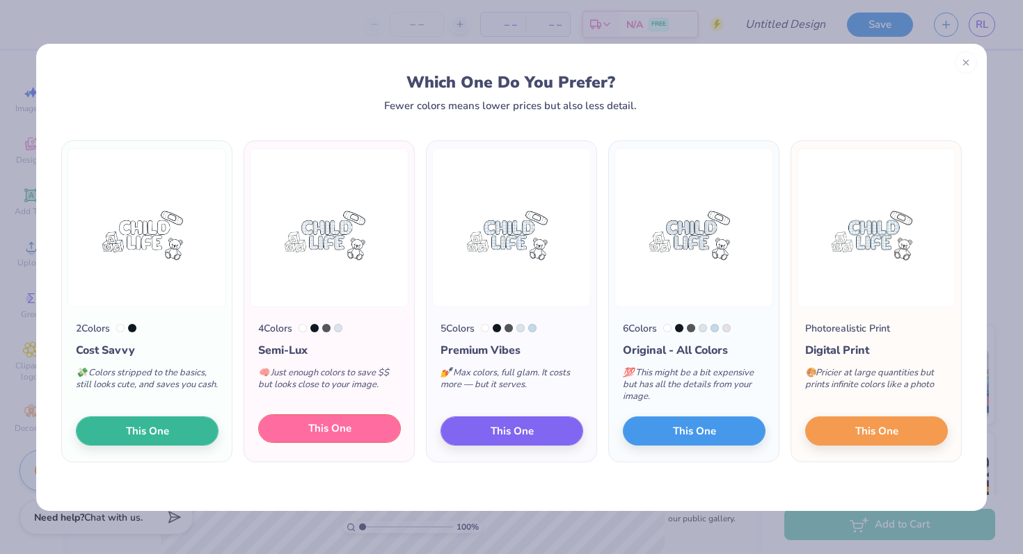
click at [335, 426] on span "This One" at bounding box center [329, 429] width 43 height 16
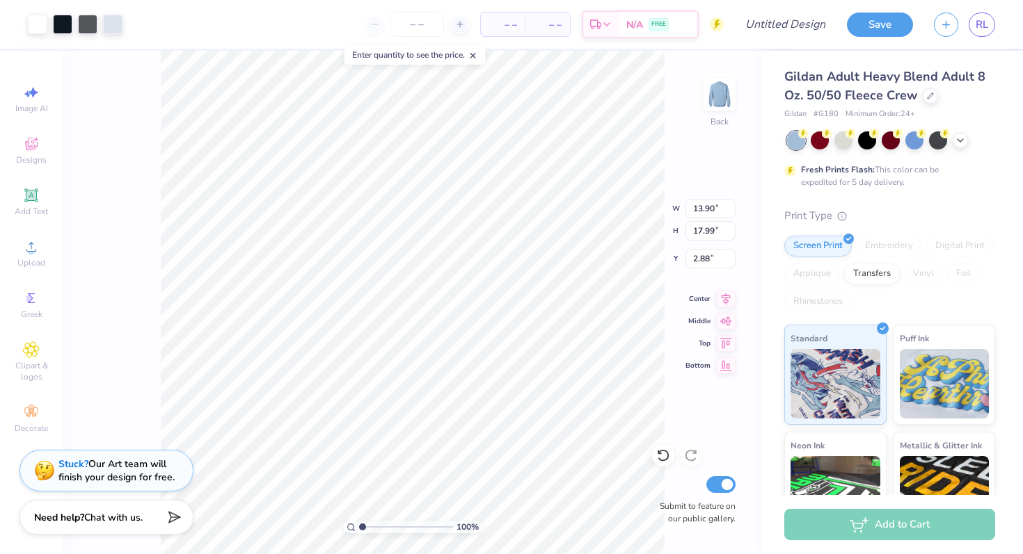
type input "3.00"
type input "13.90"
type input "17.99"
type input "3.00"
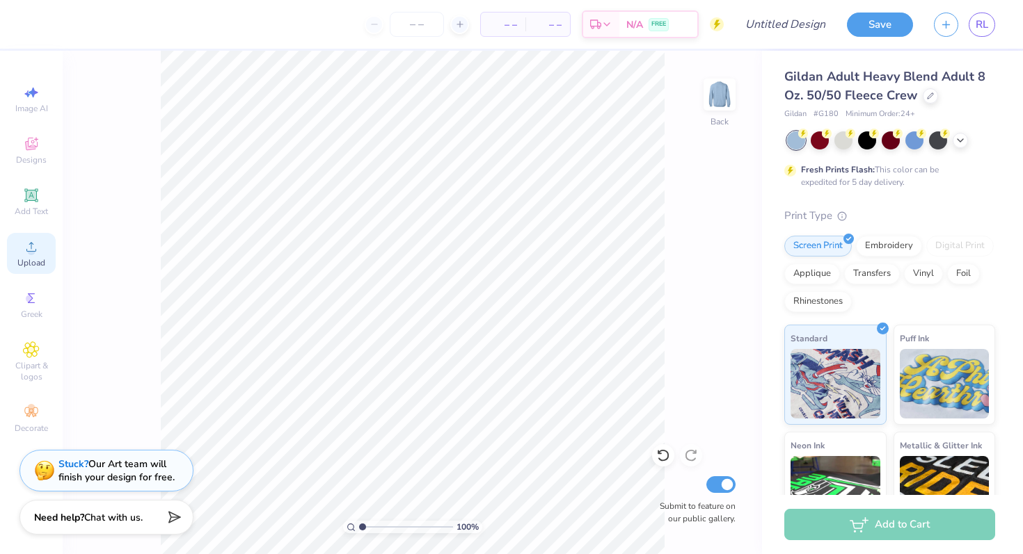
click at [31, 241] on icon at bounding box center [31, 247] width 17 height 17
click at [33, 259] on span "Upload" at bounding box center [31, 262] width 28 height 11
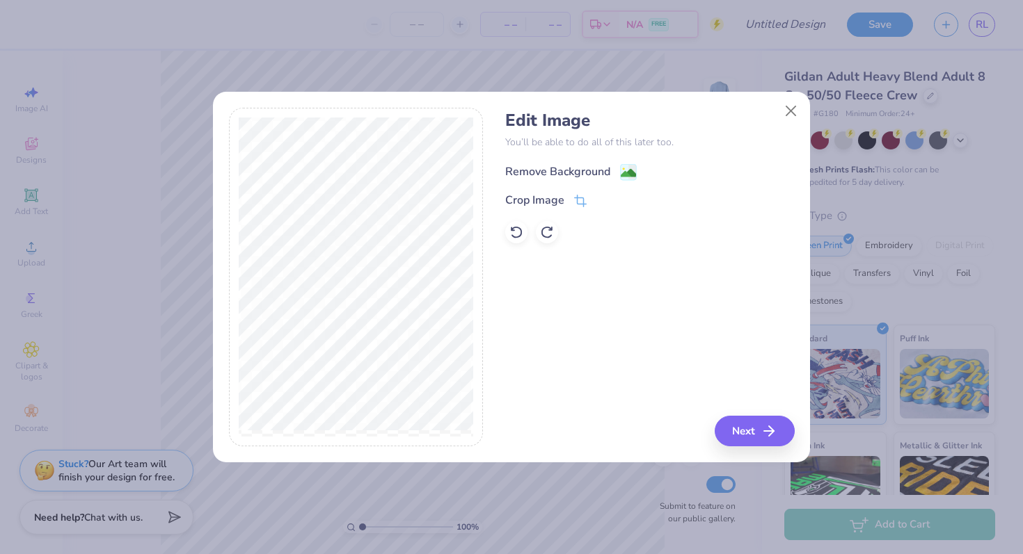
click at [553, 173] on div "Remove Background" at bounding box center [557, 171] width 105 height 17
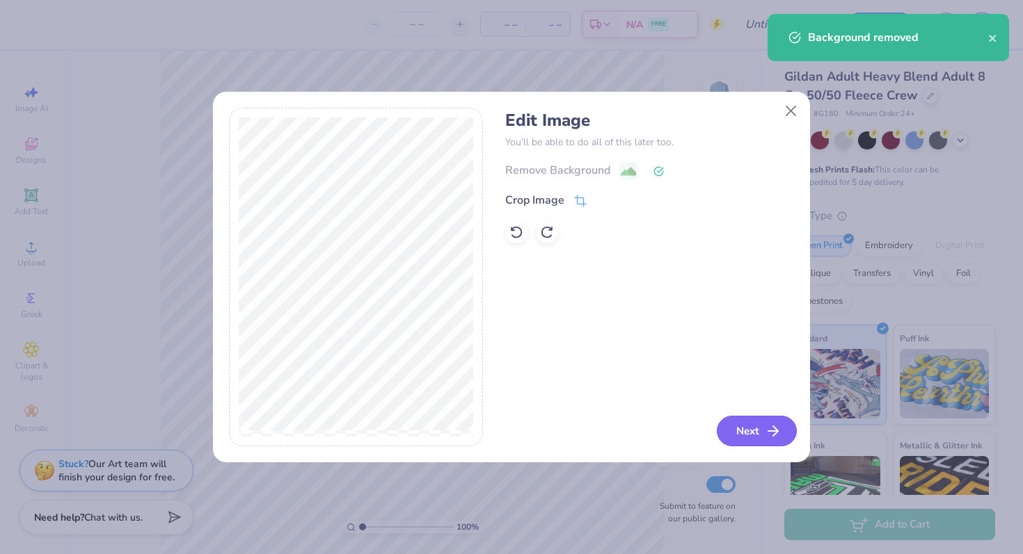
click at [765, 435] on icon "button" at bounding box center [773, 431] width 17 height 17
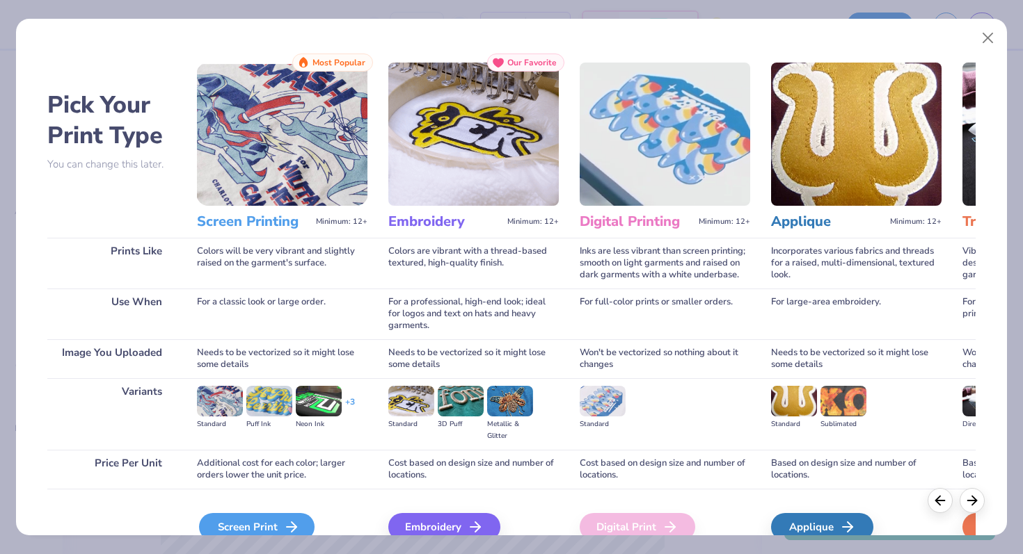
click at [294, 520] on icon at bounding box center [291, 527] width 17 height 17
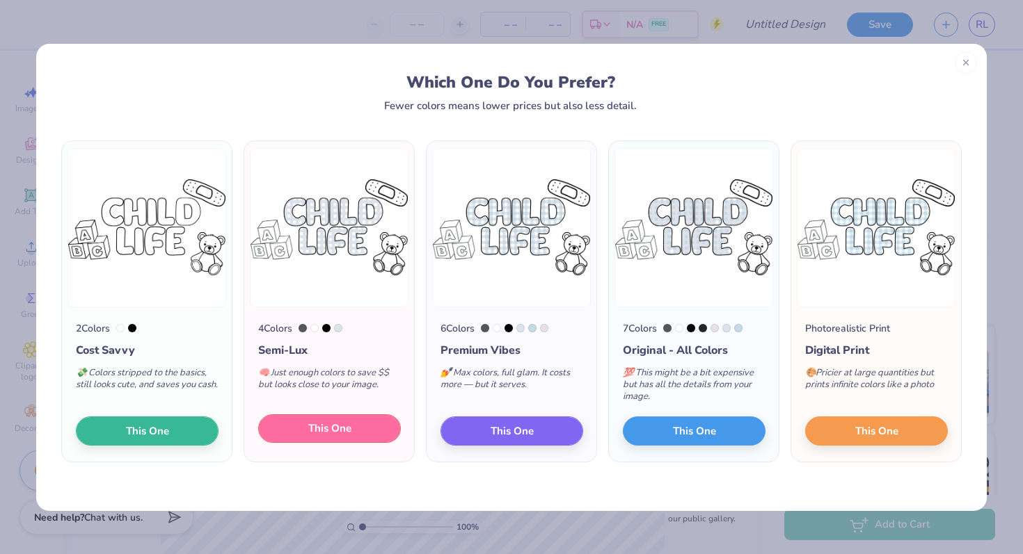
click at [351, 423] on button "This One" at bounding box center [329, 429] width 143 height 29
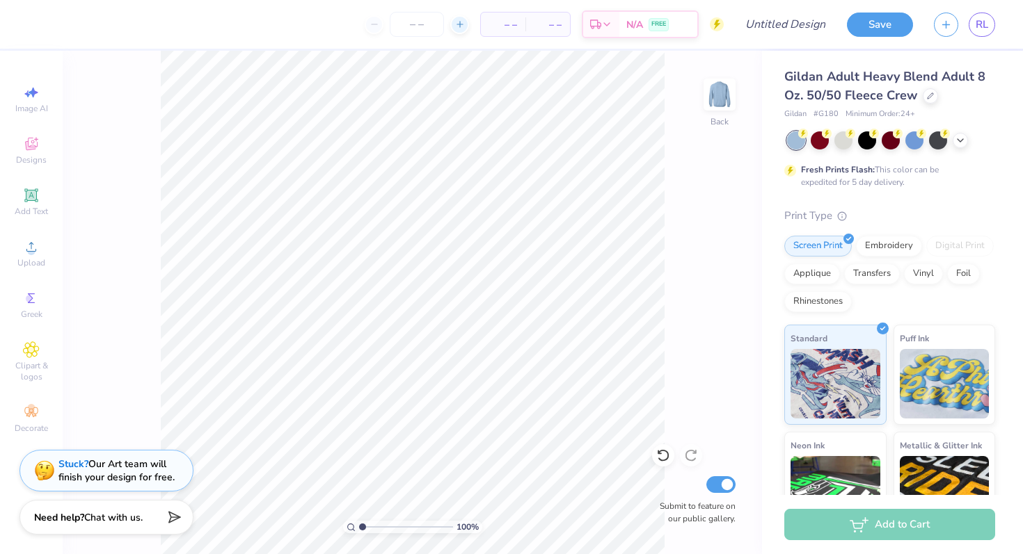
click at [455, 28] on icon at bounding box center [460, 24] width 10 height 10
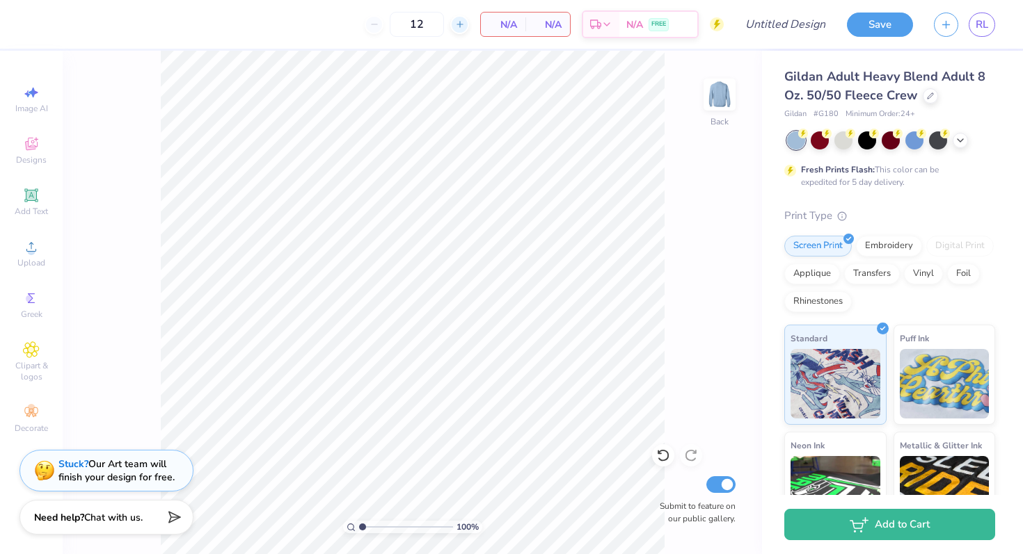
click at [458, 22] on icon at bounding box center [460, 24] width 10 height 10
type input "15"
click at [494, 38] on div "15 N/A Per Item N/A Total Est. Delivery N/A FREE" at bounding box center [380, 24] width 685 height 49
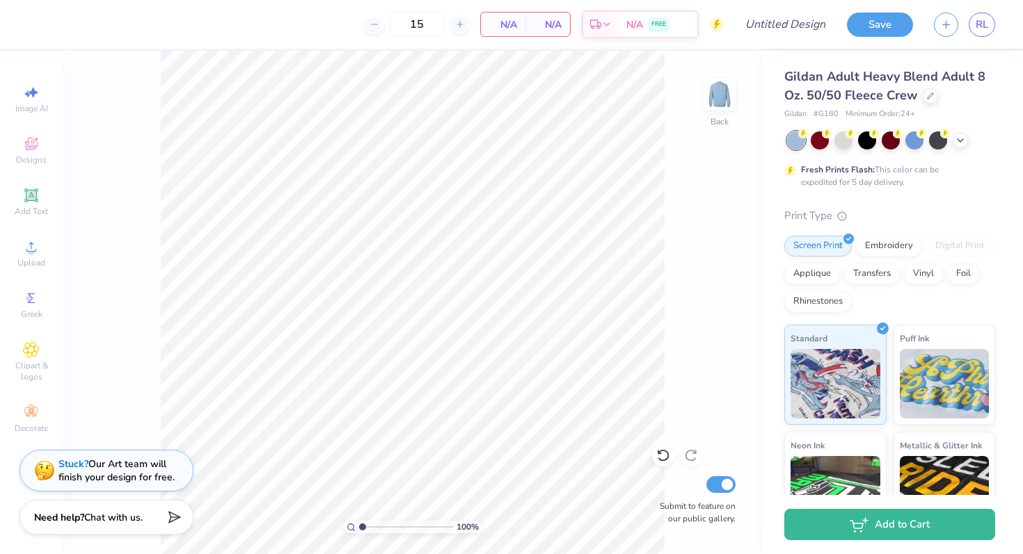
click at [497, 33] on div "N/A Per Item" at bounding box center [503, 25] width 45 height 24
click at [511, 22] on span "N/A" at bounding box center [503, 24] width 28 height 15
click at [30, 152] on icon at bounding box center [31, 144] width 17 height 17
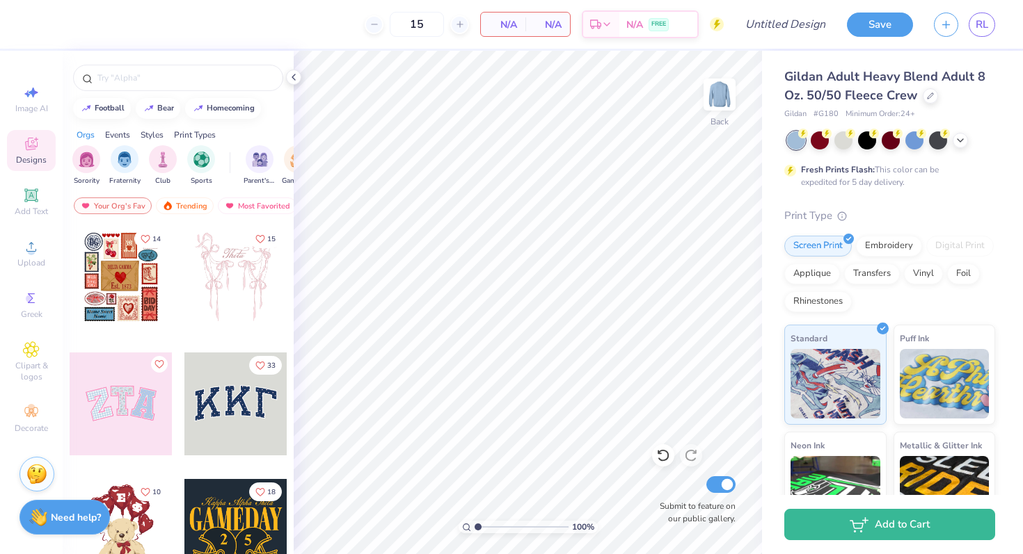
click at [122, 269] on div at bounding box center [121, 277] width 103 height 103
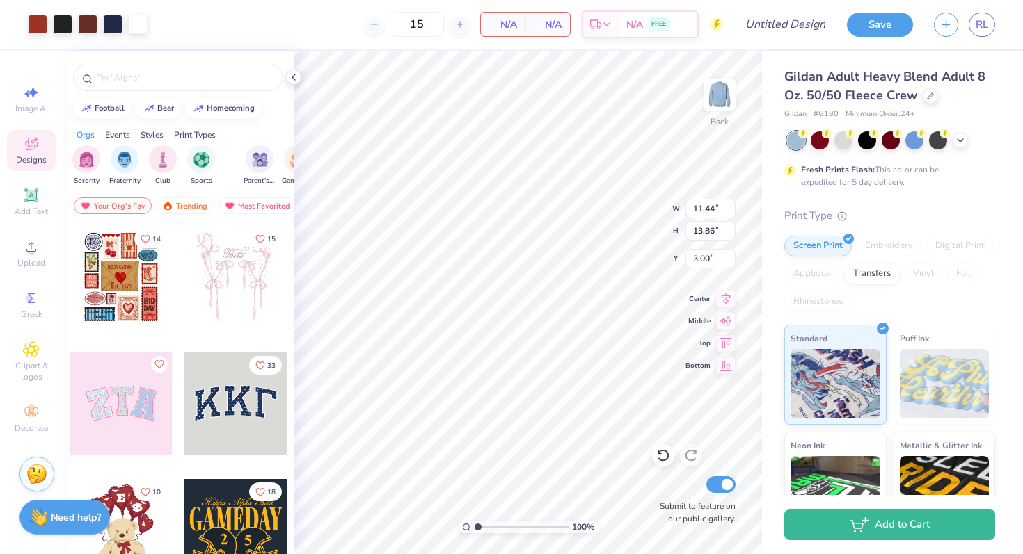
type textarea "x"
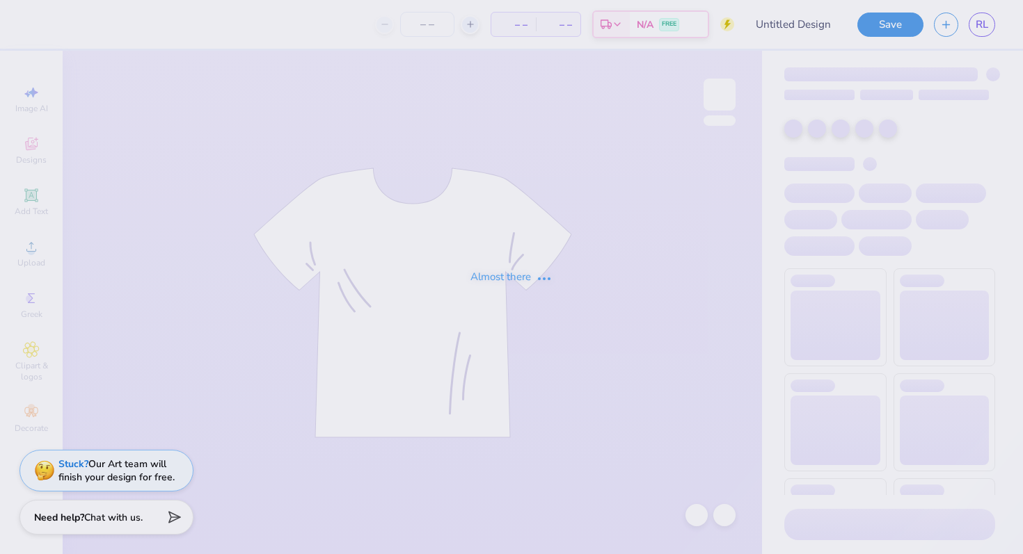
type input "clsa merch final?"
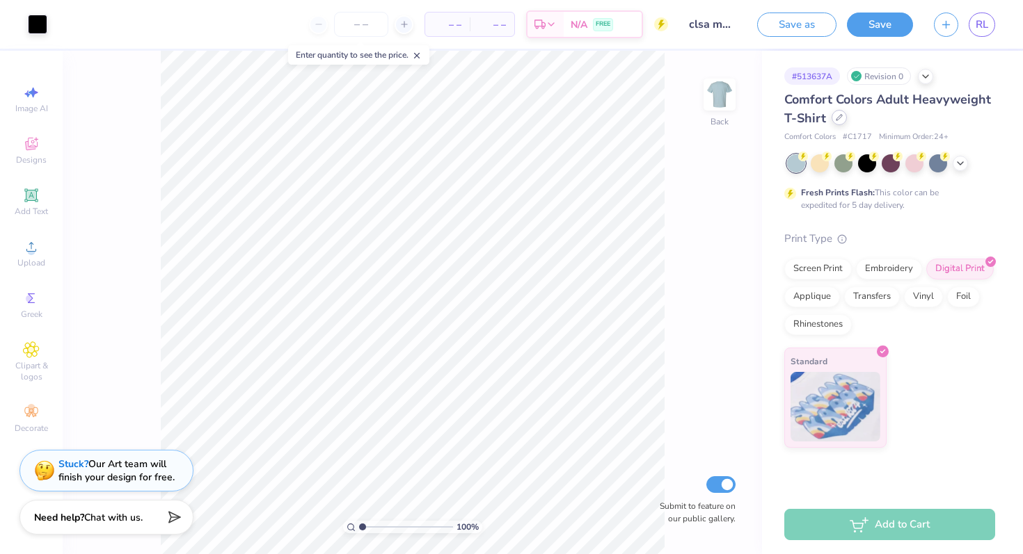
click at [844, 118] on div at bounding box center [838, 117] width 15 height 15
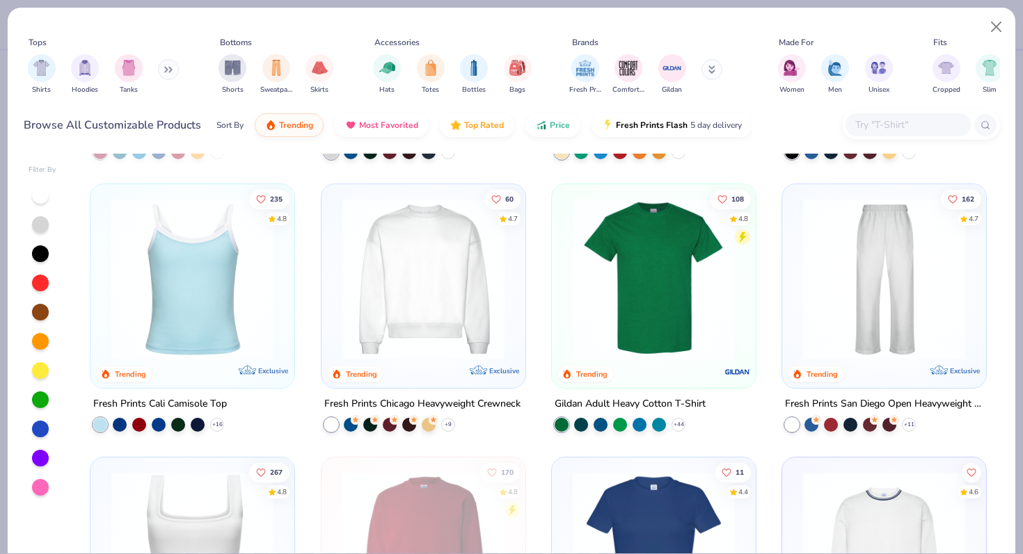
scroll to position [250, 0]
click at [646, 279] on img at bounding box center [654, 279] width 176 height 162
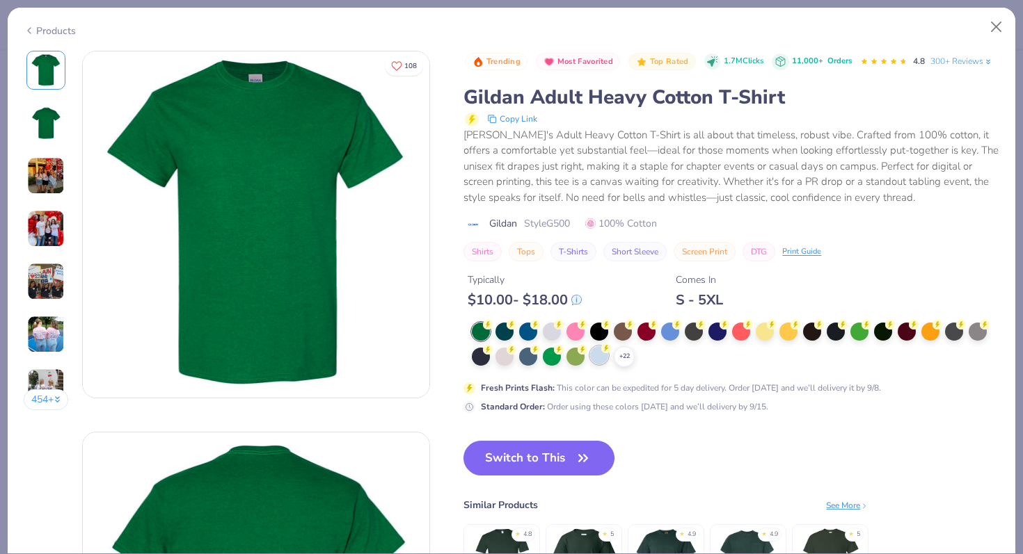
click at [600, 362] on div at bounding box center [599, 355] width 18 height 18
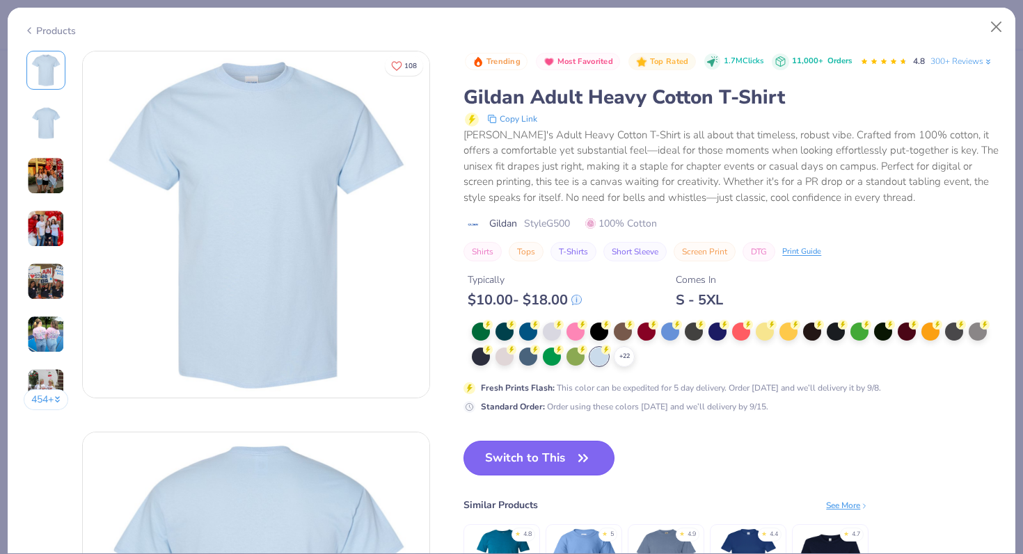
click at [562, 460] on button "Switch to This" at bounding box center [538, 458] width 151 height 35
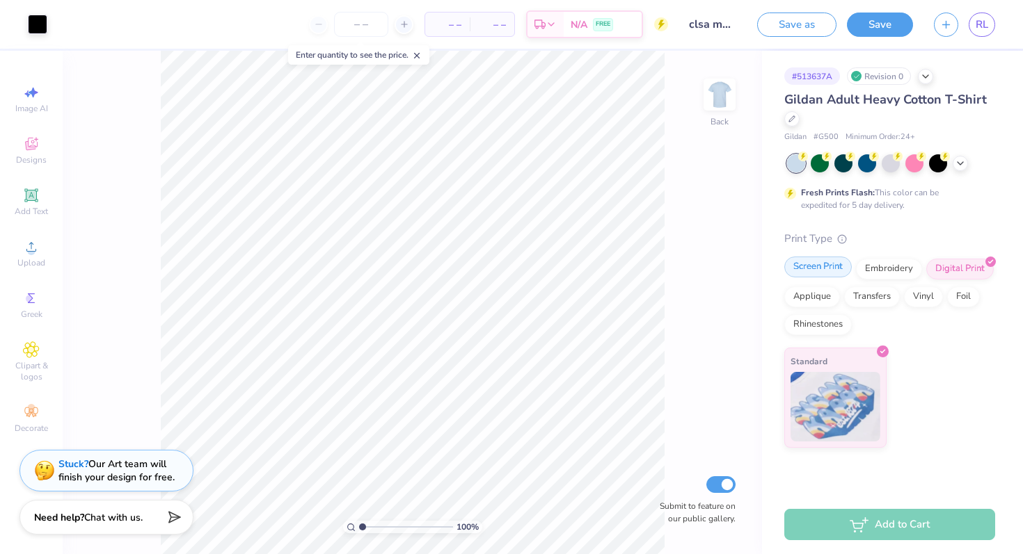
click at [807, 268] on div "Screen Print" at bounding box center [817, 267] width 67 height 21
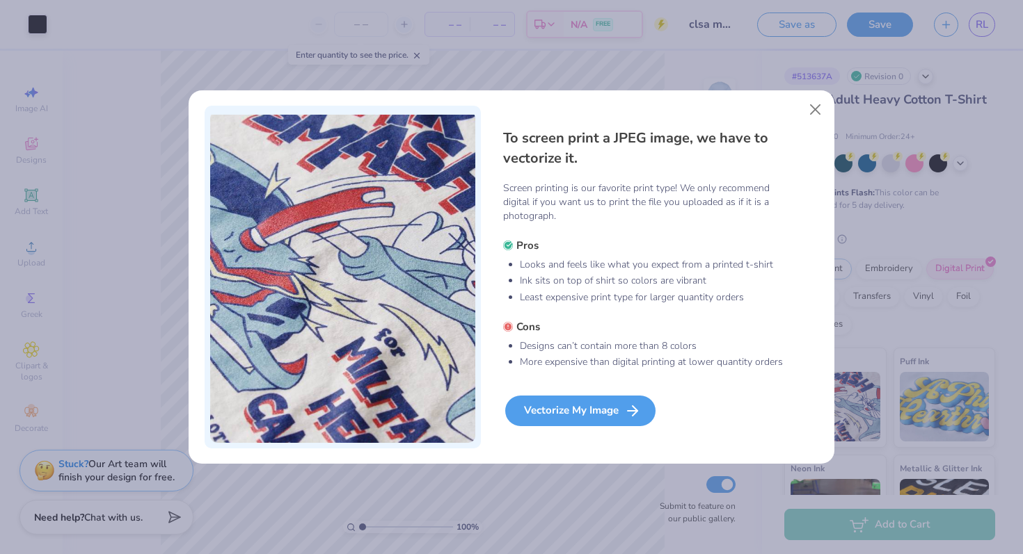
click at [591, 408] on div "Vectorize My Image" at bounding box center [580, 411] width 150 height 31
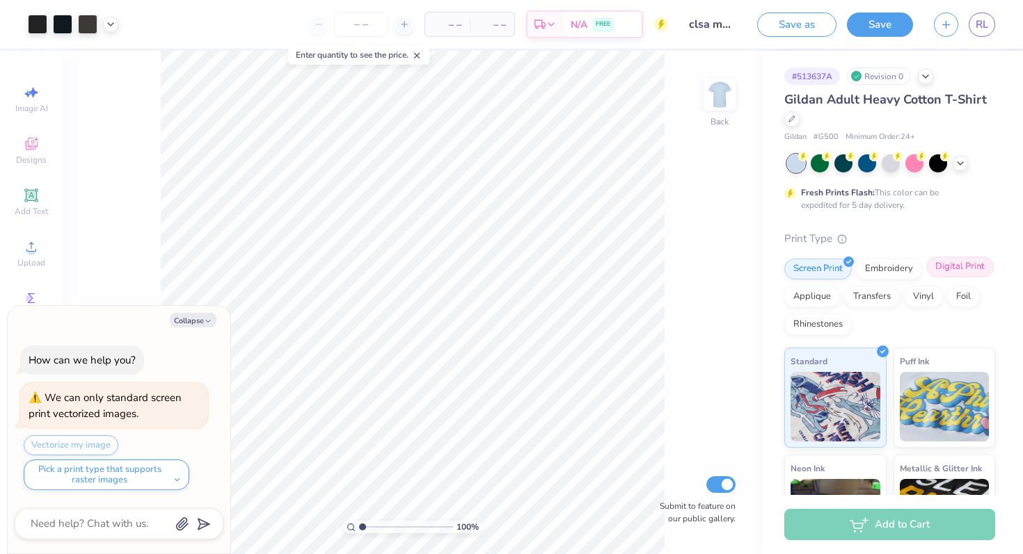
click at [938, 266] on div "Digital Print" at bounding box center [959, 267] width 67 height 21
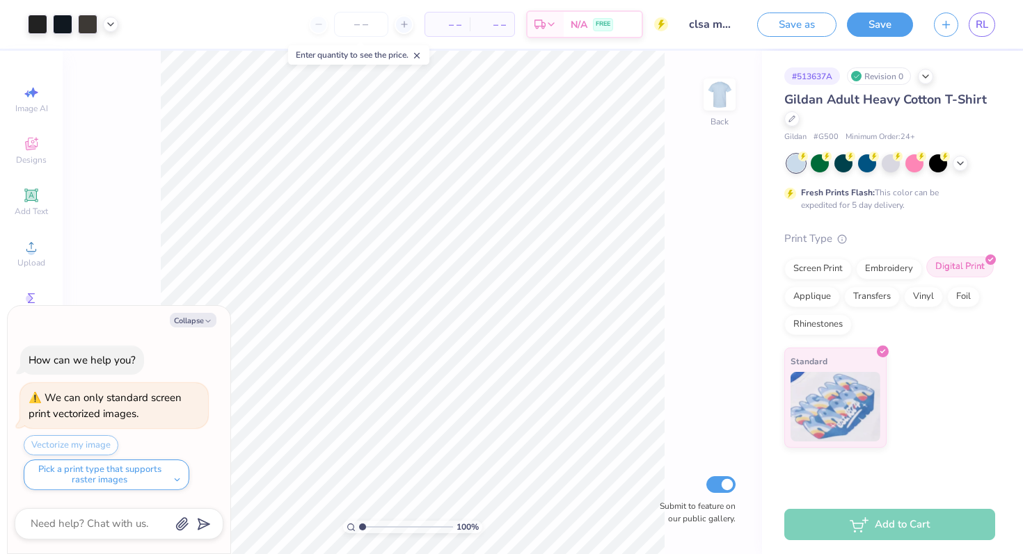
click at [949, 261] on div "Digital Print" at bounding box center [959, 267] width 67 height 21
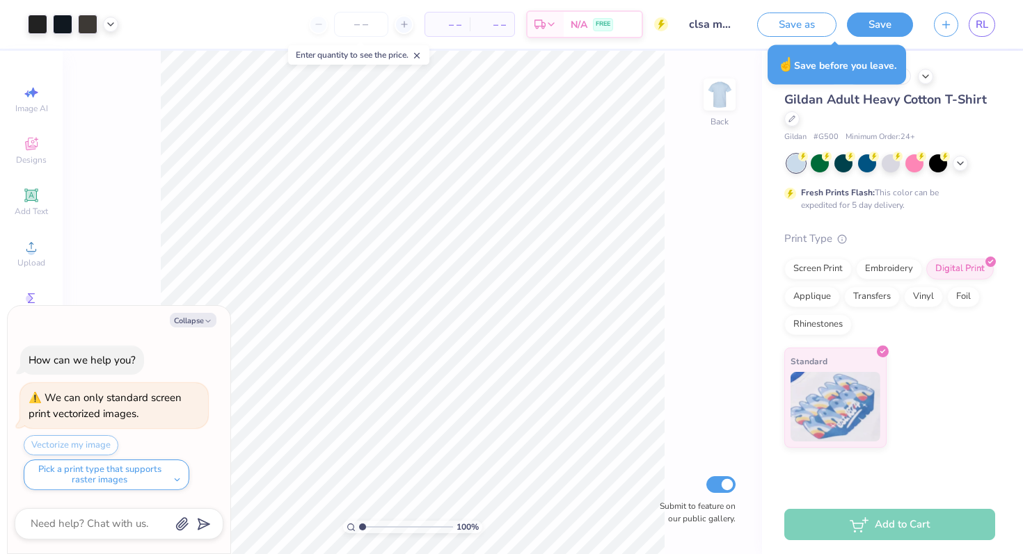
click at [215, 554] on div "Collapse How can we help you? We can only standard screen print vectorized imag…" at bounding box center [119, 430] width 224 height 250
type textarea "x"
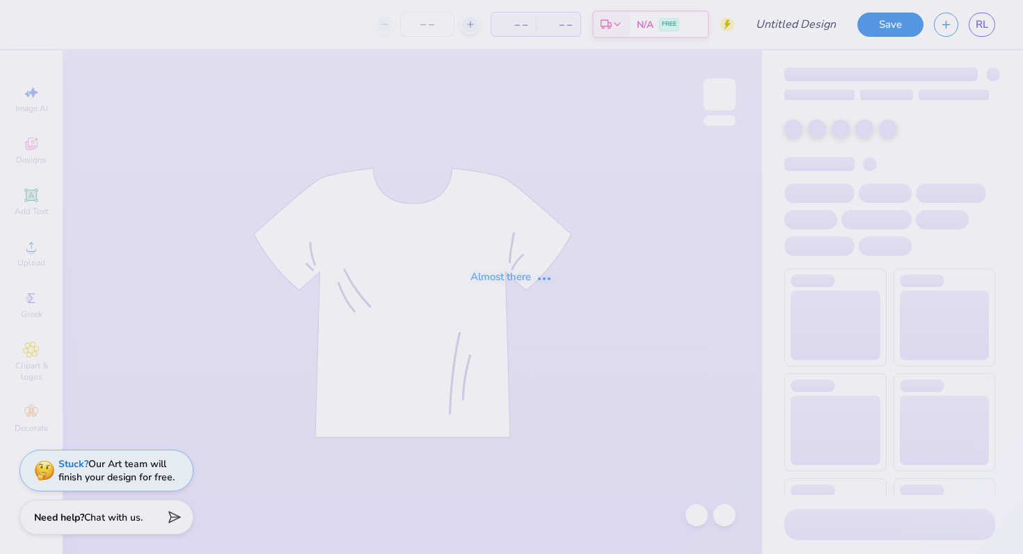
type input "clsa merch final?"
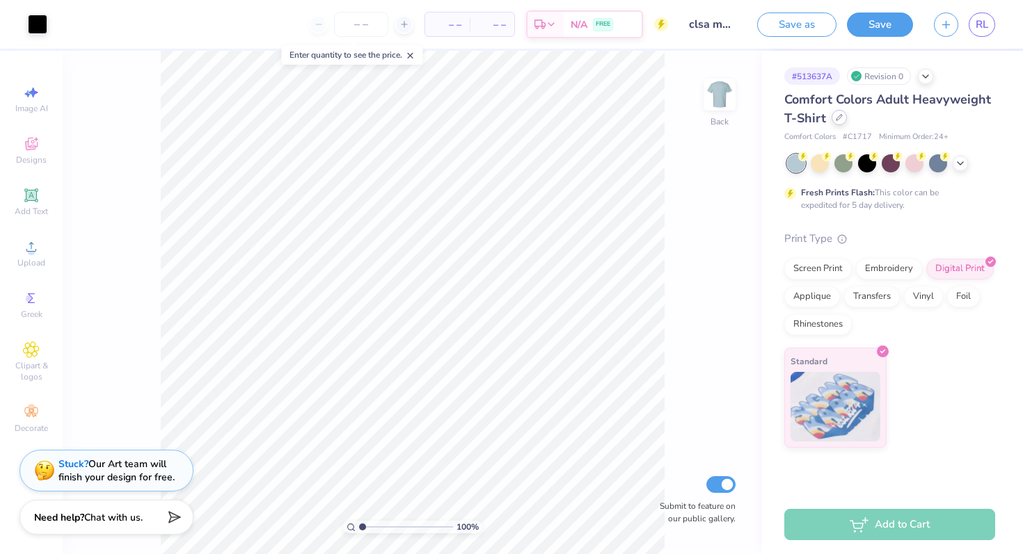
click at [836, 114] on icon at bounding box center [839, 117] width 7 height 7
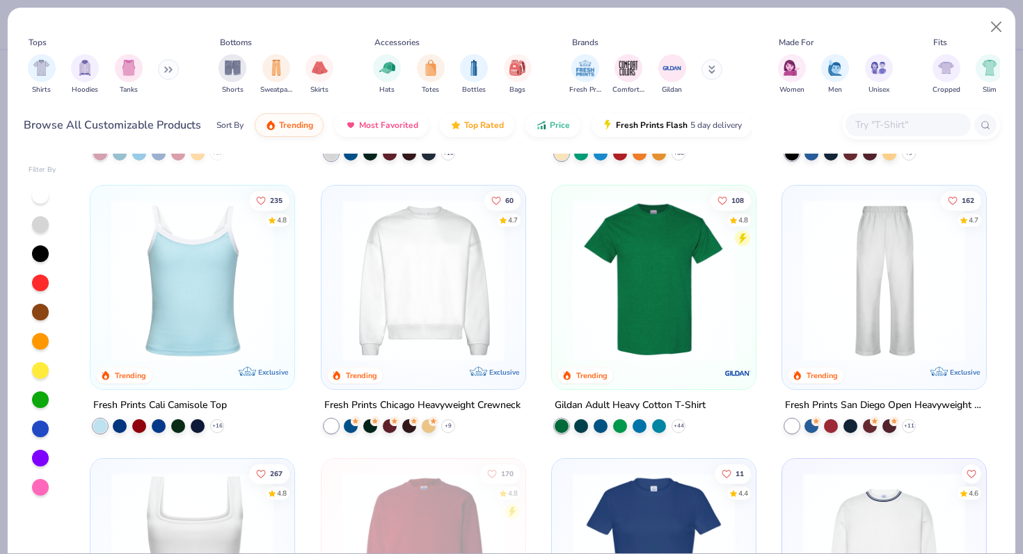
scroll to position [302, 0]
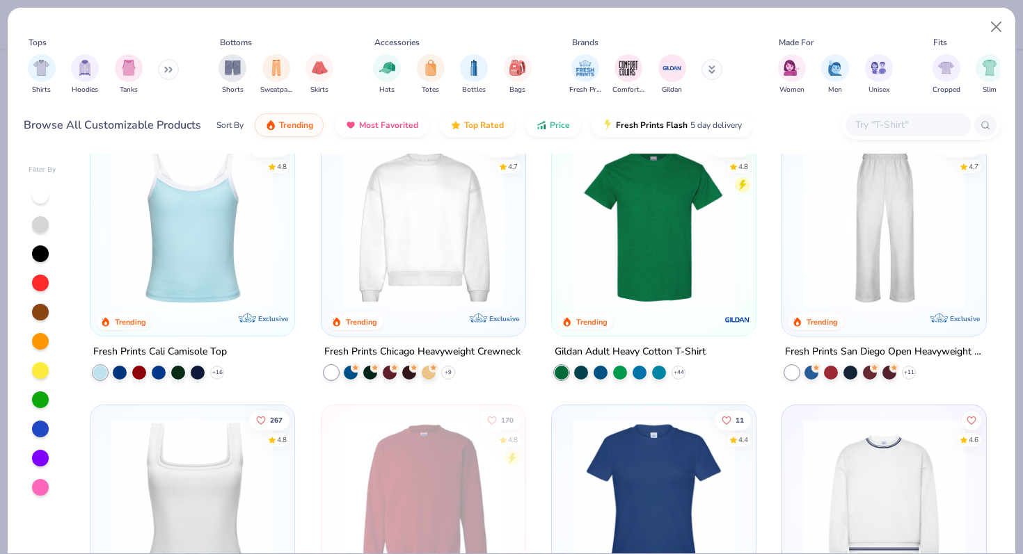
click at [637, 259] on img at bounding box center [654, 227] width 176 height 162
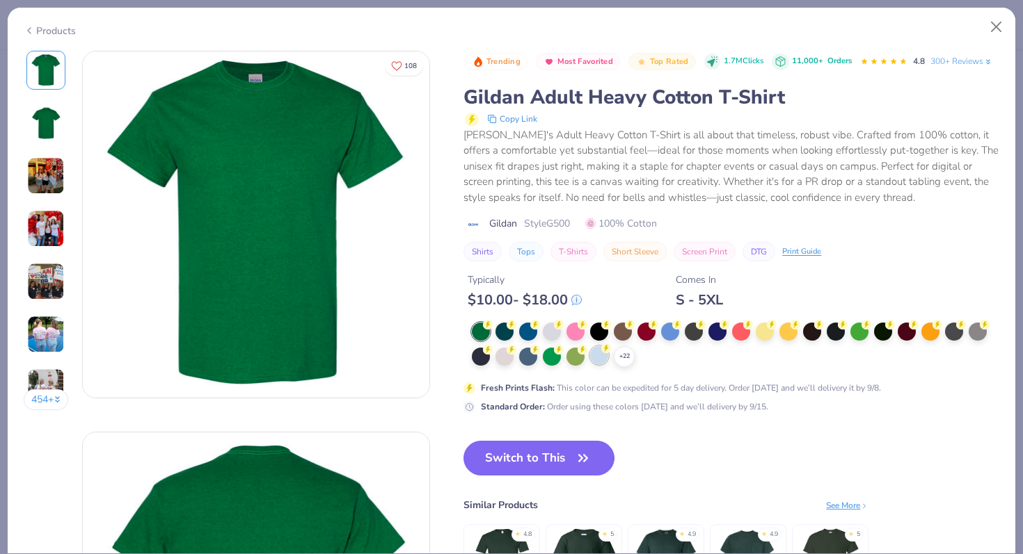
click at [600, 355] on div at bounding box center [599, 355] width 18 height 18
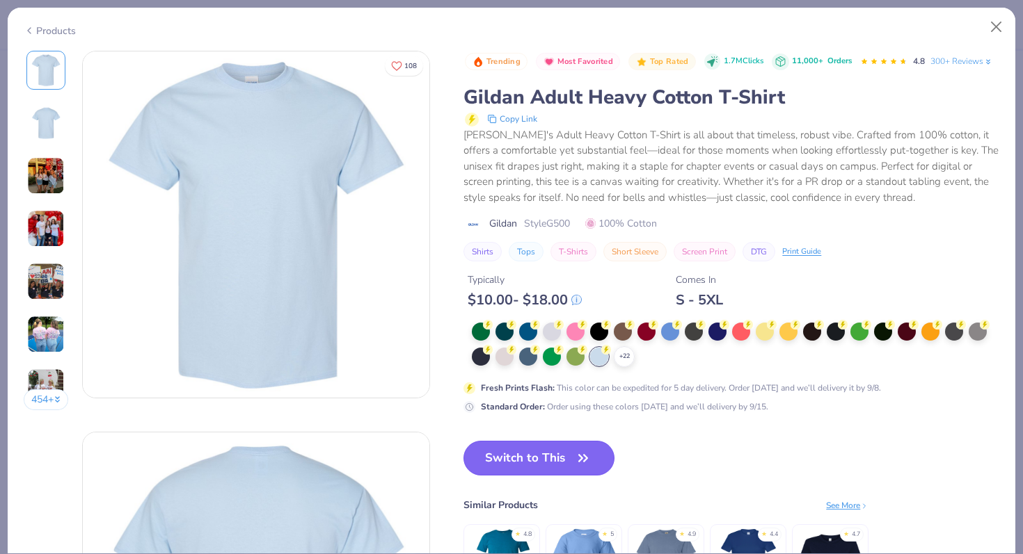
click at [563, 451] on button "Switch to This" at bounding box center [538, 458] width 151 height 35
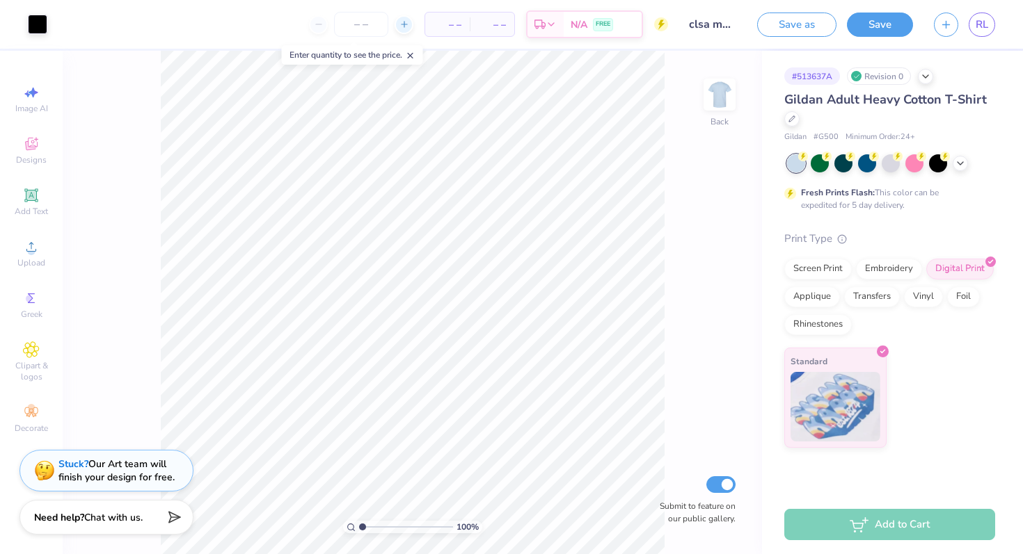
click at [399, 32] on div at bounding box center [403, 24] width 19 height 19
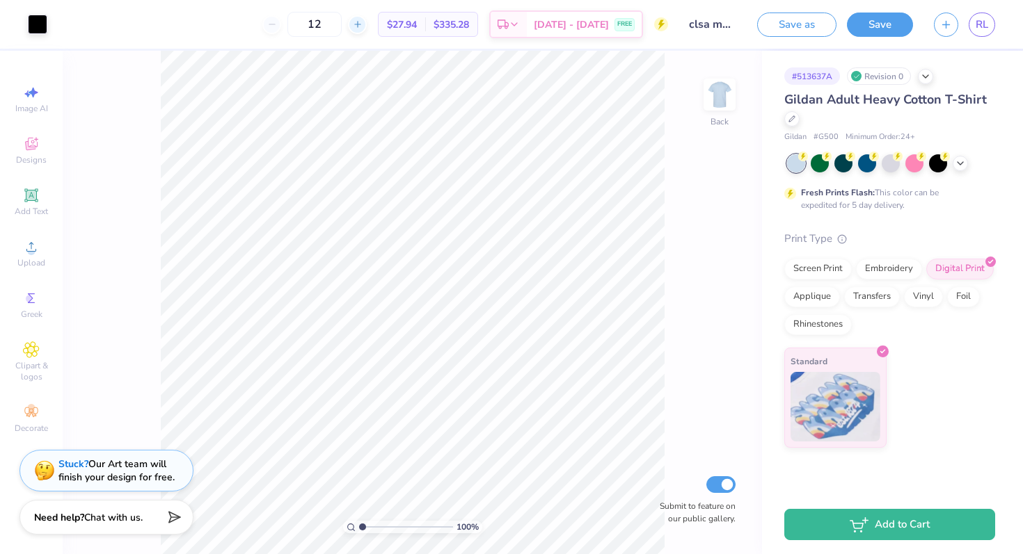
click at [362, 26] on icon at bounding box center [358, 24] width 10 height 10
click at [367, 26] on div "16" at bounding box center [314, 24] width 104 height 25
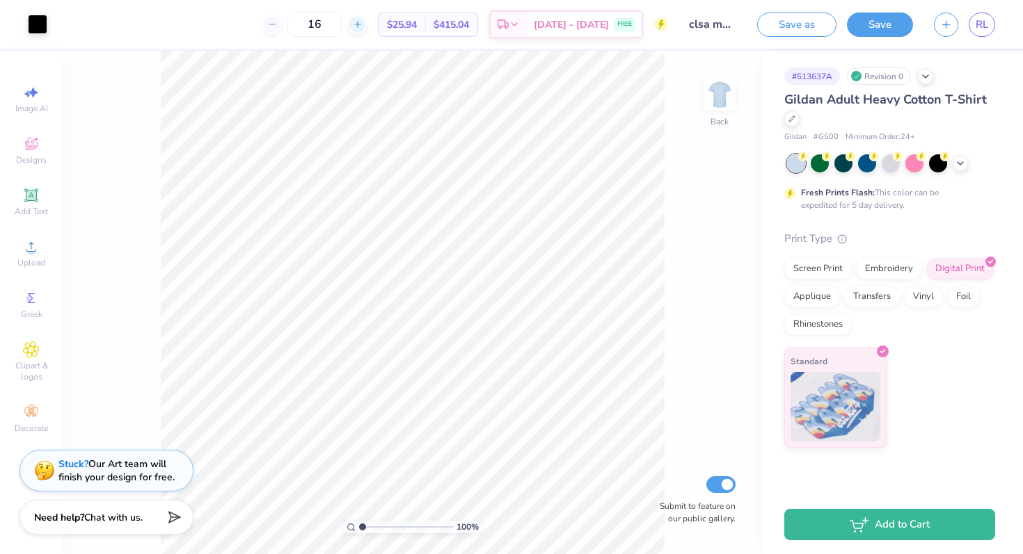
click at [362, 26] on icon at bounding box center [358, 24] width 10 height 10
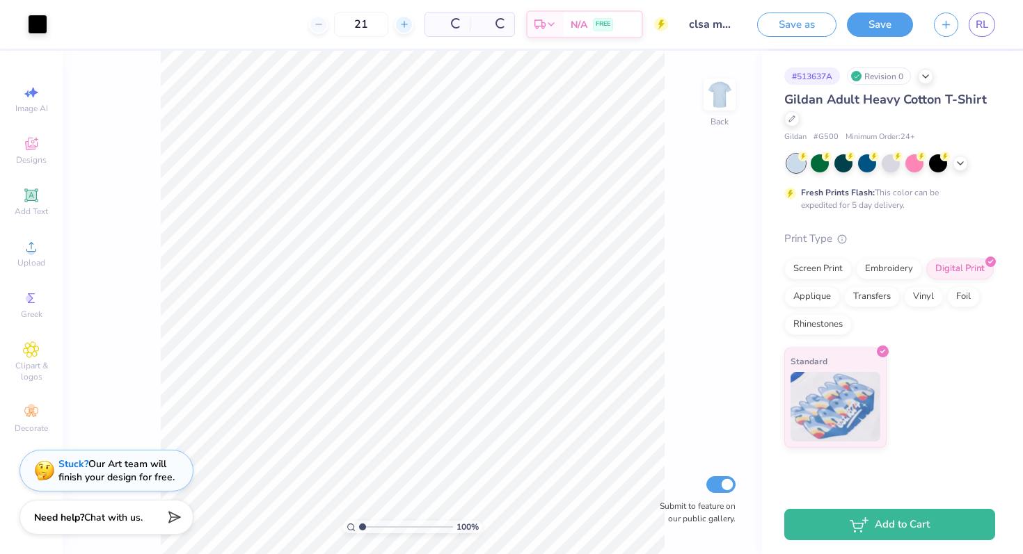
click at [378, 26] on input "21" at bounding box center [361, 24] width 54 height 25
click at [362, 26] on icon at bounding box center [358, 24] width 10 height 10
click at [378, 26] on input "22" at bounding box center [361, 24] width 54 height 25
click at [362, 26] on icon at bounding box center [358, 24] width 10 height 10
click at [367, 26] on div "23" at bounding box center [314, 24] width 104 height 25
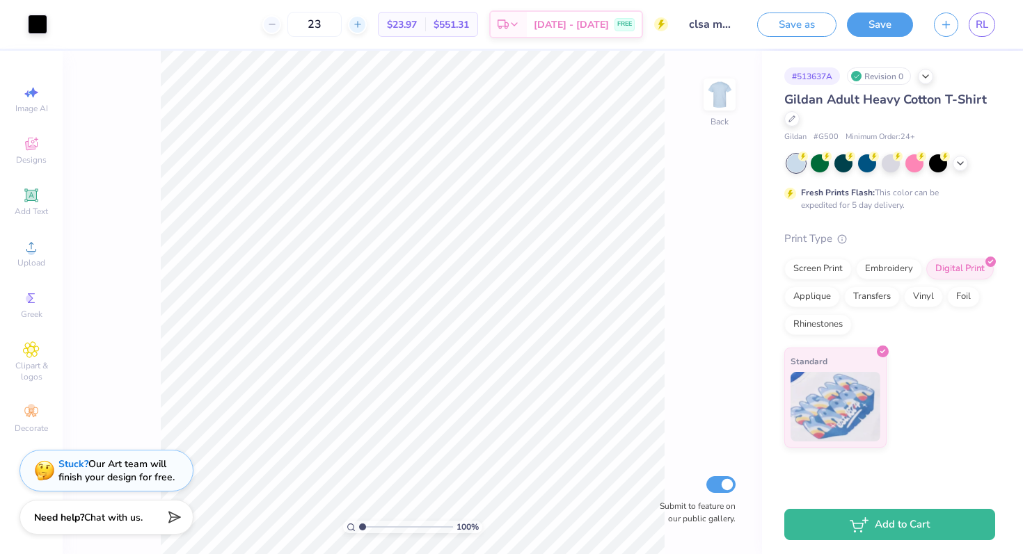
click at [362, 24] on icon at bounding box center [358, 24] width 10 height 10
type input "25"
click at [871, 26] on button "Save" at bounding box center [880, 22] width 66 height 24
click at [7, 554] on div "Image AI Designs Add Text Upload Greek Clipart & logos Decorate" at bounding box center [31, 303] width 63 height 504
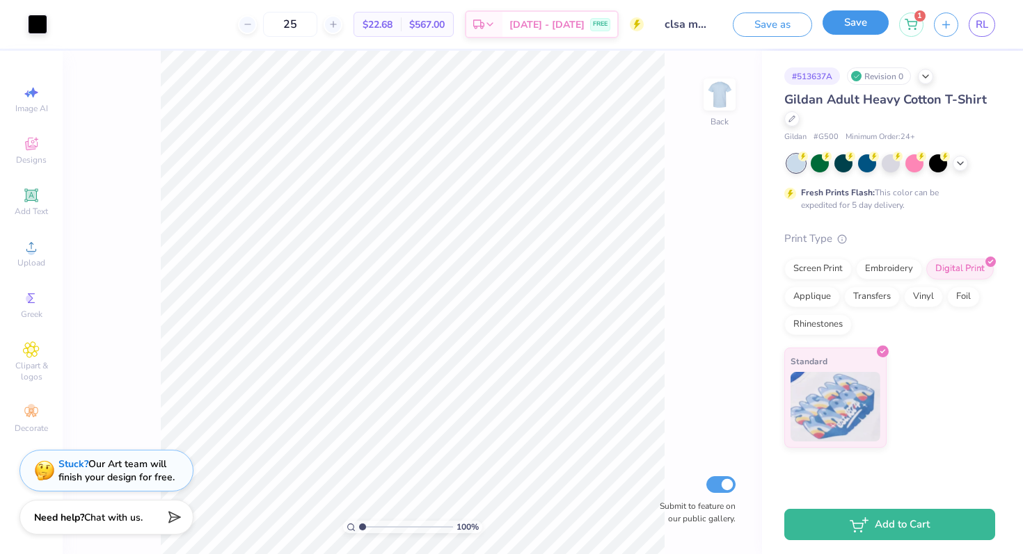
click at [854, 30] on button "Save" at bounding box center [855, 22] width 66 height 24
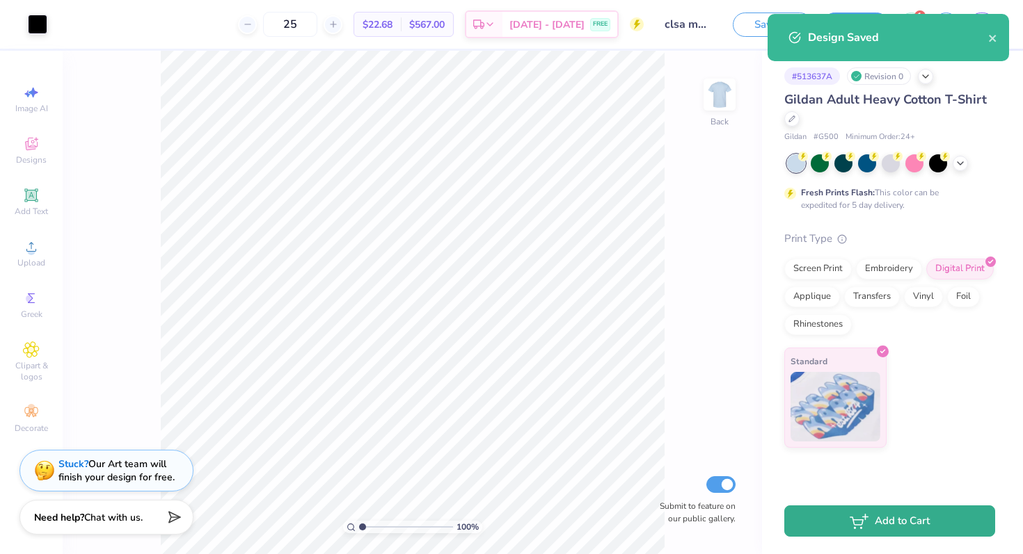
click at [895, 531] on button "Add to Cart" at bounding box center [889, 521] width 211 height 31
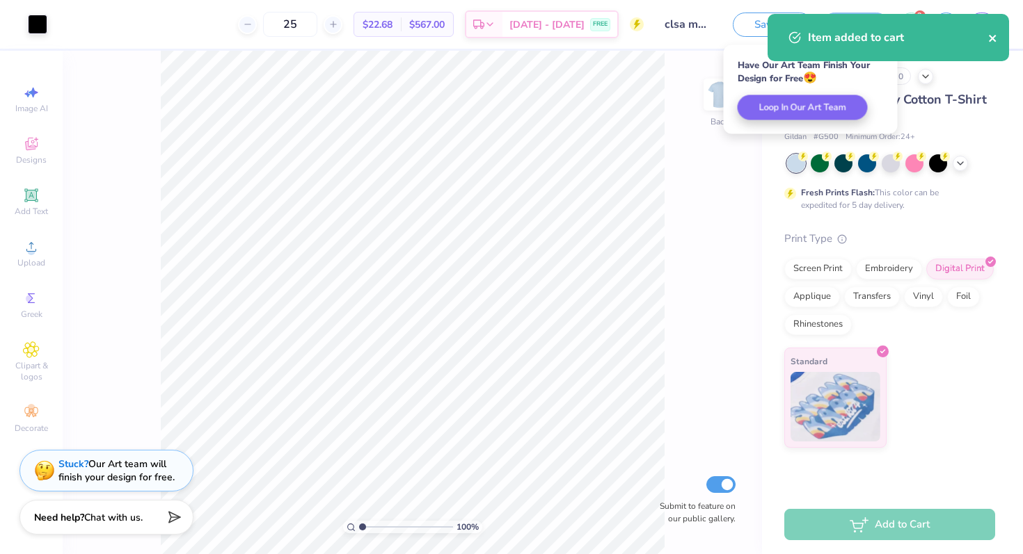
click at [991, 40] on icon "close" at bounding box center [993, 38] width 10 height 11
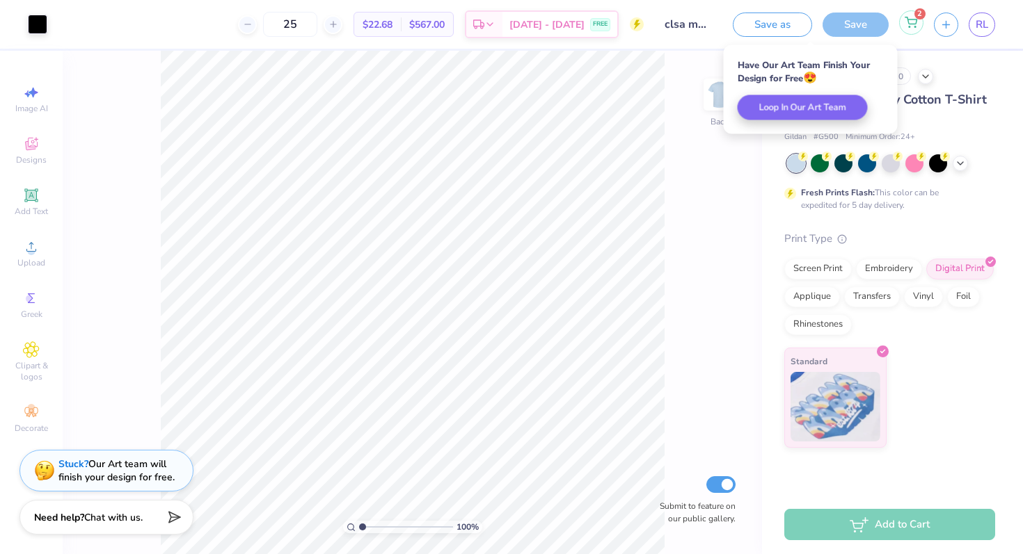
click at [904, 22] on icon at bounding box center [910, 22] width 13 height 11
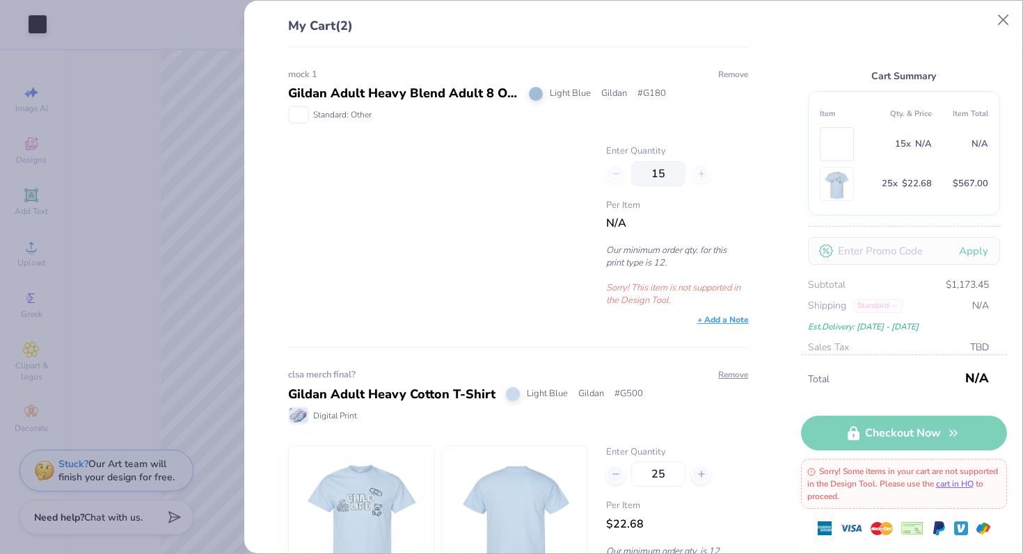
click at [735, 72] on button "Remove" at bounding box center [732, 74] width 31 height 13
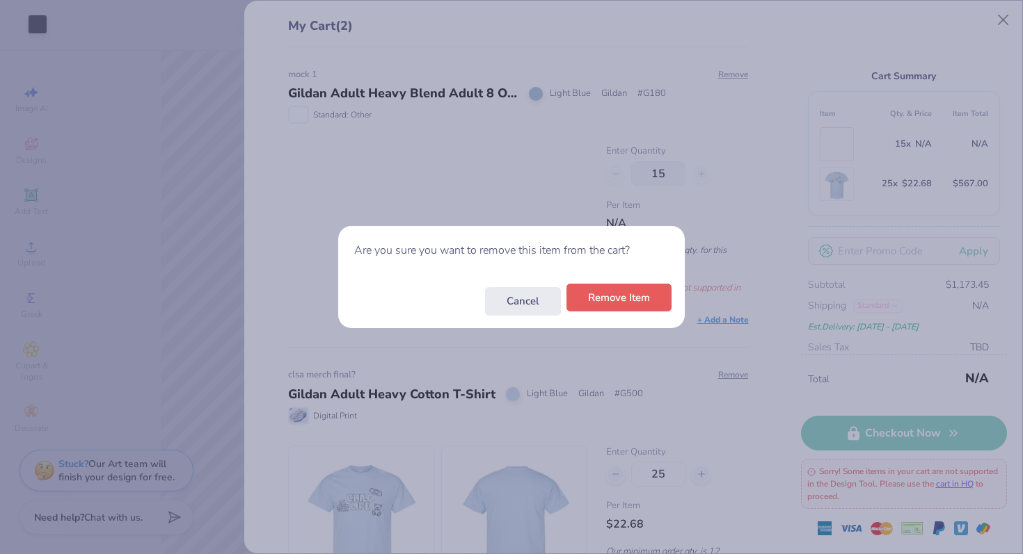
click at [611, 307] on button "Remove Item" at bounding box center [618, 298] width 105 height 29
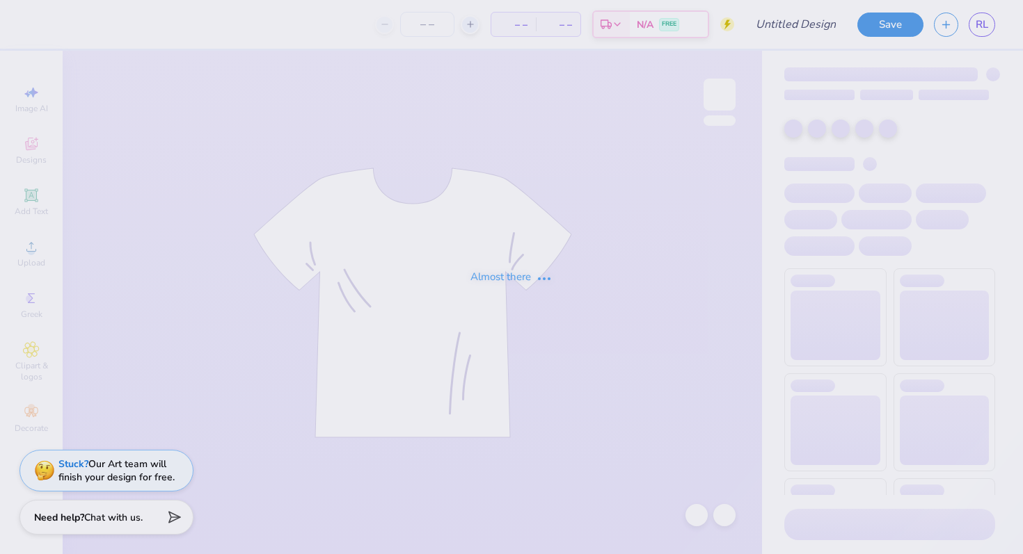
type input "clsa merch final?"
type input "25"
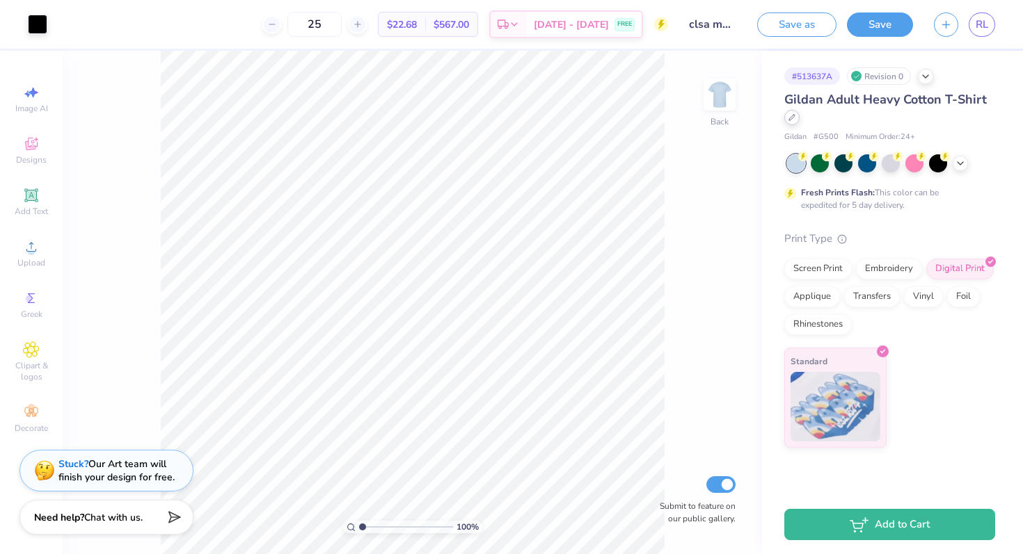
click at [792, 124] on div at bounding box center [791, 117] width 15 height 15
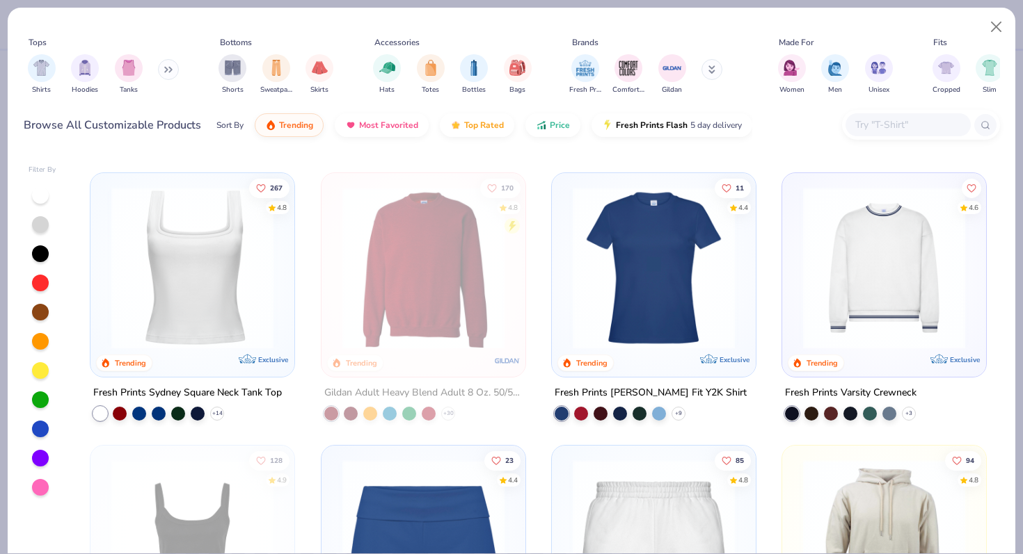
scroll to position [550, 0]
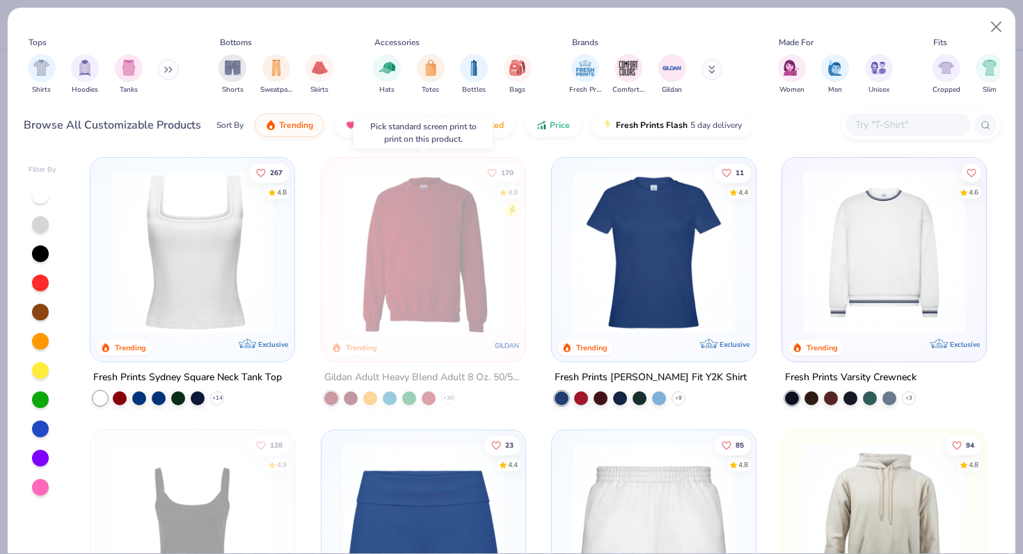
click at [427, 255] on img at bounding box center [423, 252] width 176 height 162
click at [989, 29] on button "Close" at bounding box center [996, 27] width 26 height 26
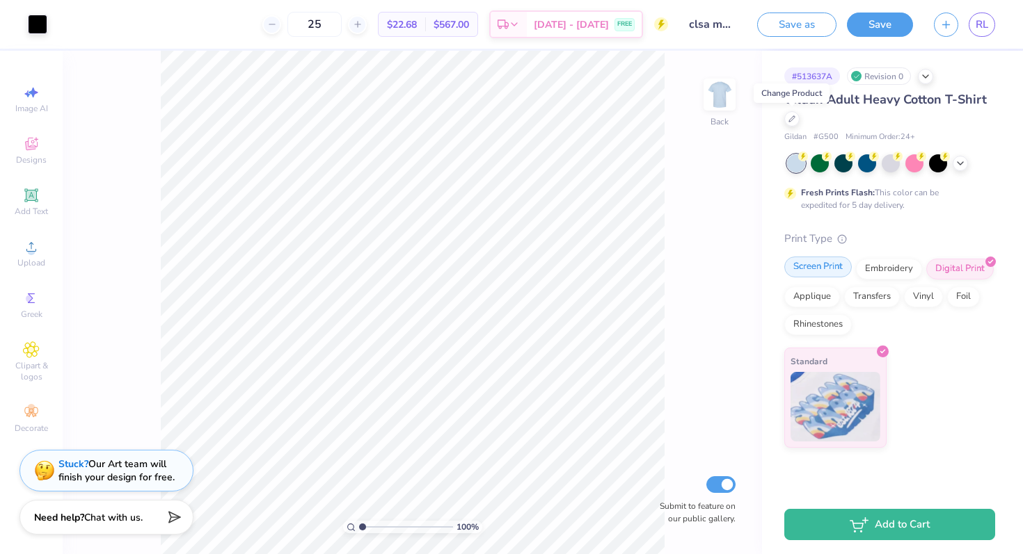
click at [826, 272] on div "Screen Print" at bounding box center [817, 267] width 67 height 21
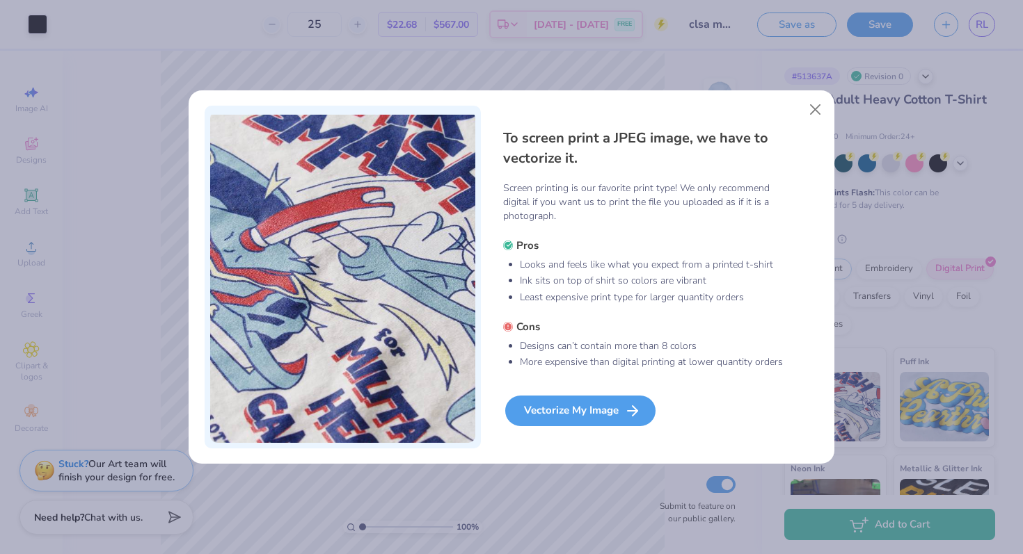
click at [573, 411] on div "Vectorize My Image" at bounding box center [580, 411] width 150 height 31
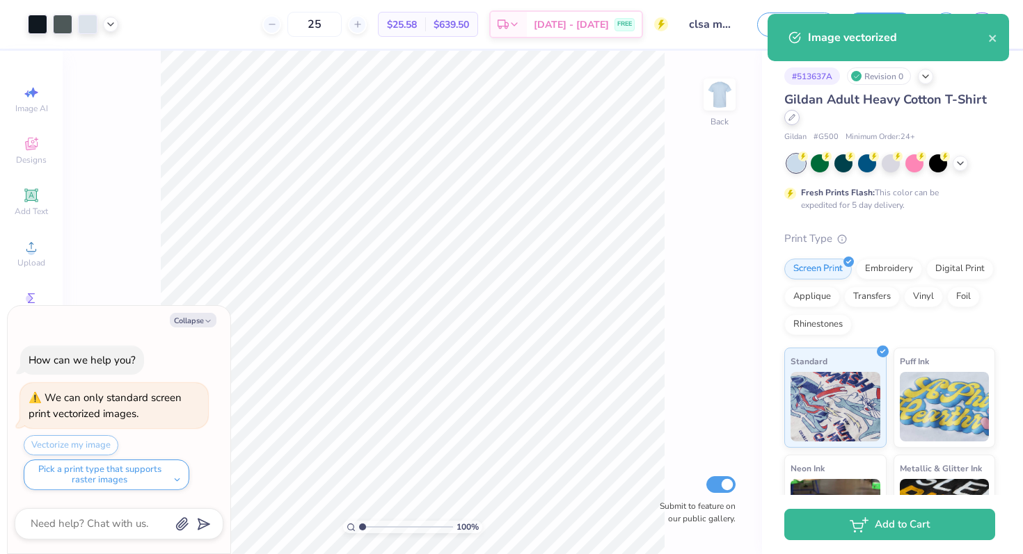
click at [793, 117] on icon at bounding box center [792, 118] width 6 height 6
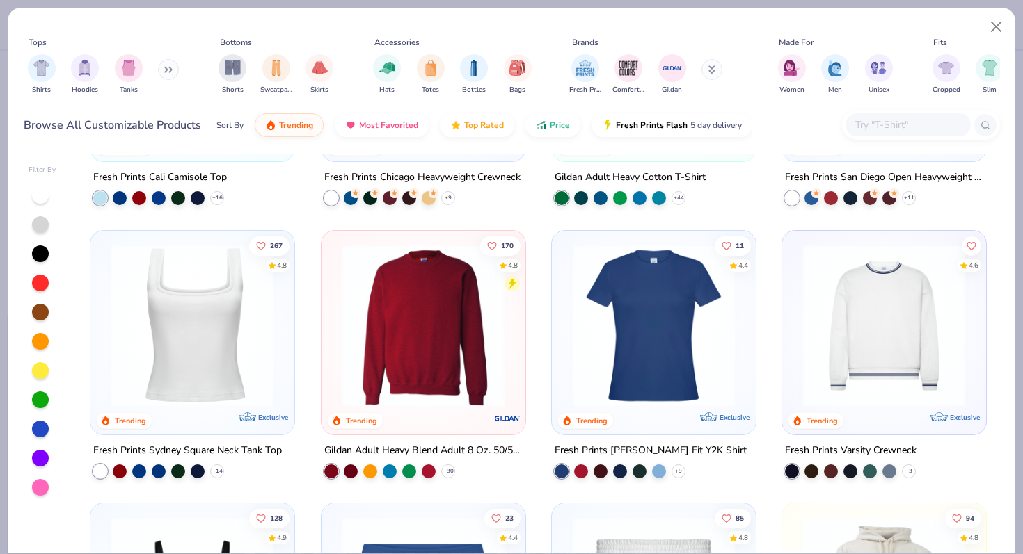
scroll to position [534, 0]
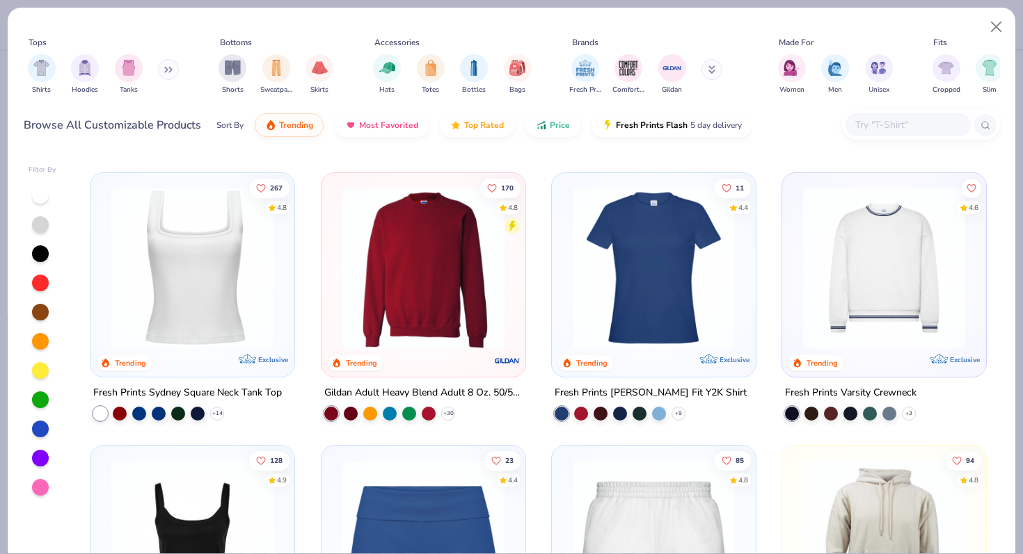
click at [435, 312] on img at bounding box center [423, 267] width 176 height 162
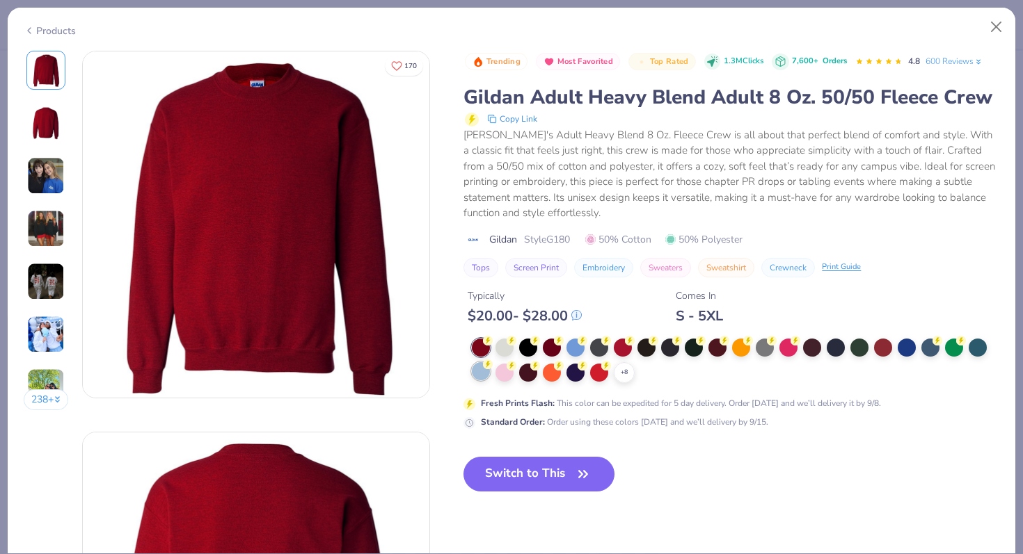
click at [481, 378] on div at bounding box center [481, 371] width 18 height 18
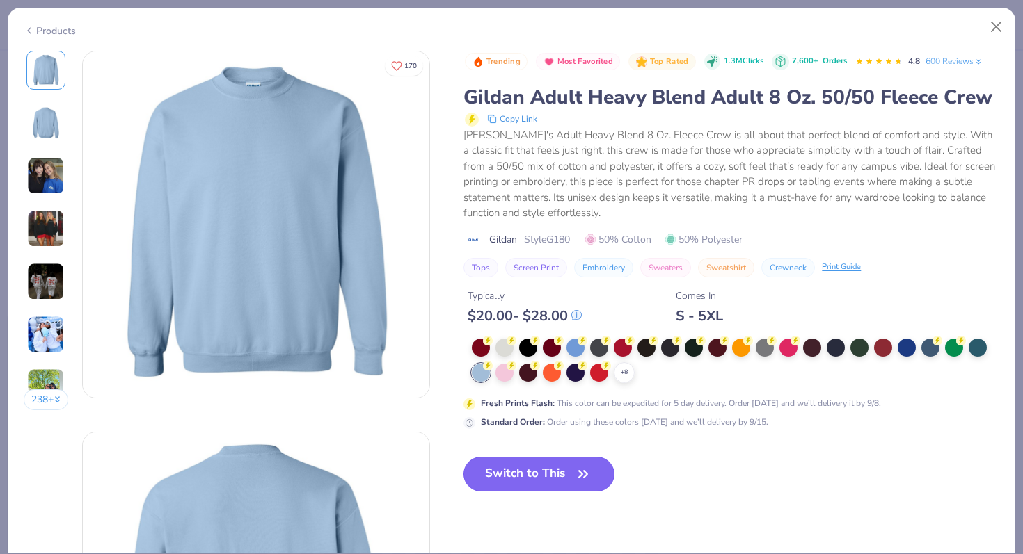
click at [540, 470] on button "Switch to This" at bounding box center [538, 474] width 151 height 35
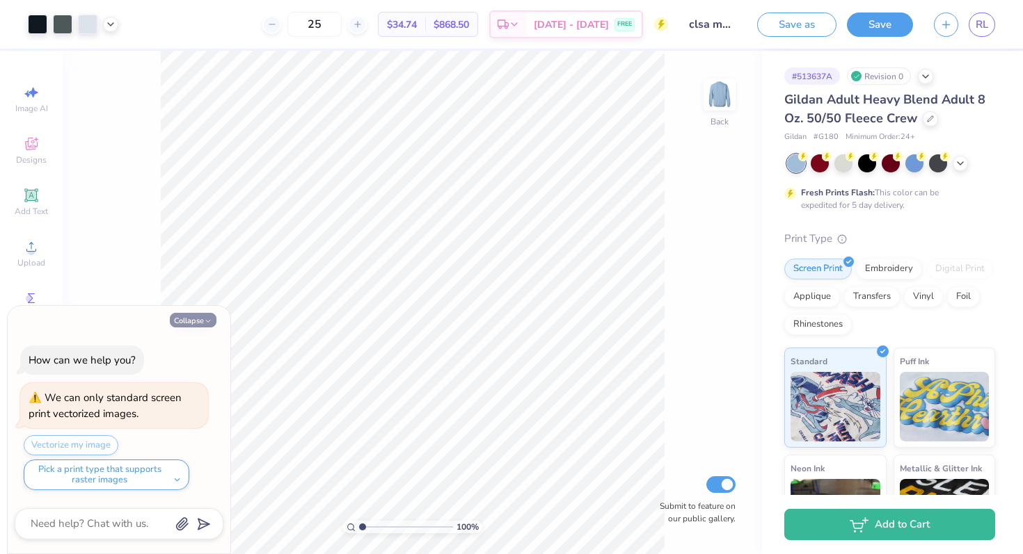
click at [209, 319] on icon "button" at bounding box center [208, 321] width 8 height 8
type textarea "x"
